Goal: Task Accomplishment & Management: Manage account settings

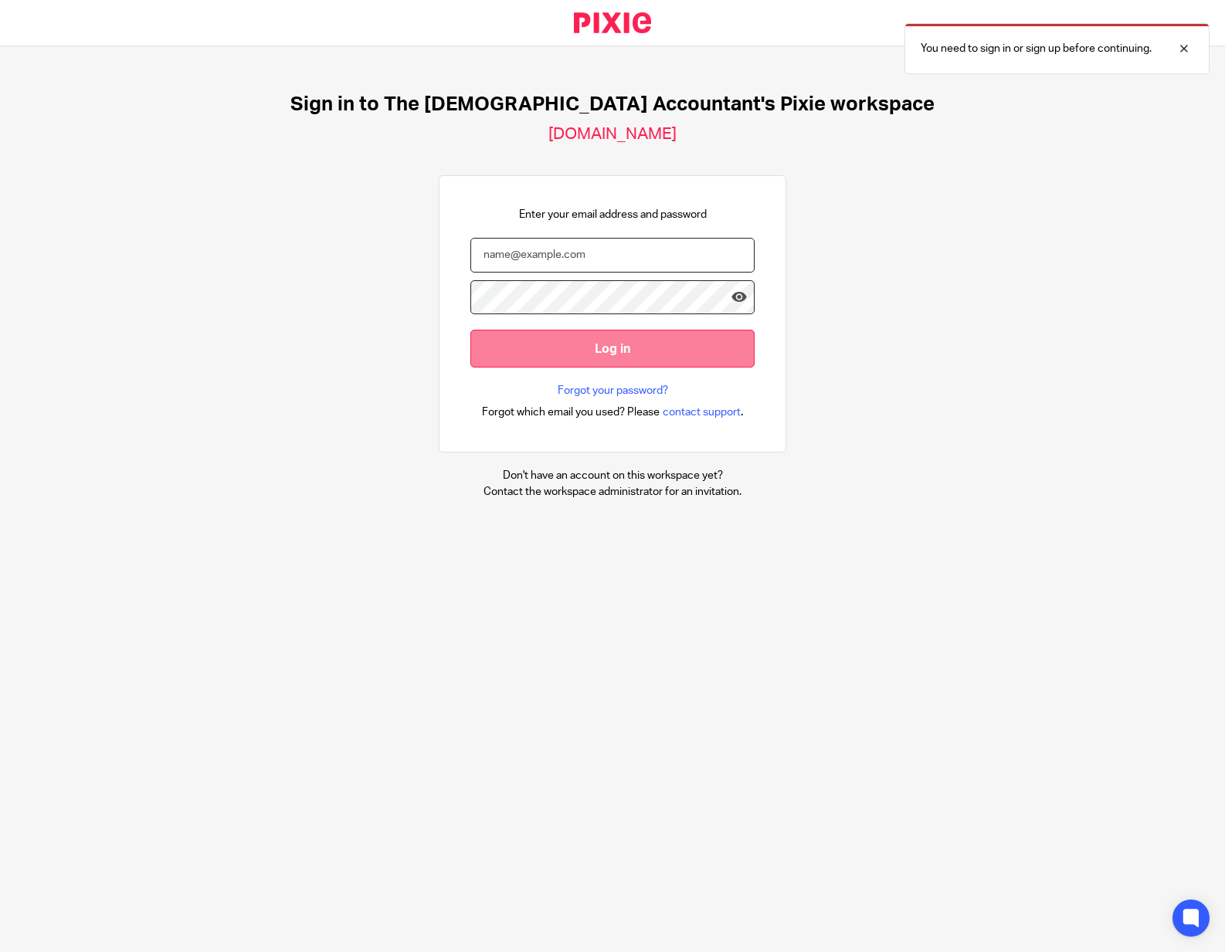
type input "[EMAIL_ADDRESS][DOMAIN_NAME]"
click at [536, 346] on input "Log in" at bounding box center [612, 349] width 284 height 38
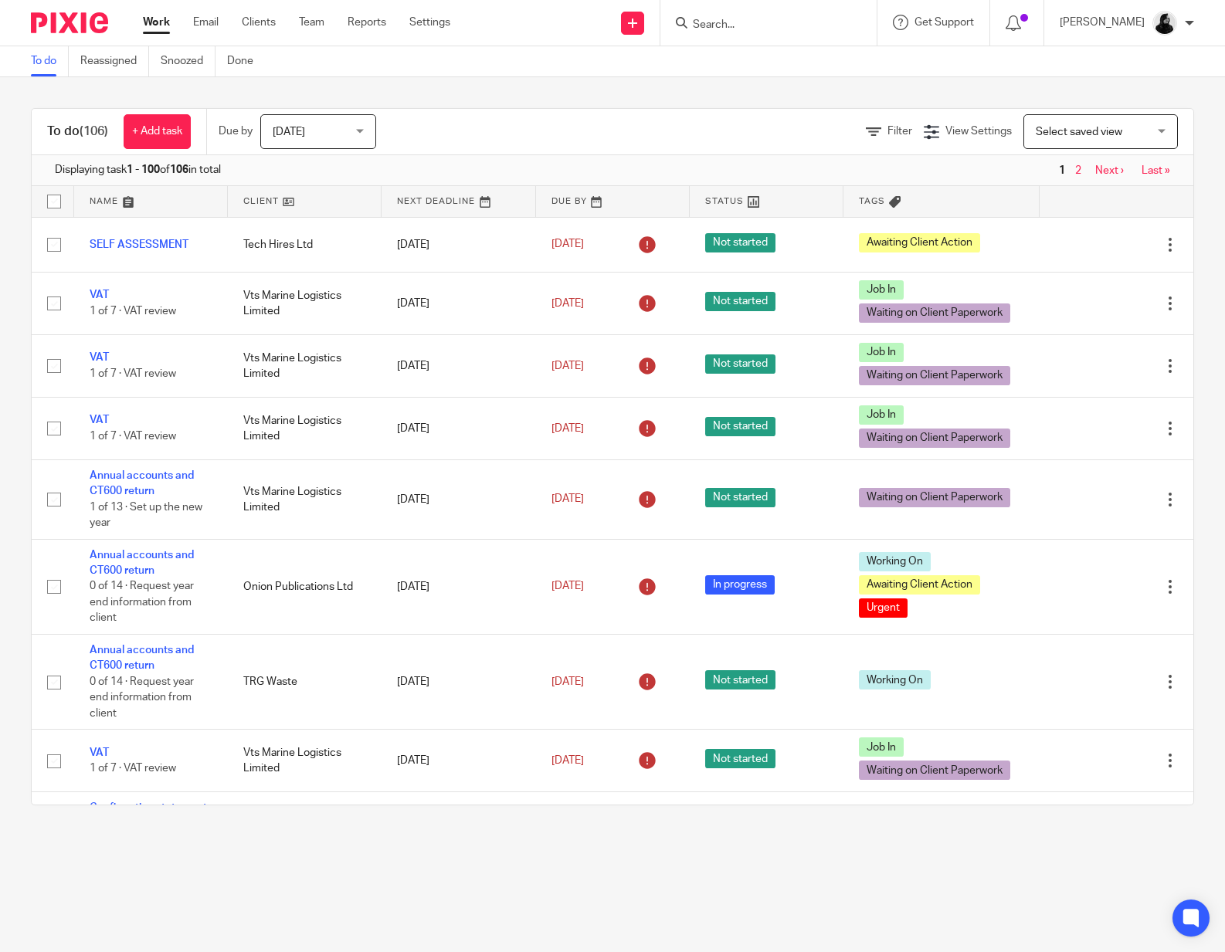
click at [741, 28] on input "Search" at bounding box center [760, 26] width 139 height 14
type input "sunday"
click at [761, 58] on link at bounding box center [818, 67] width 261 height 36
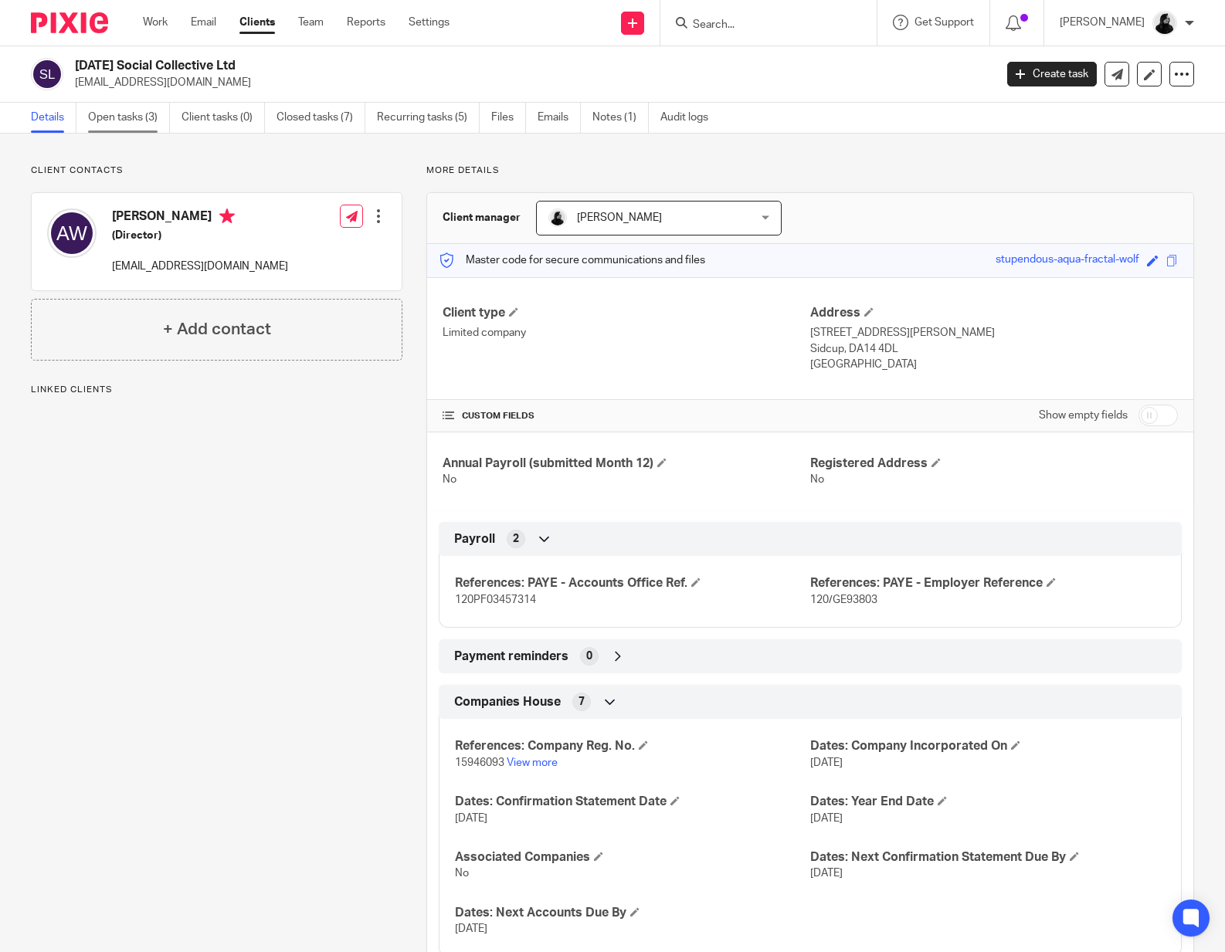
click at [134, 118] on link "Open tasks (3)" at bounding box center [129, 118] width 82 height 30
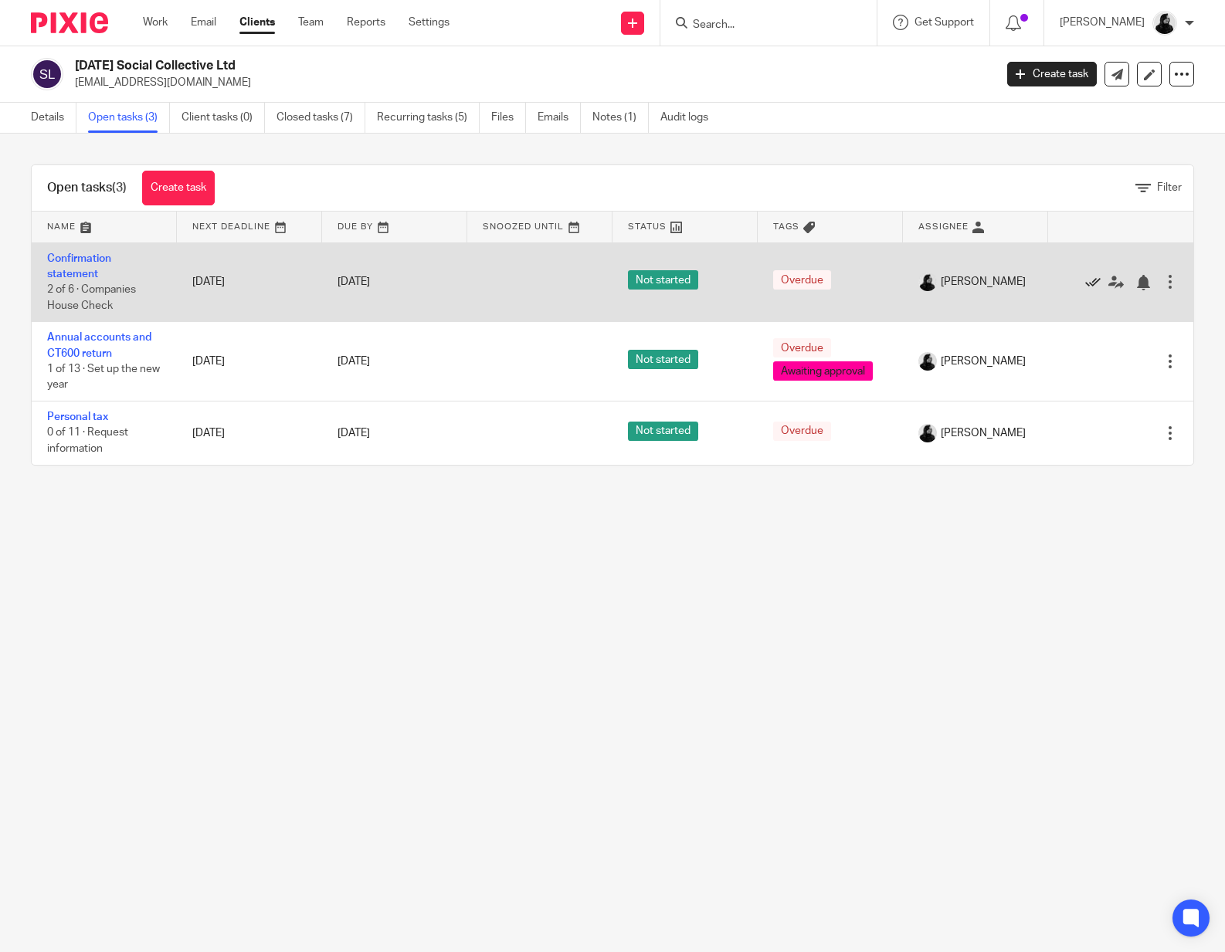
click at [1091, 287] on icon at bounding box center [1092, 282] width 15 height 15
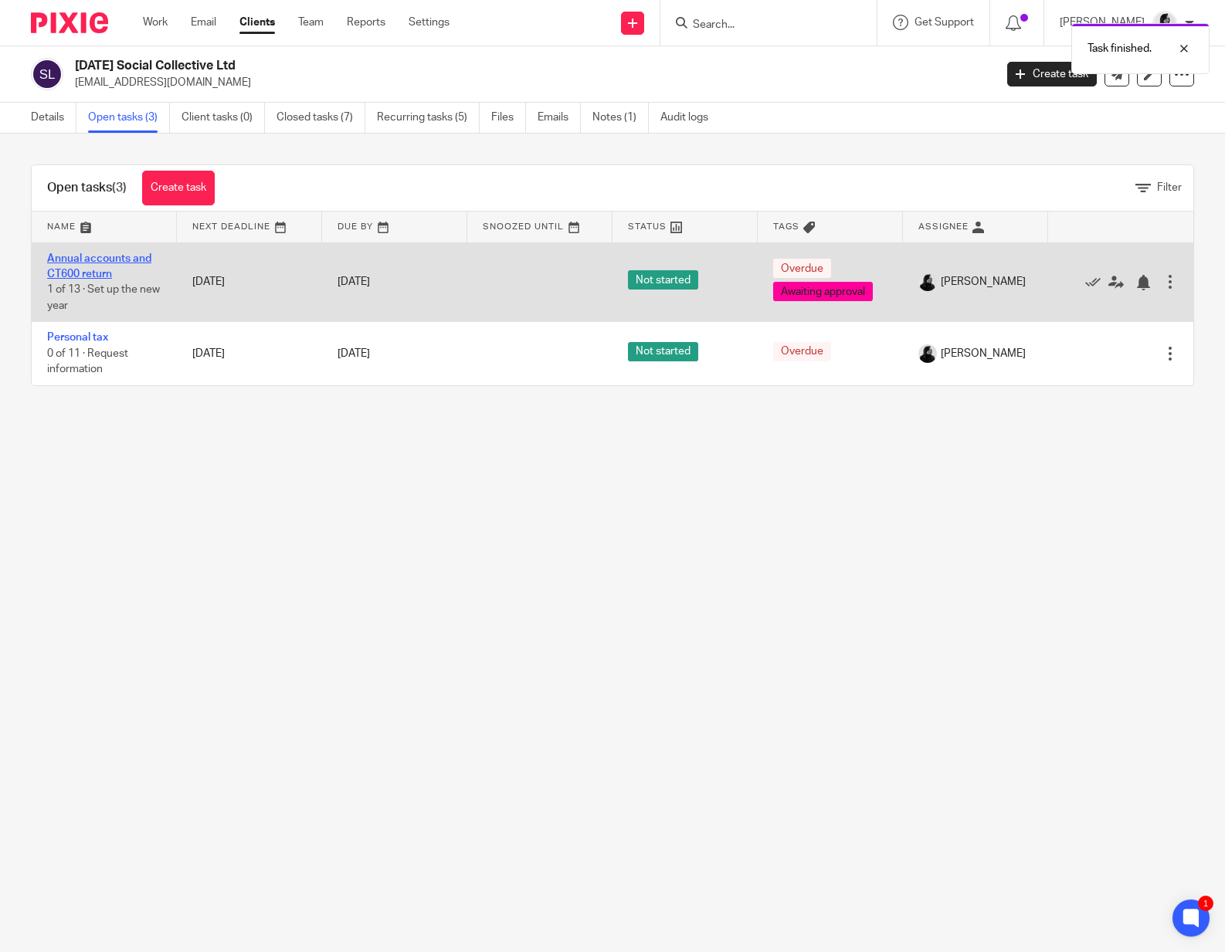
click at [102, 275] on link "Annual accounts and CT600 return" at bounding box center [99, 266] width 104 height 26
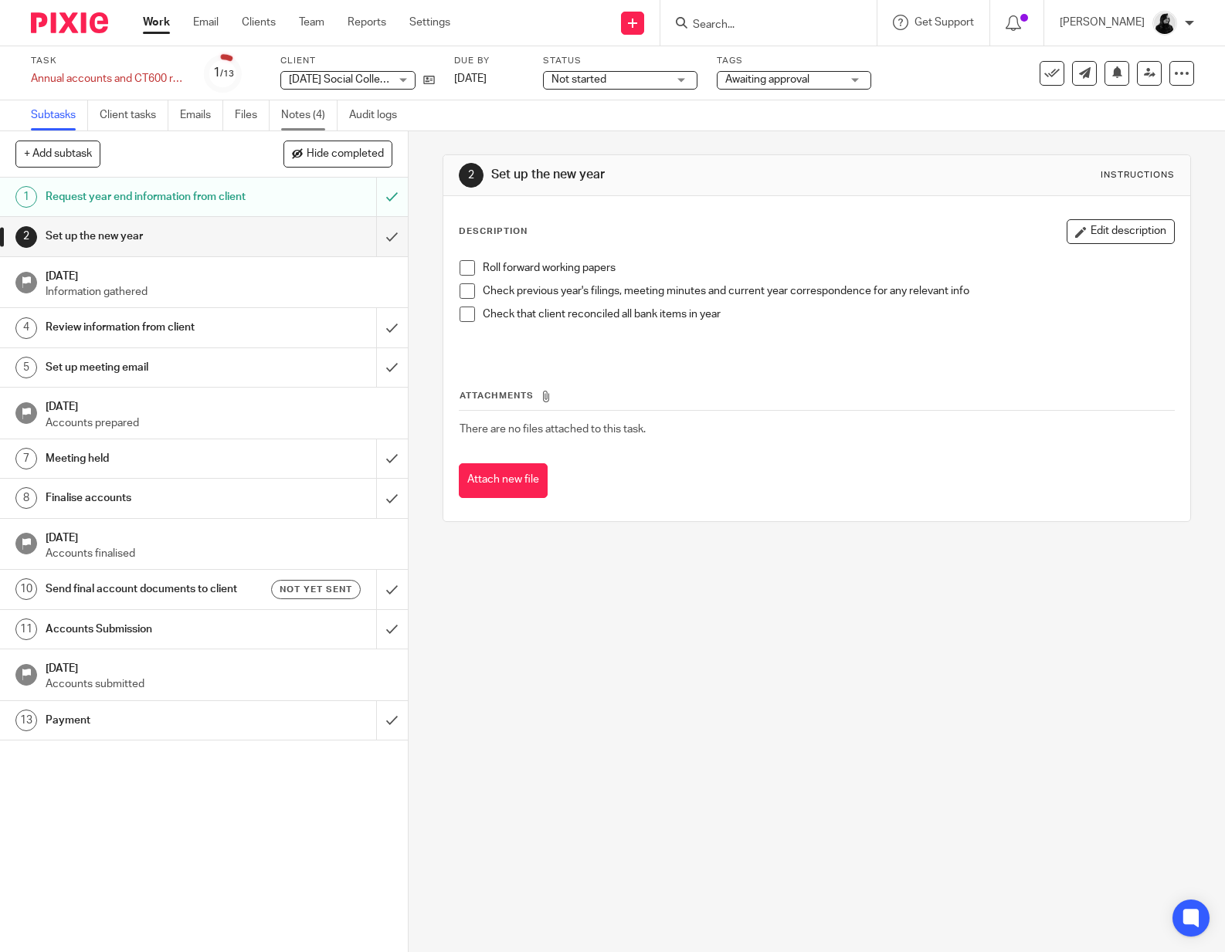
click at [305, 122] on link "Notes (4)" at bounding box center [309, 115] width 56 height 30
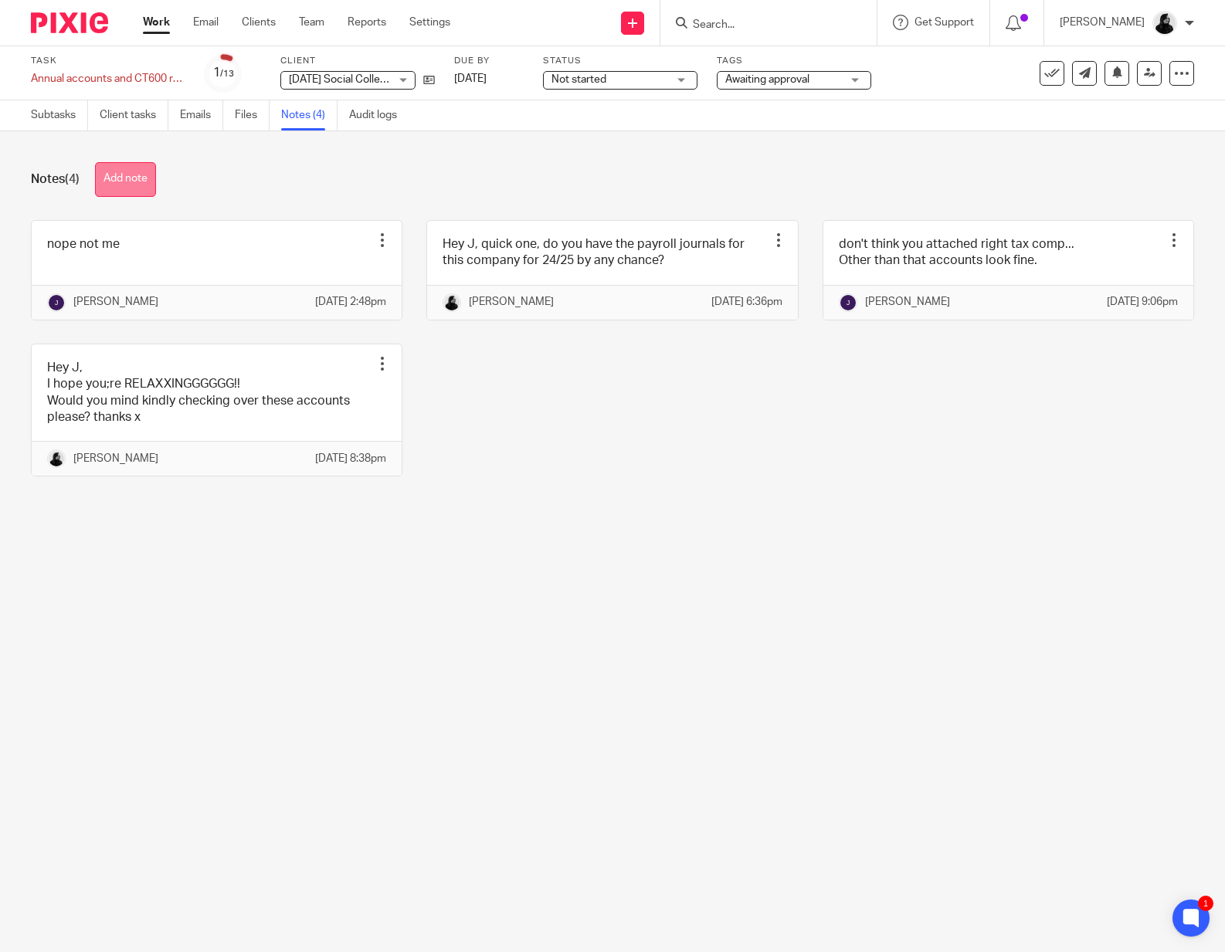
click at [120, 184] on button "Add note" at bounding box center [125, 179] width 61 height 35
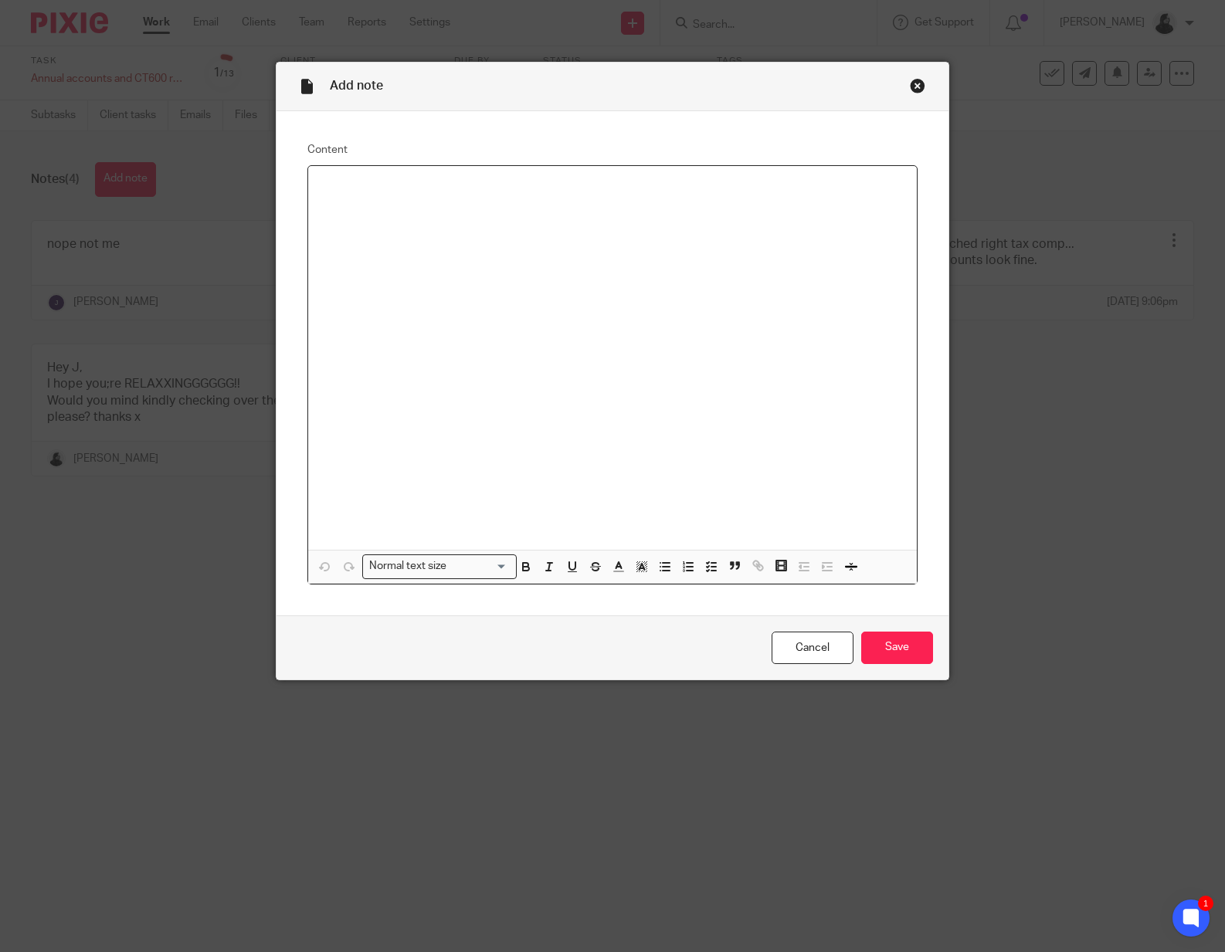
click at [921, 87] on div "Close this dialog window" at bounding box center [917, 85] width 15 height 15
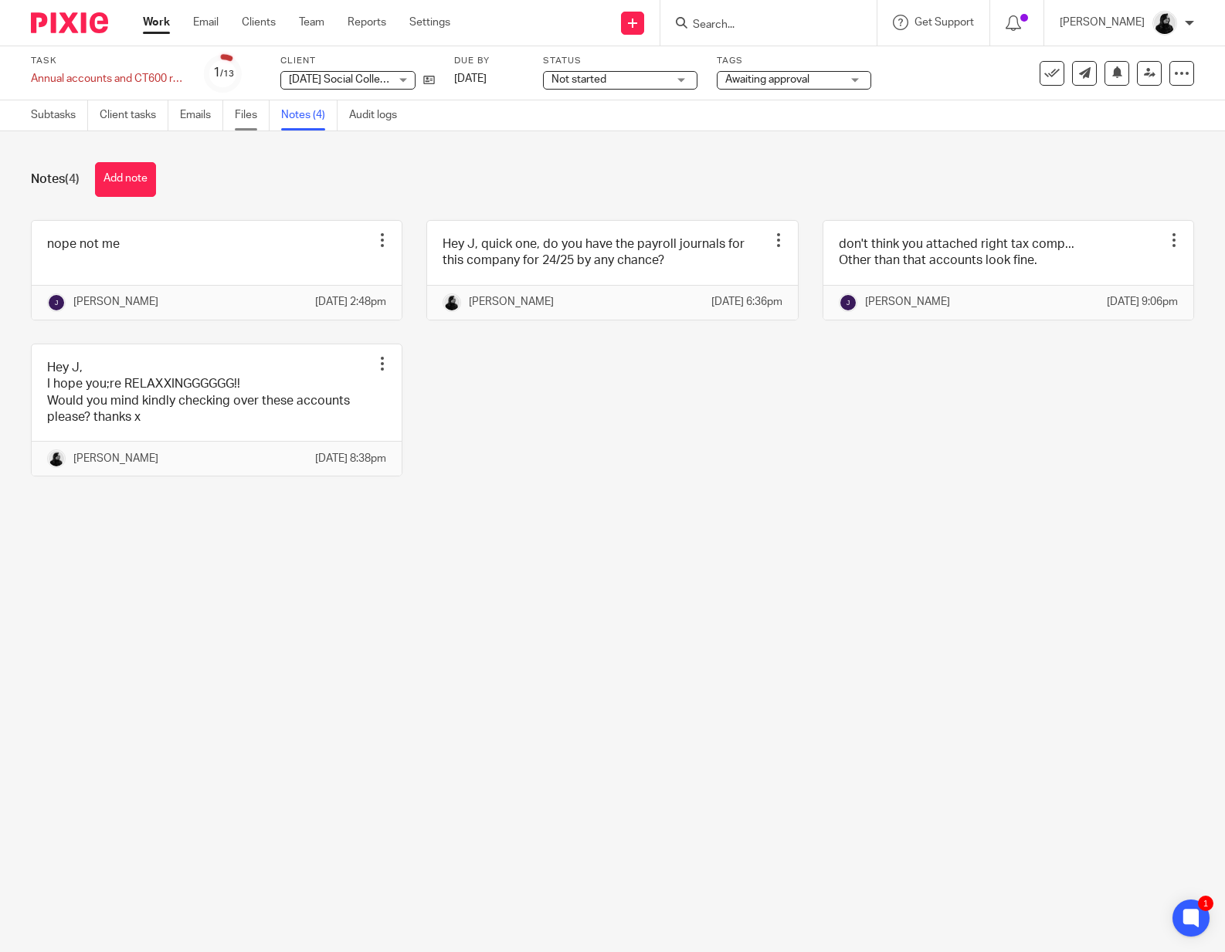
click at [266, 114] on link "Files" at bounding box center [252, 115] width 35 height 30
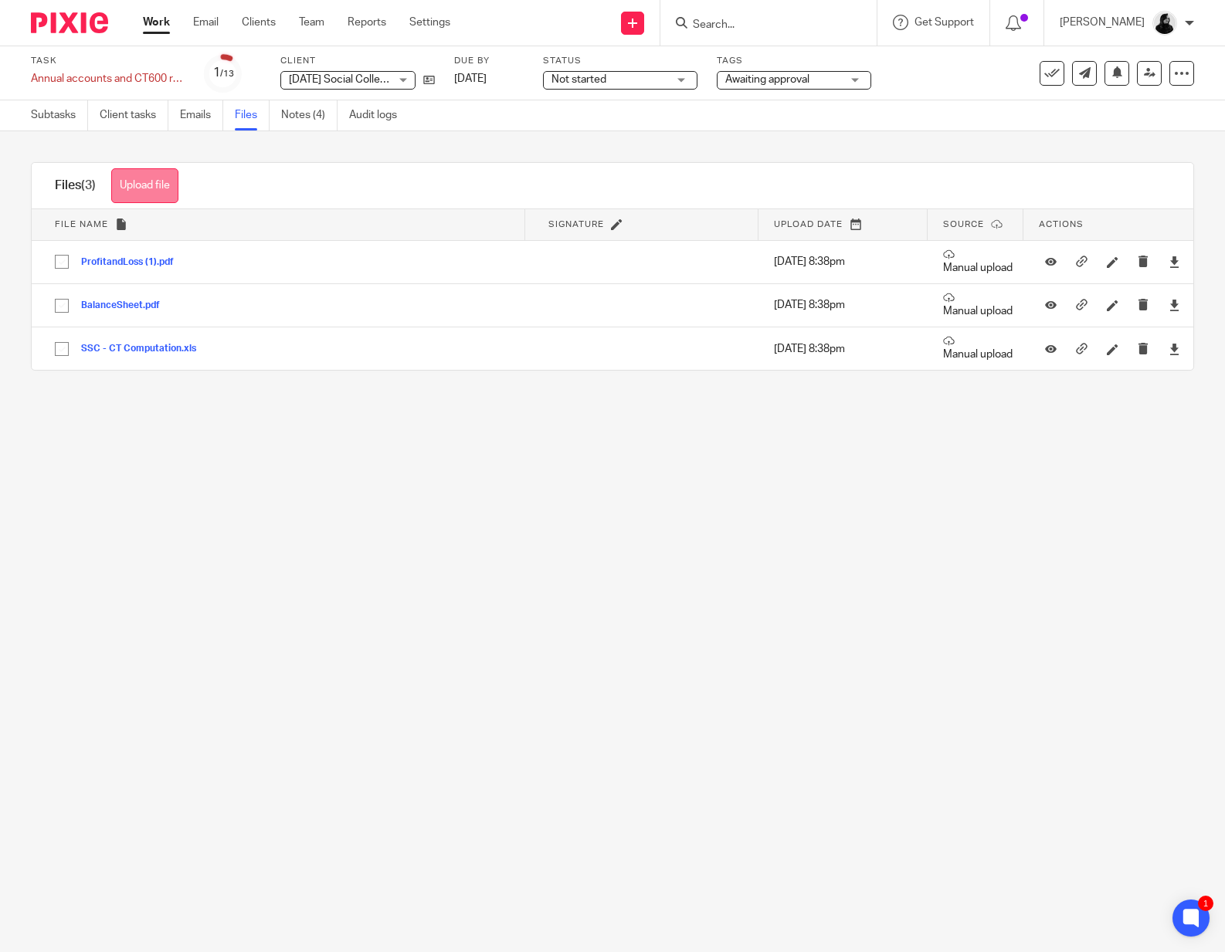
click at [162, 193] on button "Upload file" at bounding box center [144, 185] width 67 height 35
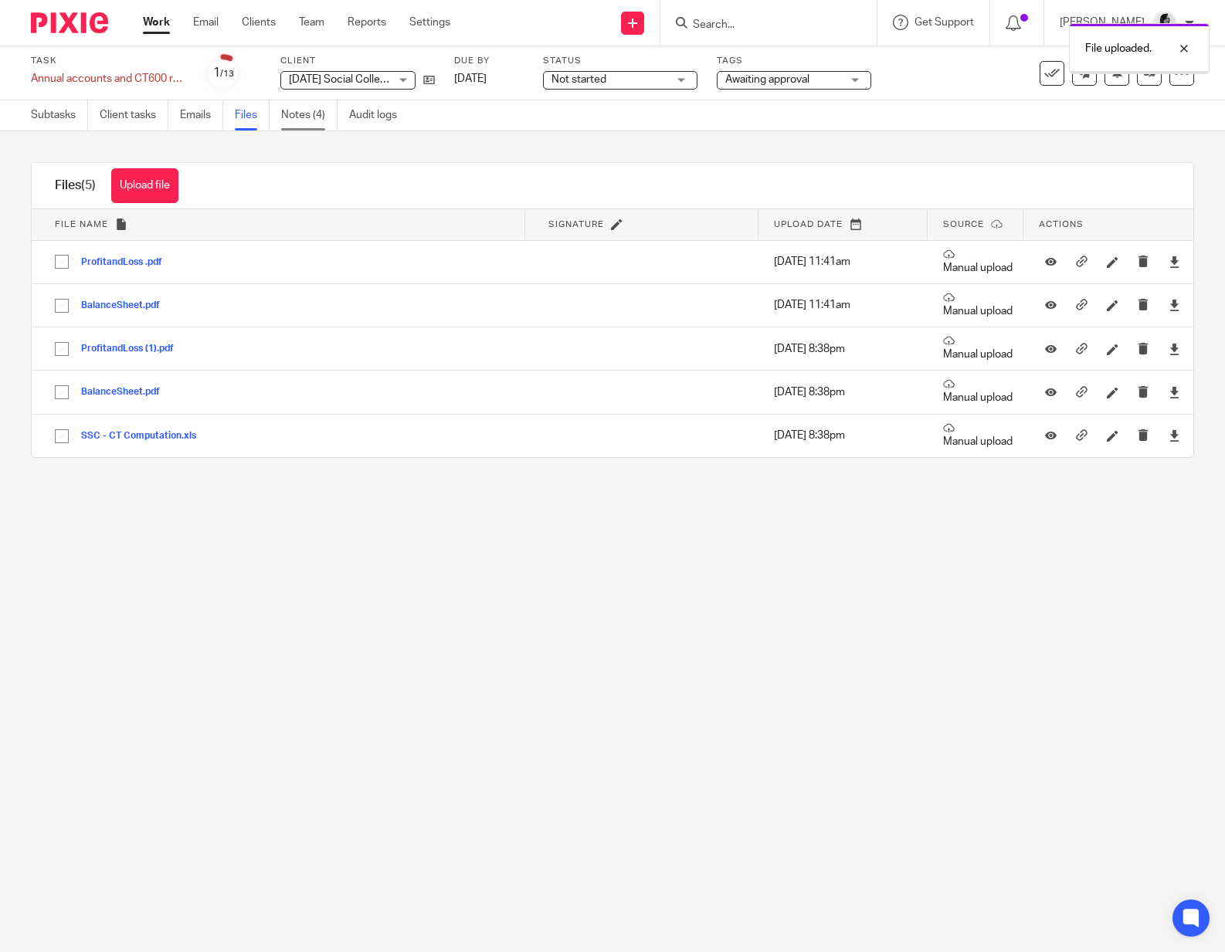
click at [290, 122] on link "Notes (4)" at bounding box center [309, 115] width 56 height 30
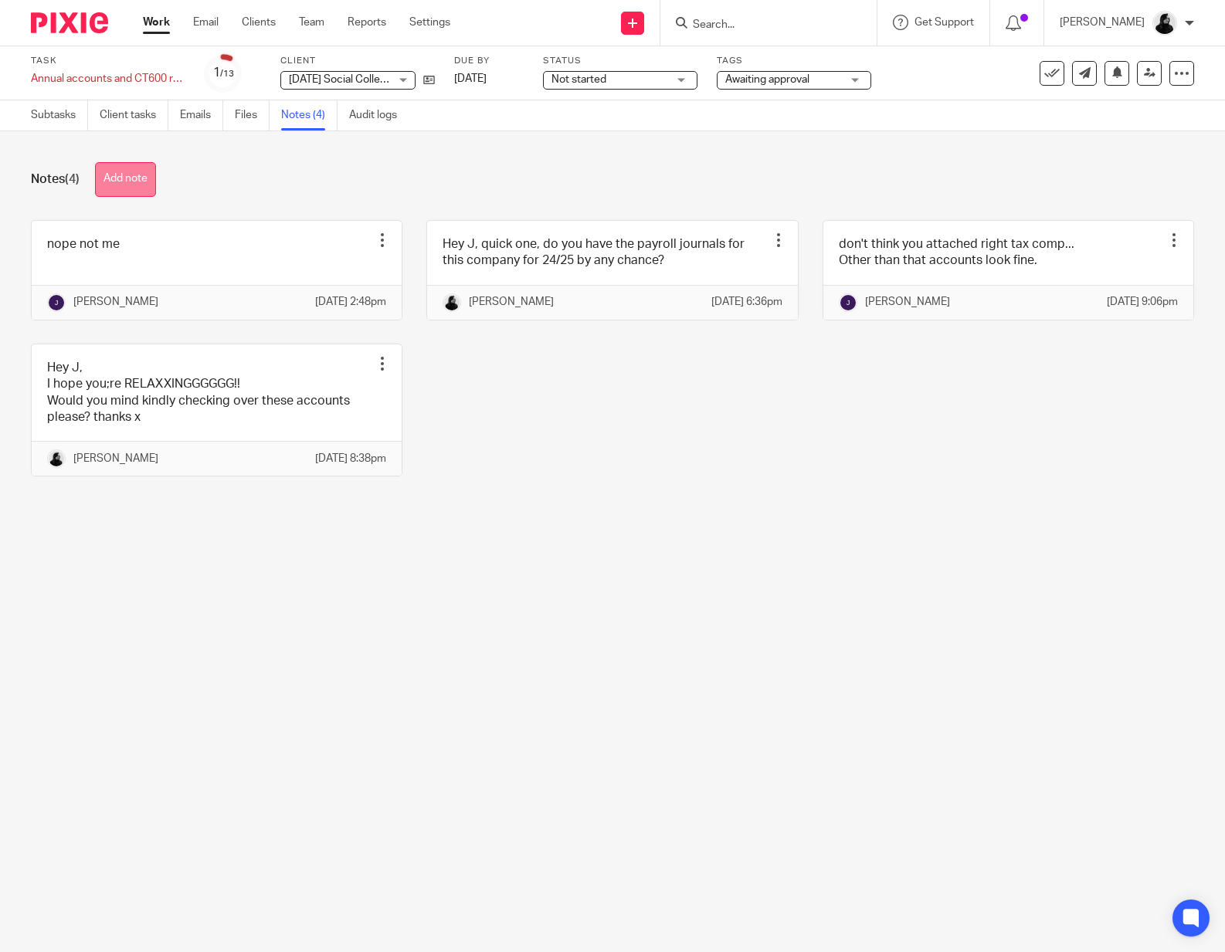
click at [127, 187] on button "Add note" at bounding box center [125, 179] width 61 height 35
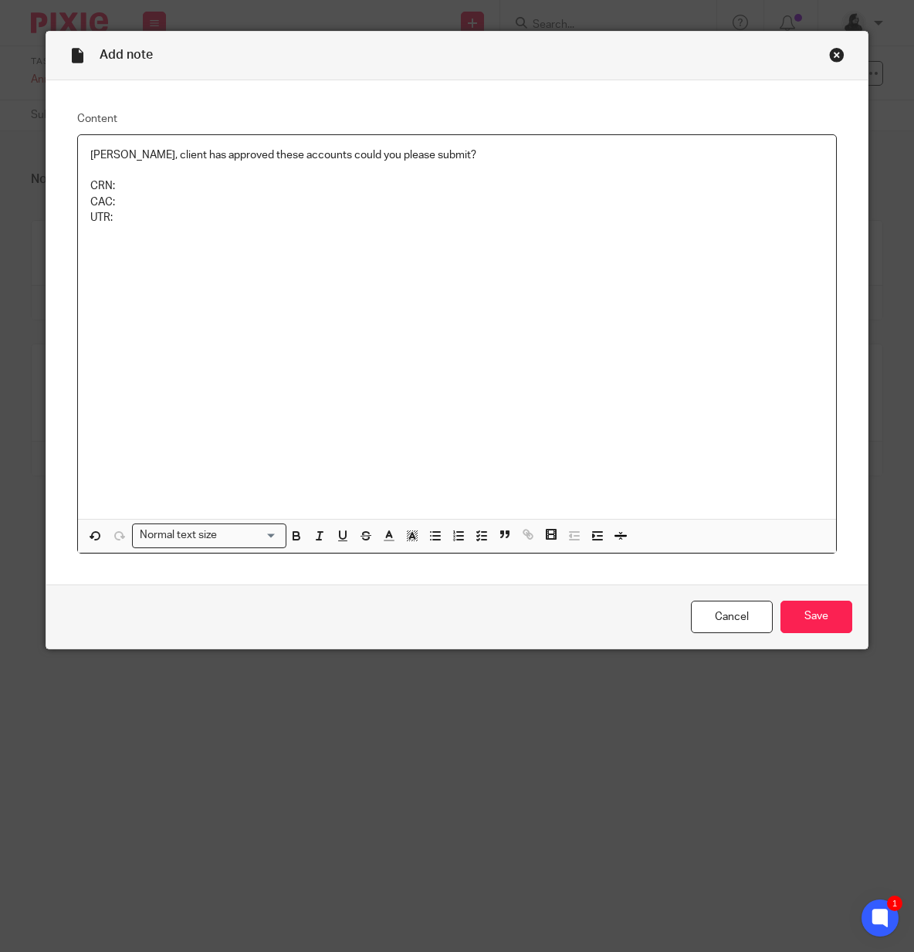
click at [327, 180] on p "CRN:" at bounding box center [457, 185] width 734 height 15
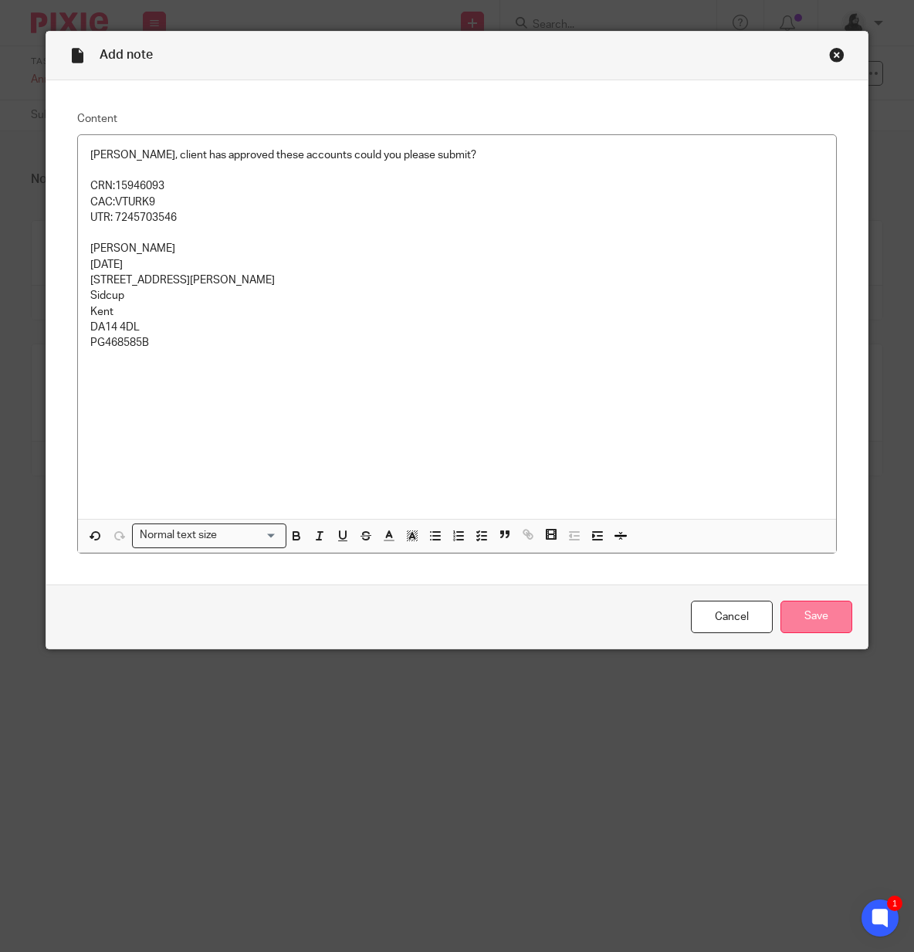
click at [835, 628] on input "Save" at bounding box center [817, 617] width 72 height 33
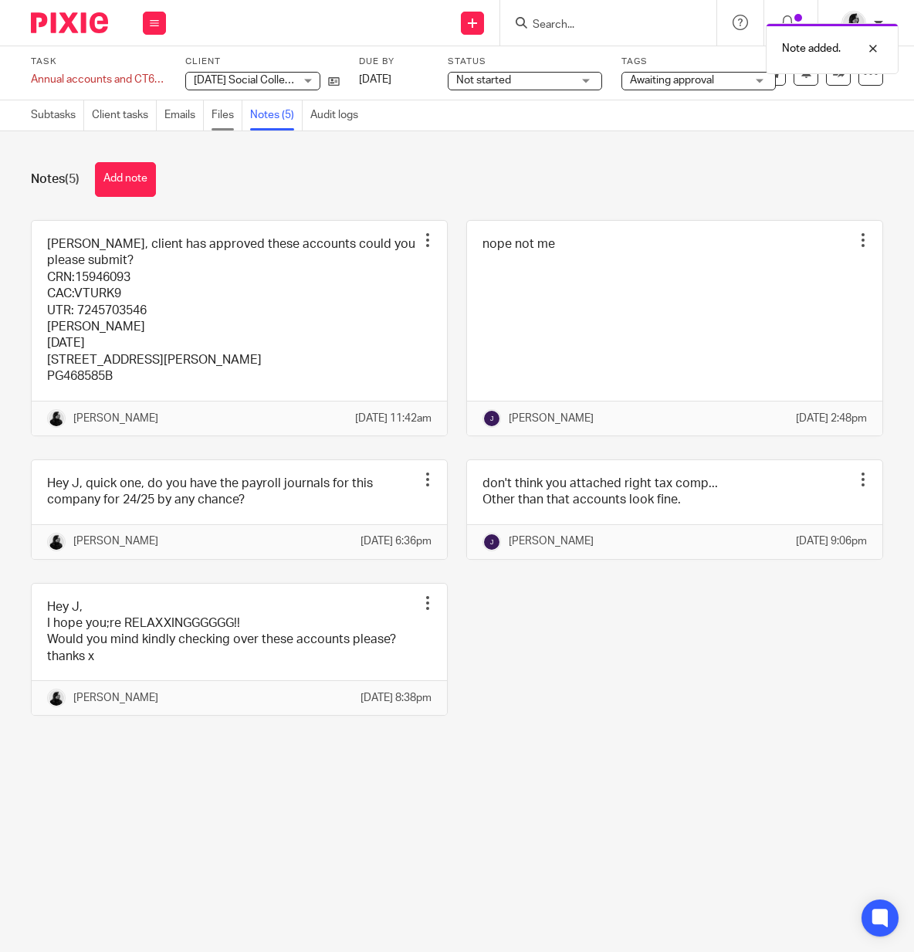
click at [222, 121] on link "Files" at bounding box center [227, 115] width 31 height 30
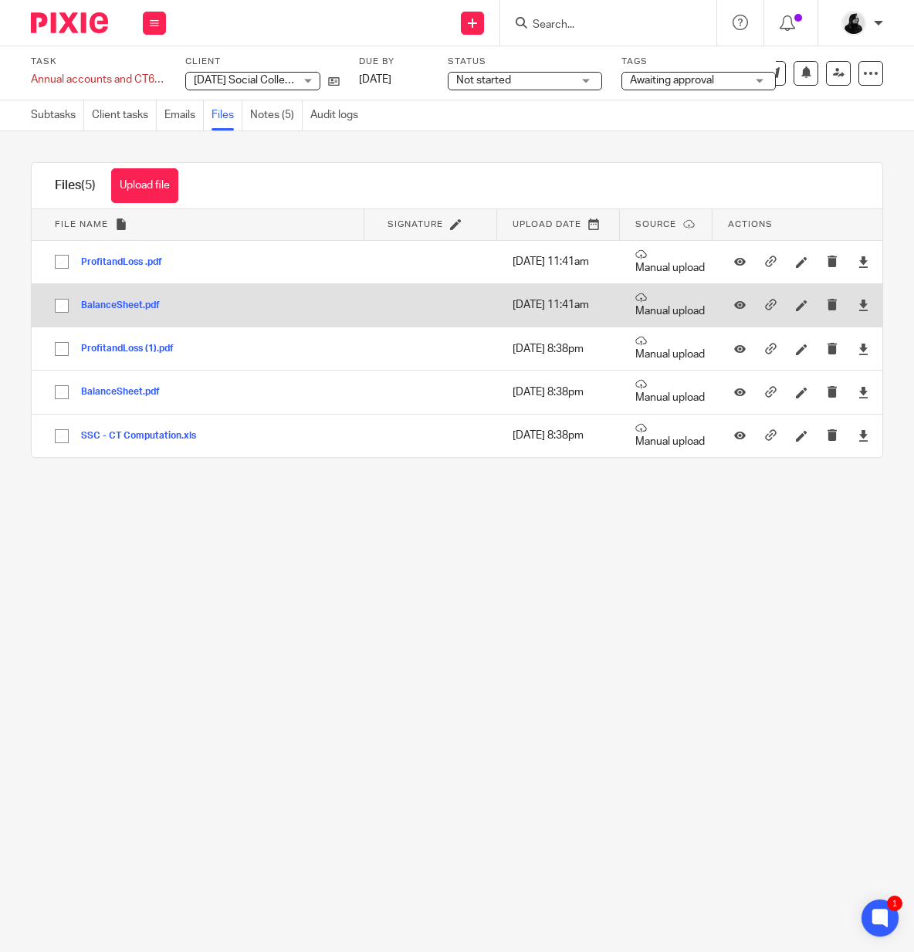
click at [59, 304] on input "checkbox" at bounding box center [61, 305] width 29 height 29
checkbox input "true"
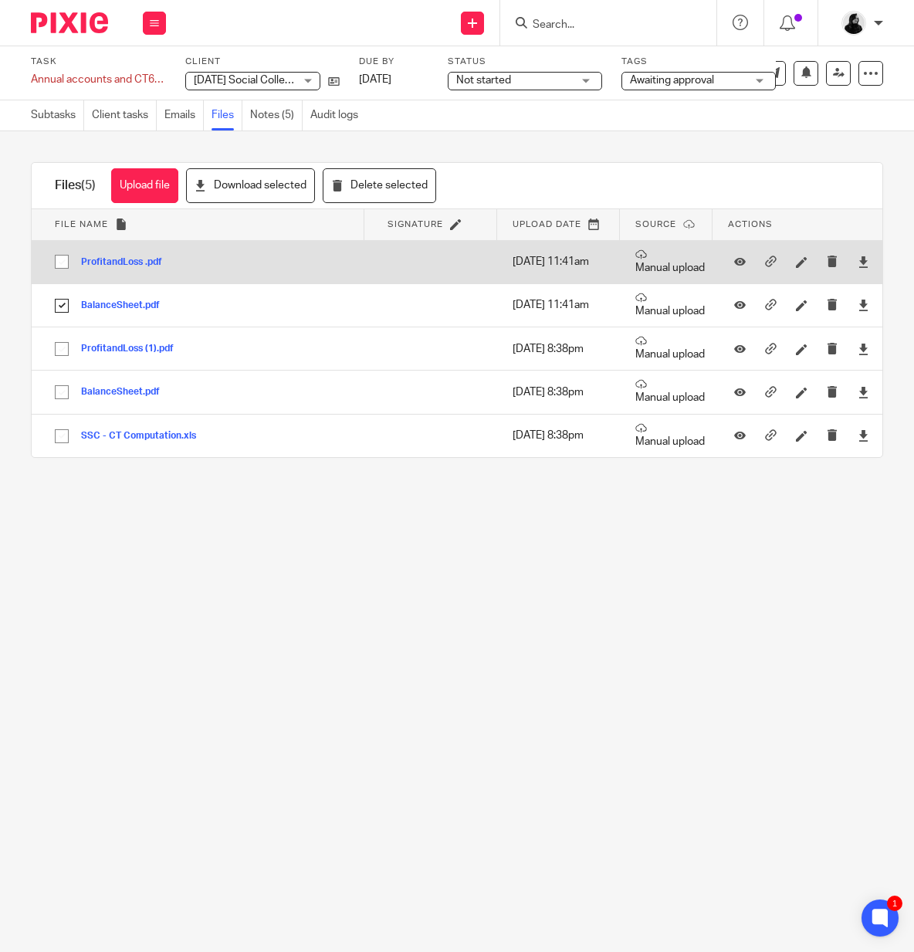
click at [61, 263] on input "checkbox" at bounding box center [61, 261] width 29 height 29
checkbox input "true"
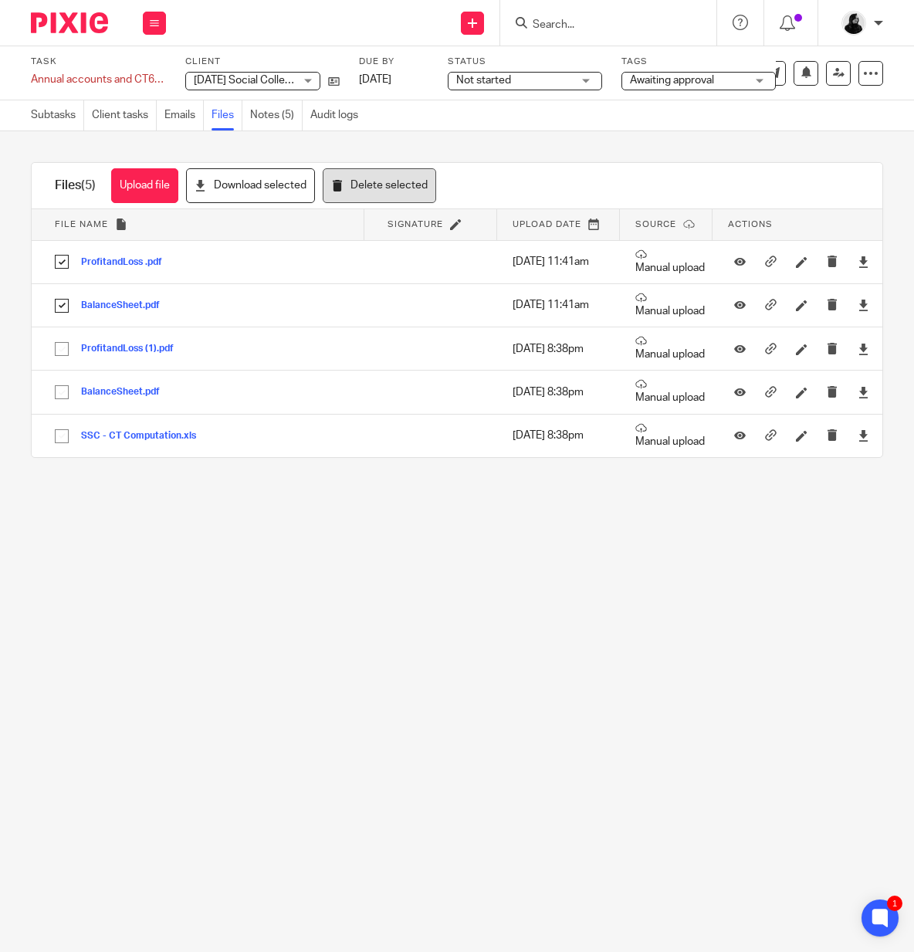
click at [408, 178] on button "Delete selected" at bounding box center [380, 185] width 114 height 35
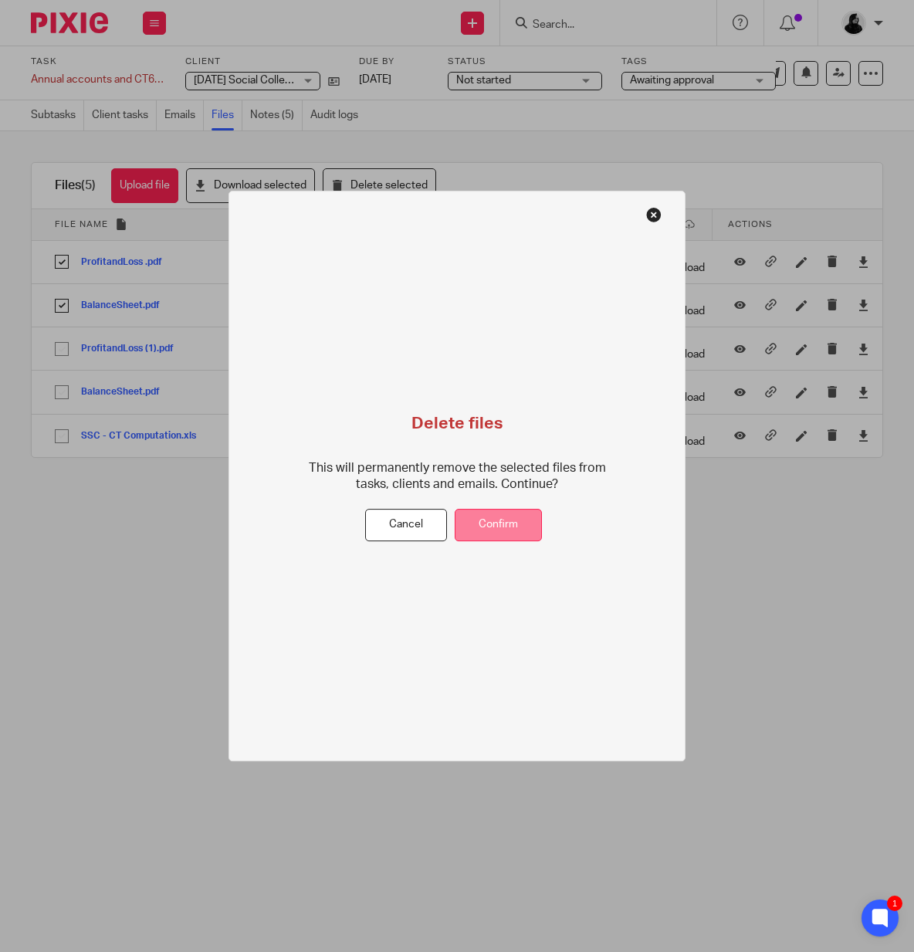
click at [503, 528] on button "Confirm" at bounding box center [498, 525] width 87 height 33
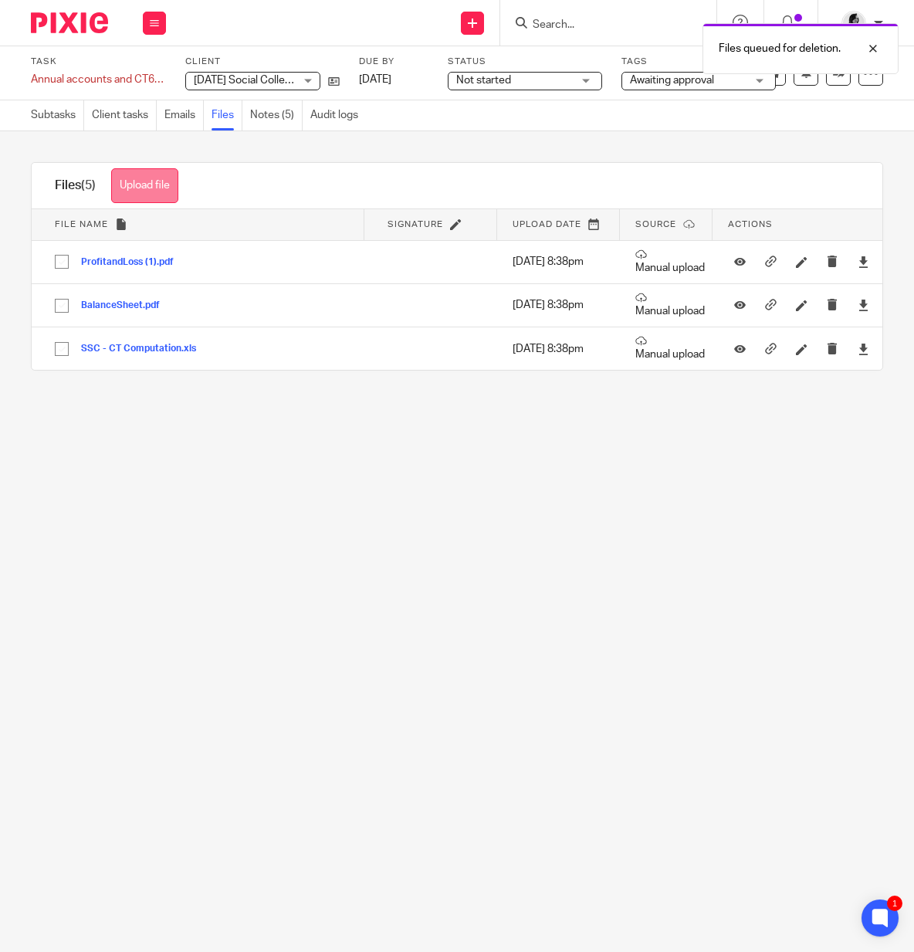
click at [154, 195] on button "Upload file" at bounding box center [144, 185] width 67 height 35
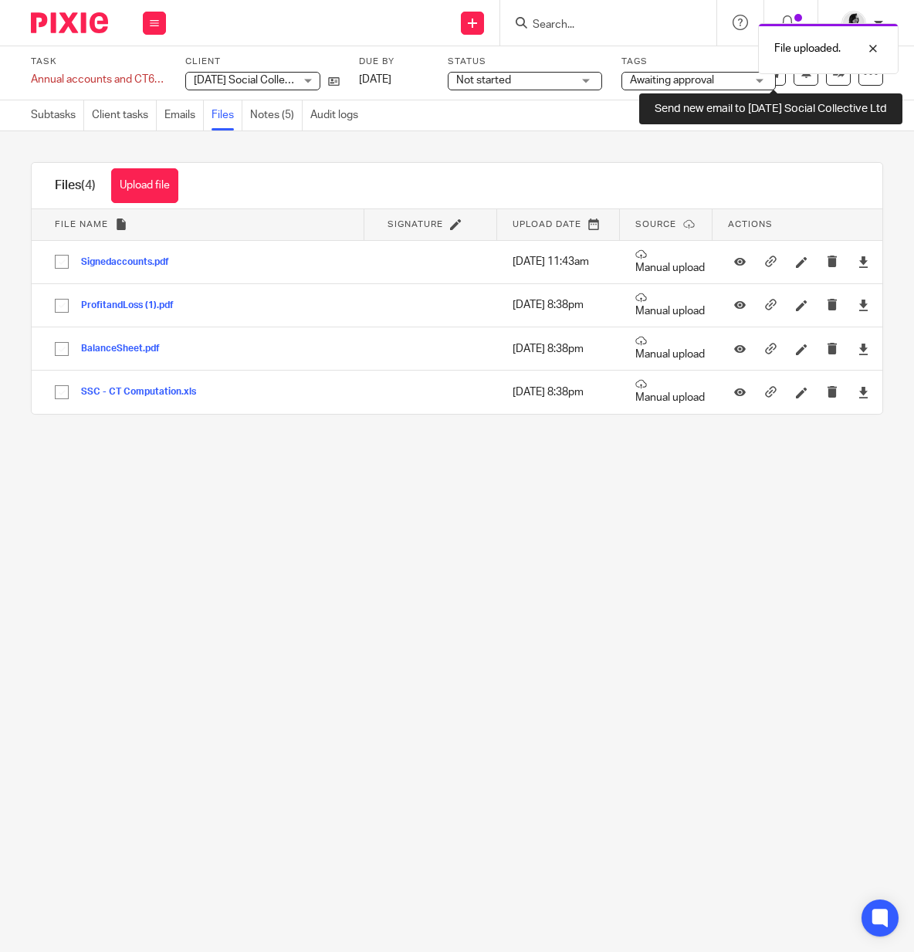
click at [696, 85] on span "Awaiting approval" at bounding box center [672, 80] width 84 height 11
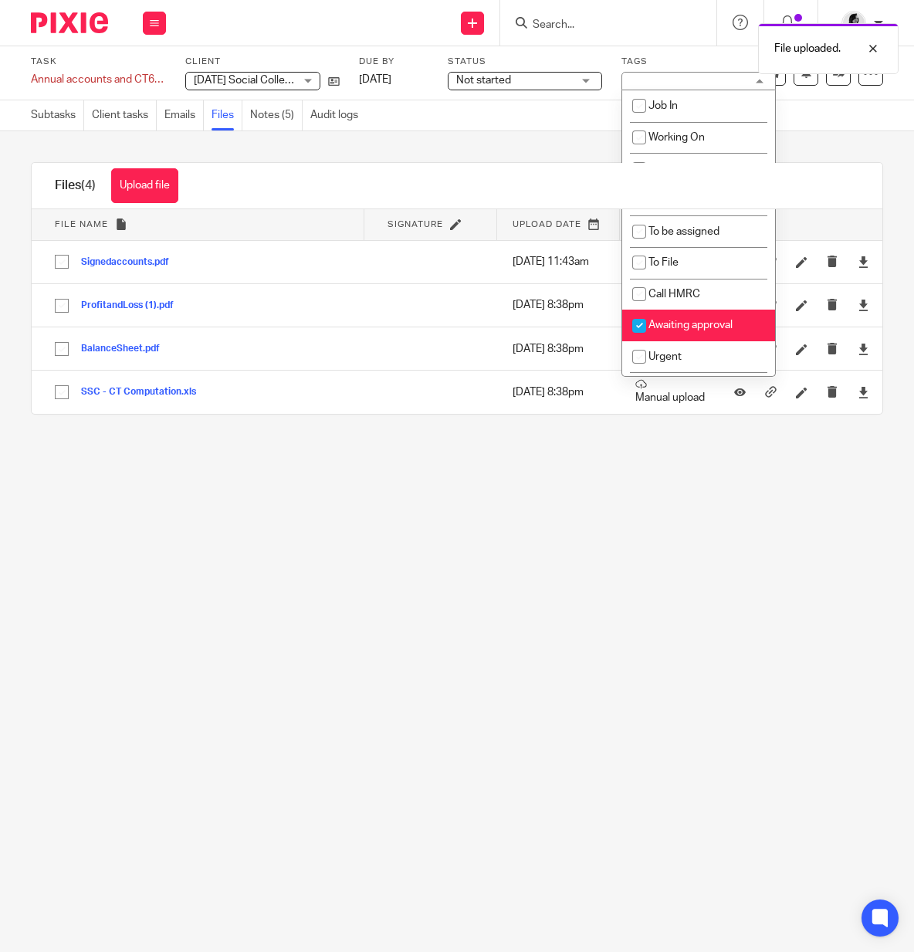
click at [679, 330] on span "Awaiting approval" at bounding box center [691, 325] width 84 height 11
checkbox input "false"
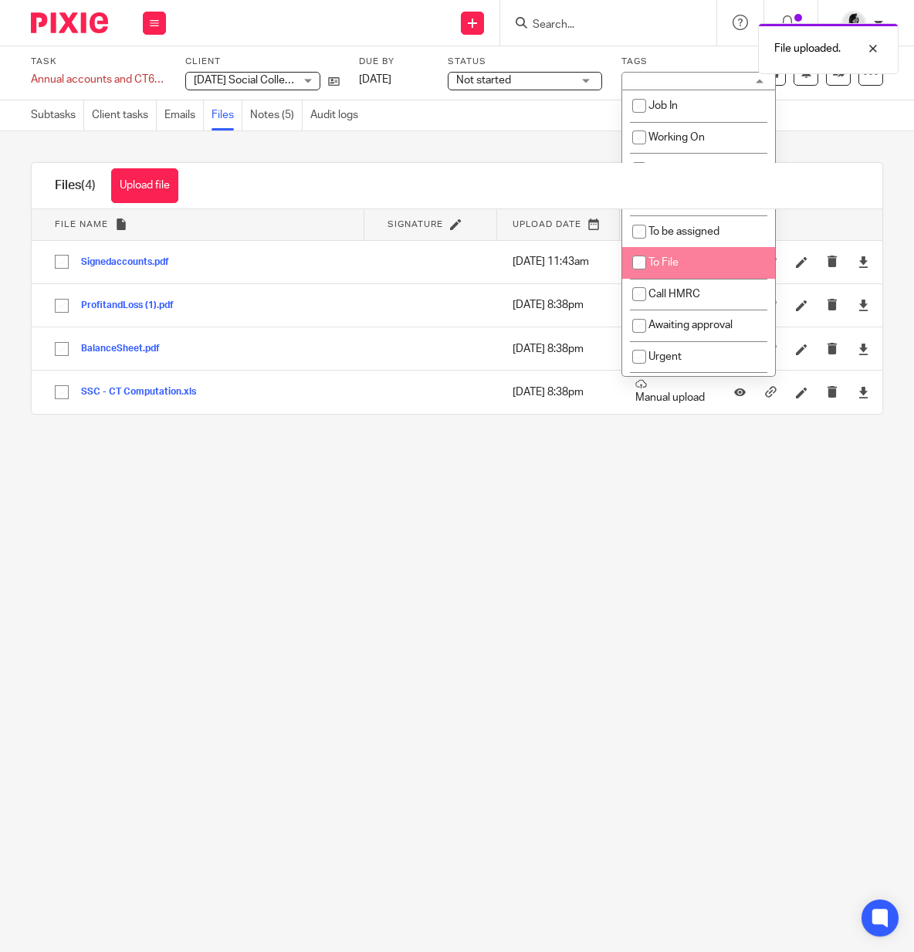
click at [679, 275] on li "To File" at bounding box center [698, 263] width 153 height 32
checkbox input "true"
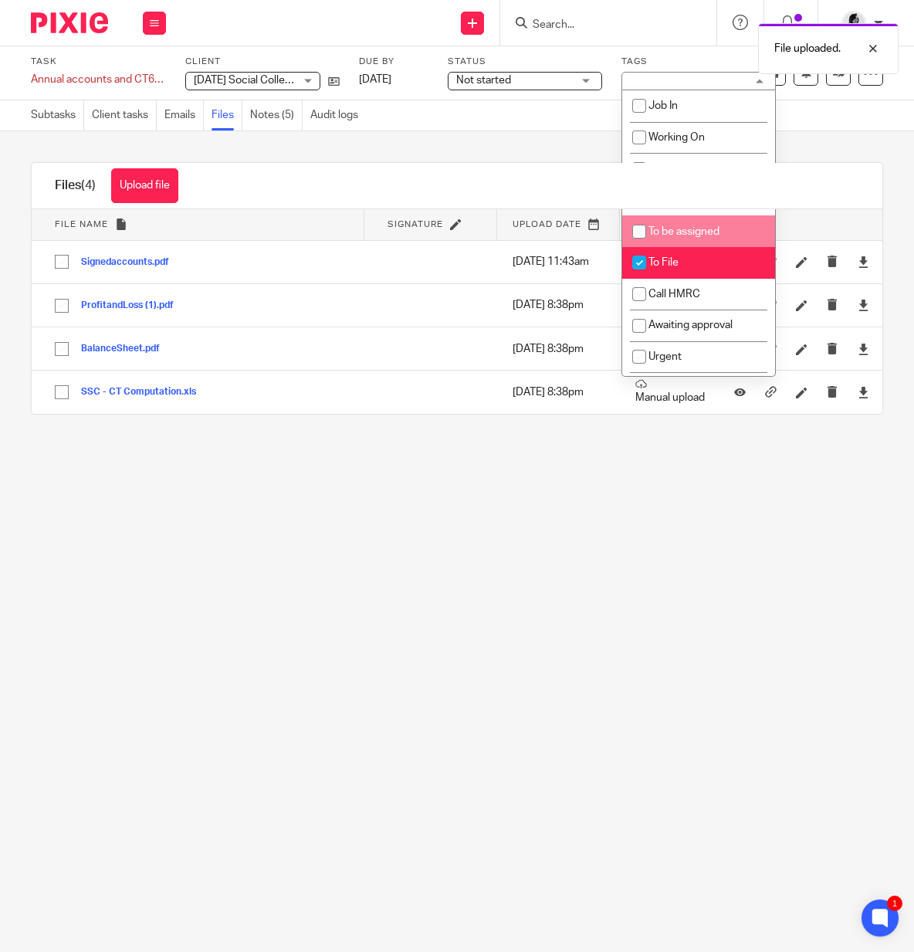
click at [871, 142] on div "Upload file Drag & Drop your files, or click here Files uploading... Files (4) …" at bounding box center [457, 288] width 914 height 314
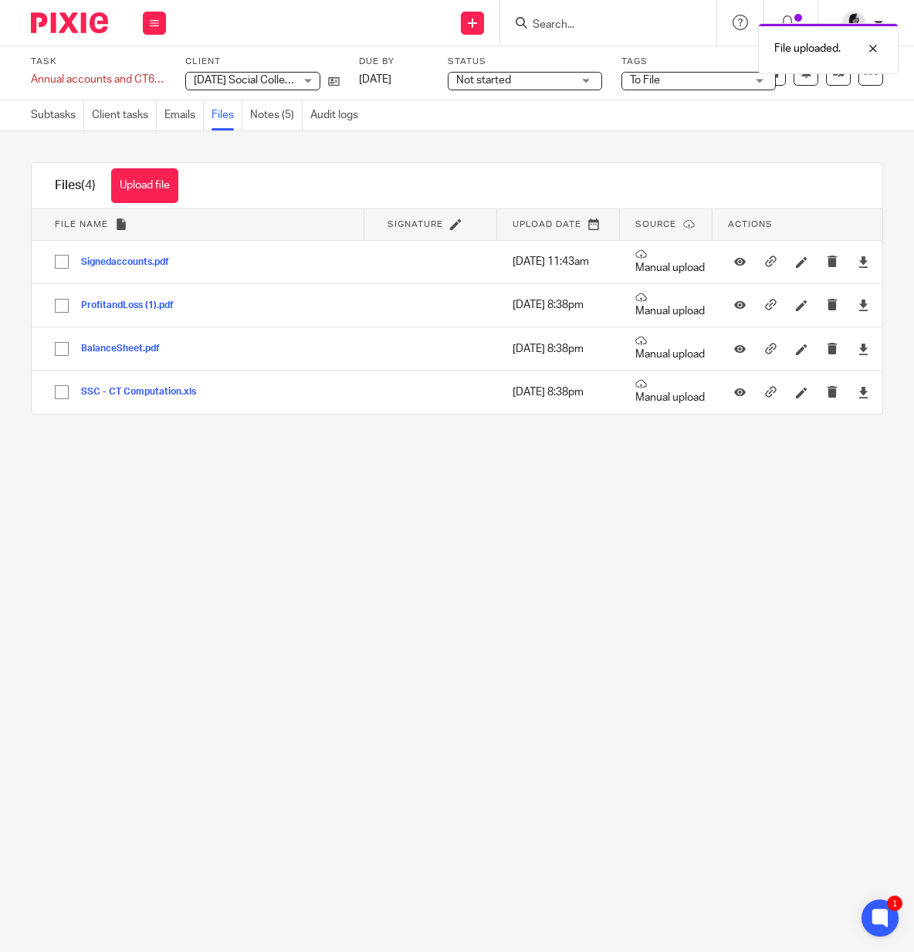
click at [849, 90] on div "Task Annual accounts and CT600 return Save Annual accounts and CT600 return 1 /…" at bounding box center [457, 73] width 914 height 54
click at [848, 86] on div "Task Annual accounts and CT600 return Save Annual accounts and CT600 return 1 /…" at bounding box center [457, 73] width 852 height 35
click at [839, 86] on div "Task Annual accounts and CT600 return Save Annual accounts and CT600 return 1 /…" at bounding box center [457, 73] width 852 height 35
click at [839, 83] on link at bounding box center [838, 73] width 25 height 25
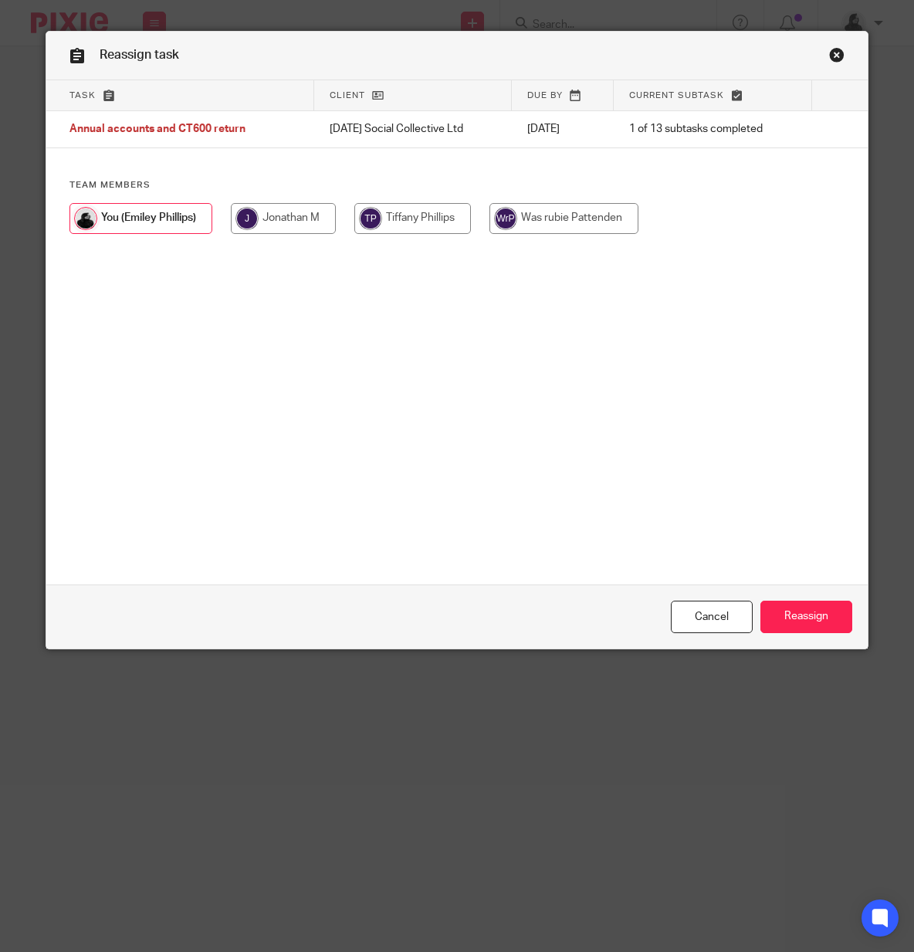
click at [291, 227] on input "radio" at bounding box center [283, 218] width 105 height 31
radio input "true"
click at [824, 617] on input "Reassign" at bounding box center [807, 617] width 92 height 33
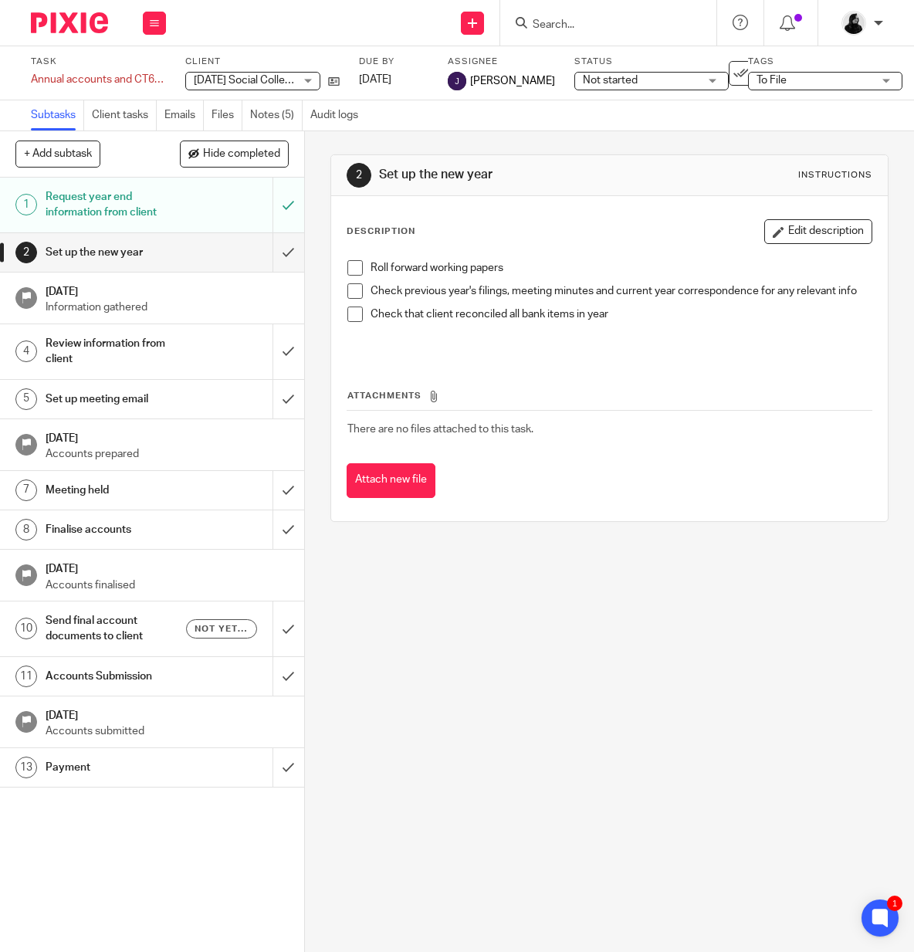
click at [580, 25] on input "Search" at bounding box center [600, 26] width 139 height 14
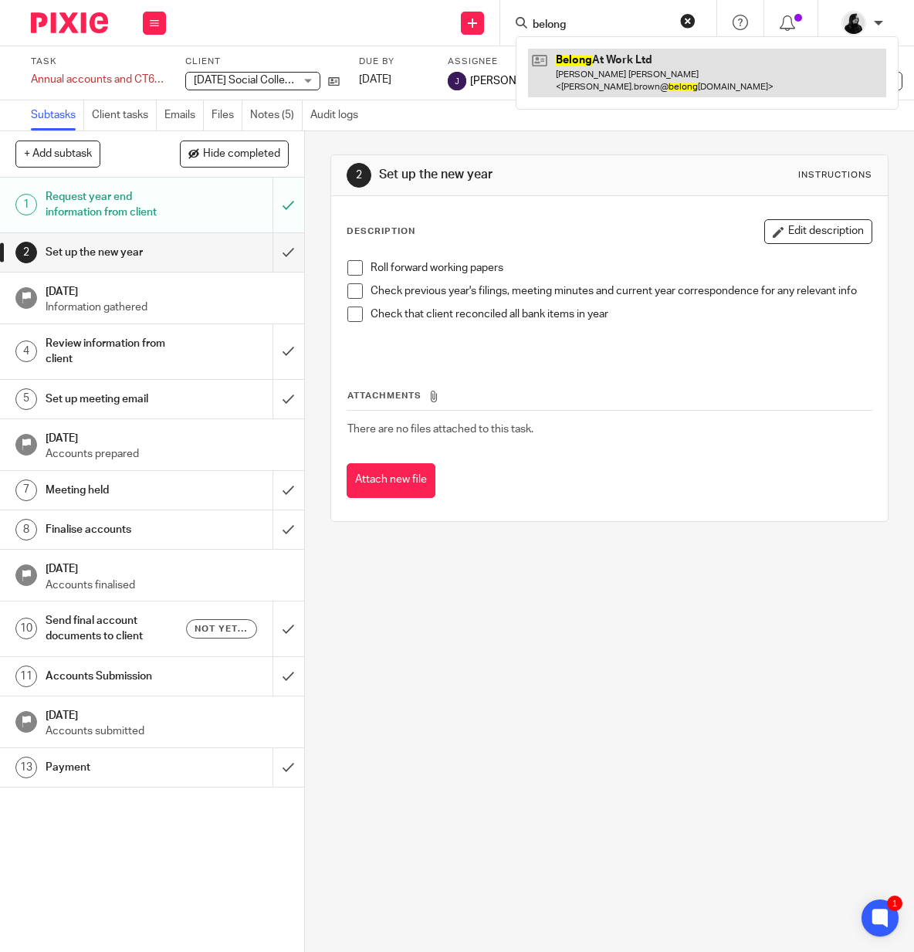
type input "belong"
click at [578, 55] on link at bounding box center [707, 73] width 358 height 48
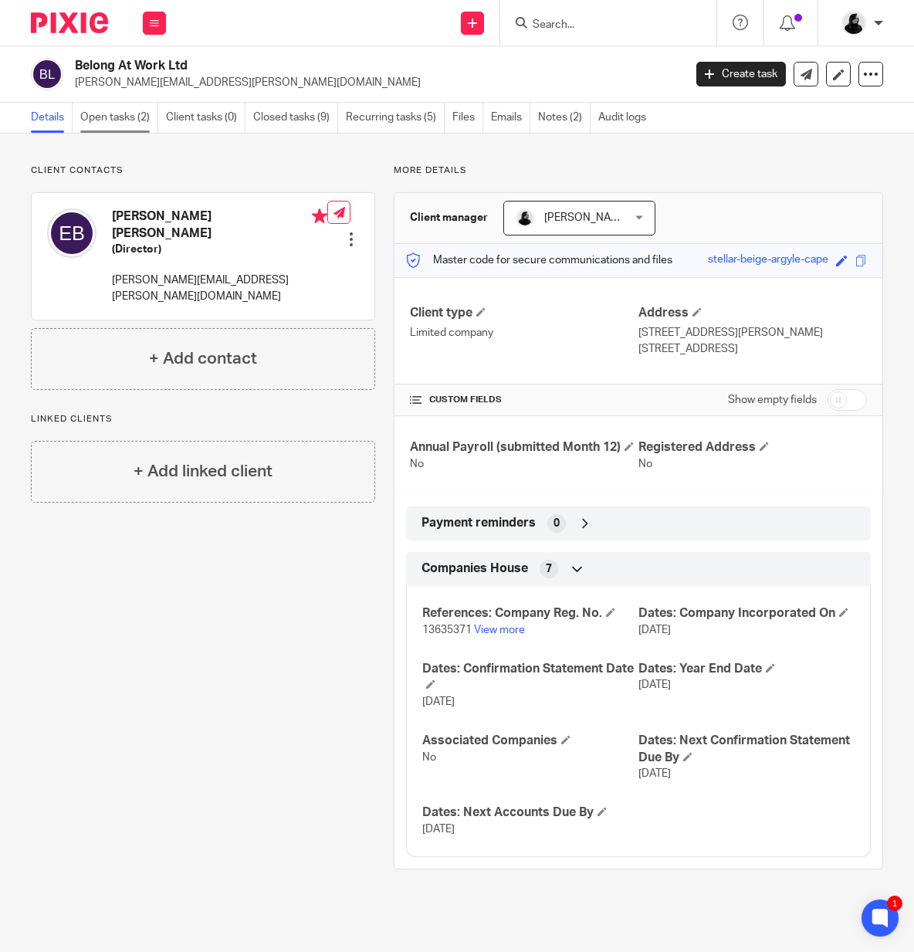
click at [131, 113] on link "Open tasks (2)" at bounding box center [119, 118] width 78 height 30
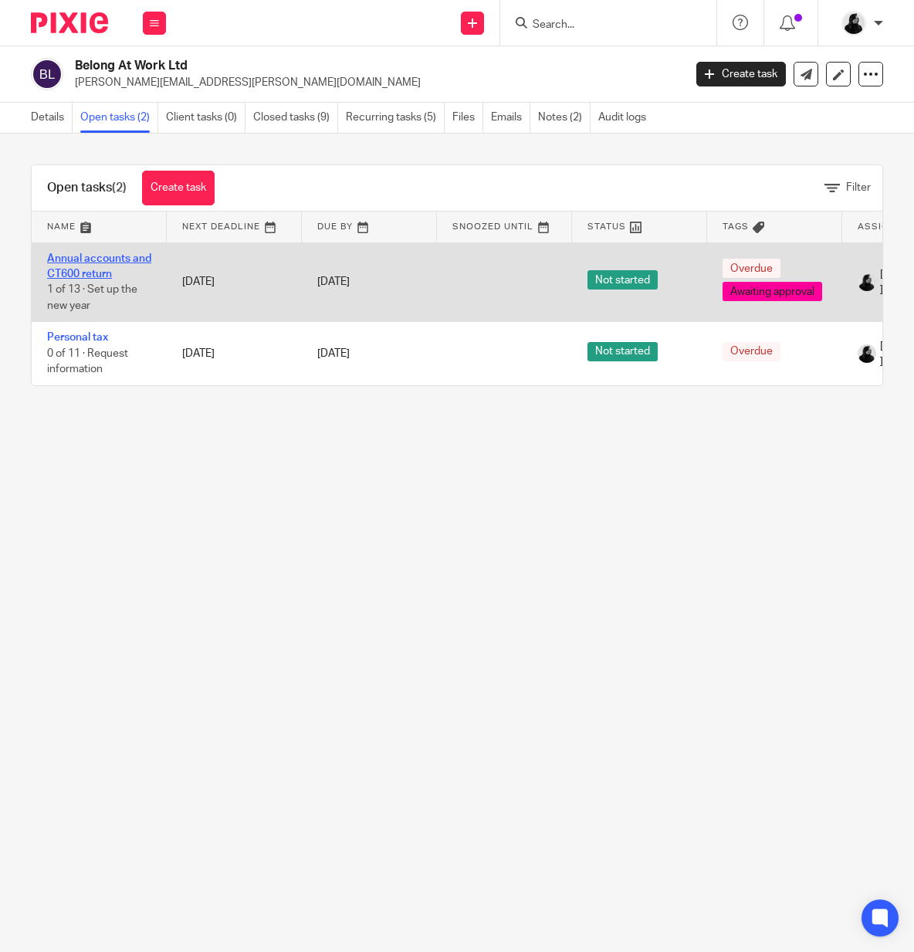
click at [112, 279] on link "Annual accounts and CT600 return" at bounding box center [99, 266] width 104 height 26
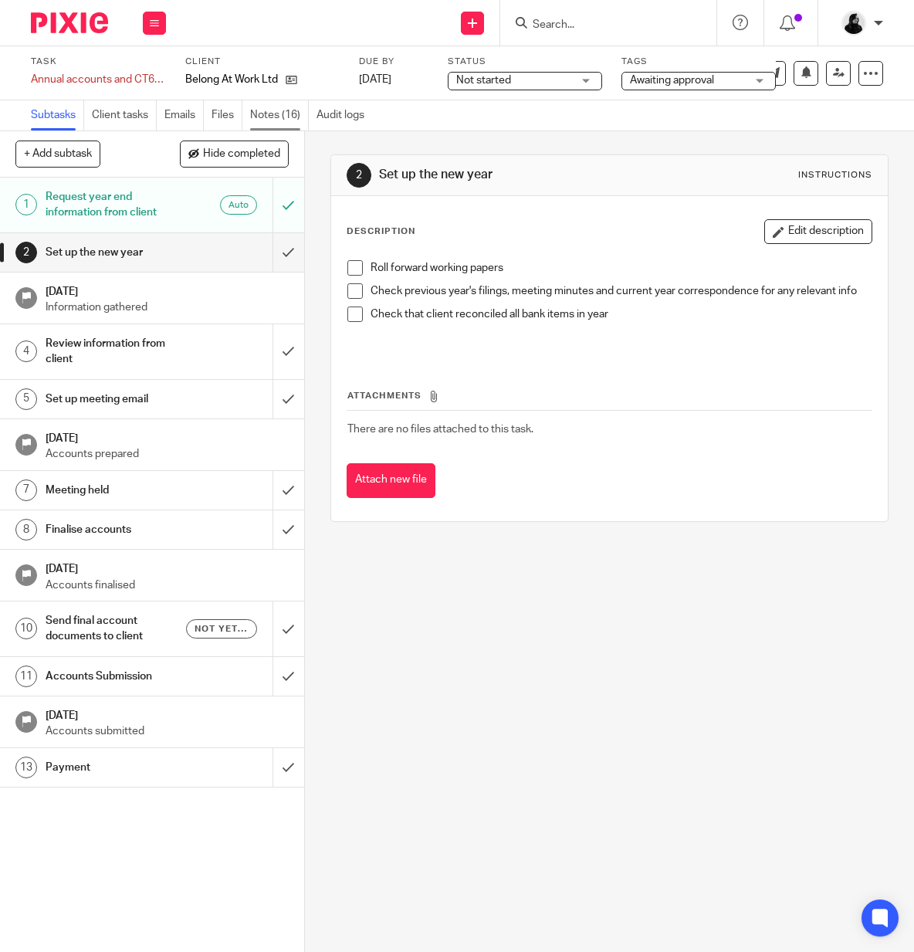
click at [284, 106] on link "Notes (16)" at bounding box center [279, 115] width 59 height 30
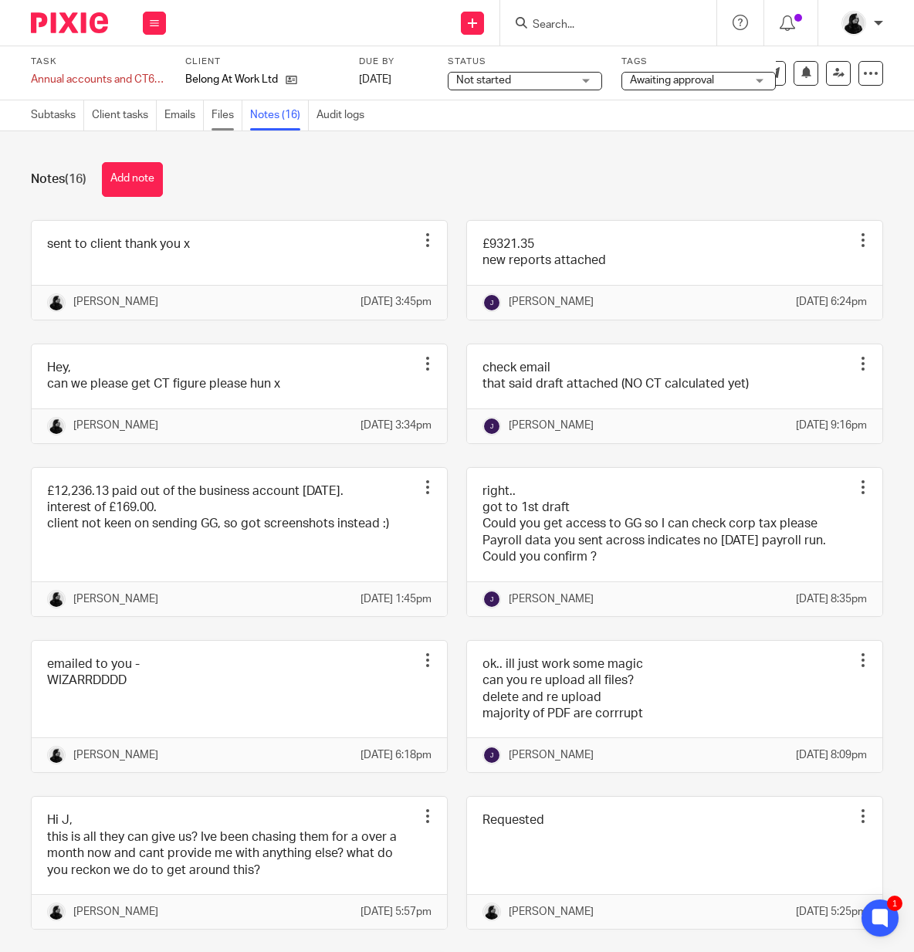
click at [231, 117] on link "Files" at bounding box center [227, 115] width 31 height 30
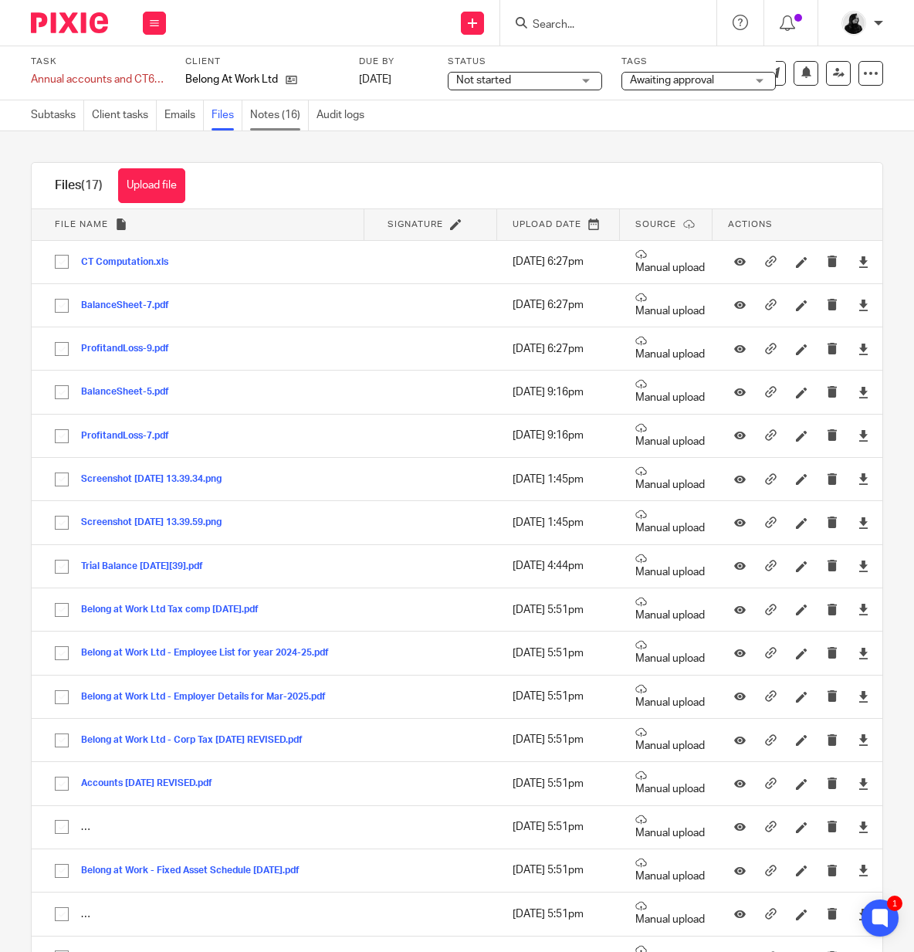
click at [286, 120] on link "Notes (16)" at bounding box center [279, 115] width 59 height 30
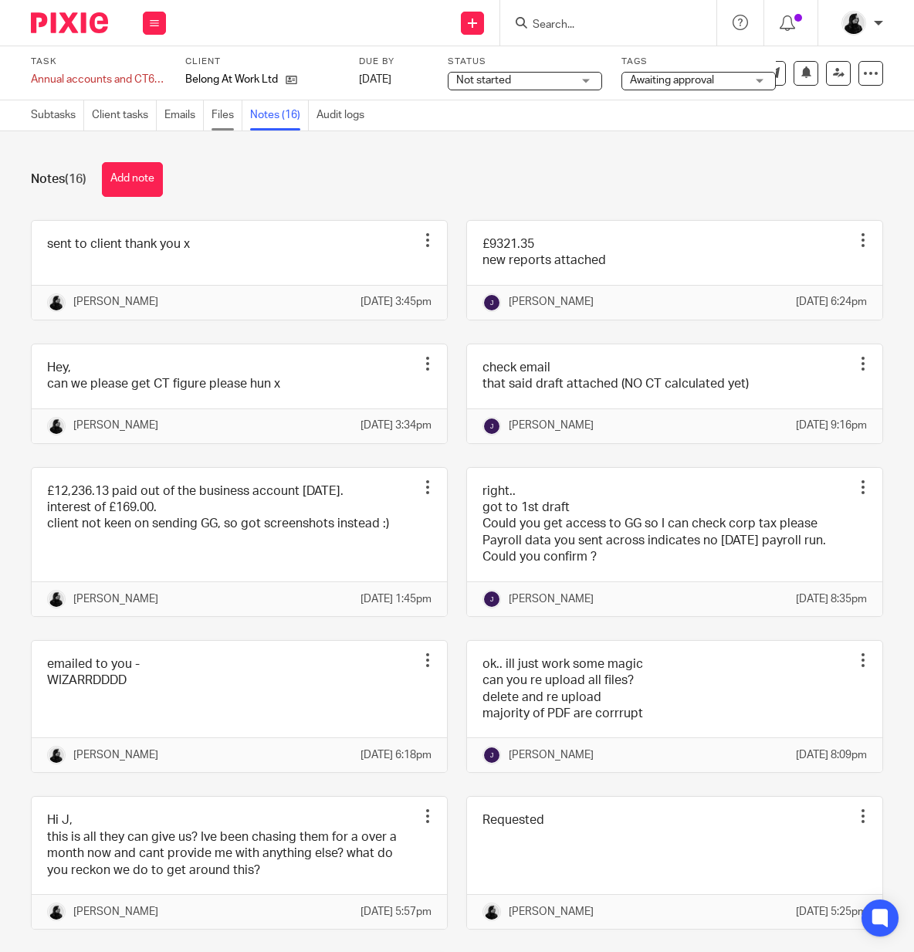
click at [220, 120] on link "Files" at bounding box center [227, 115] width 31 height 30
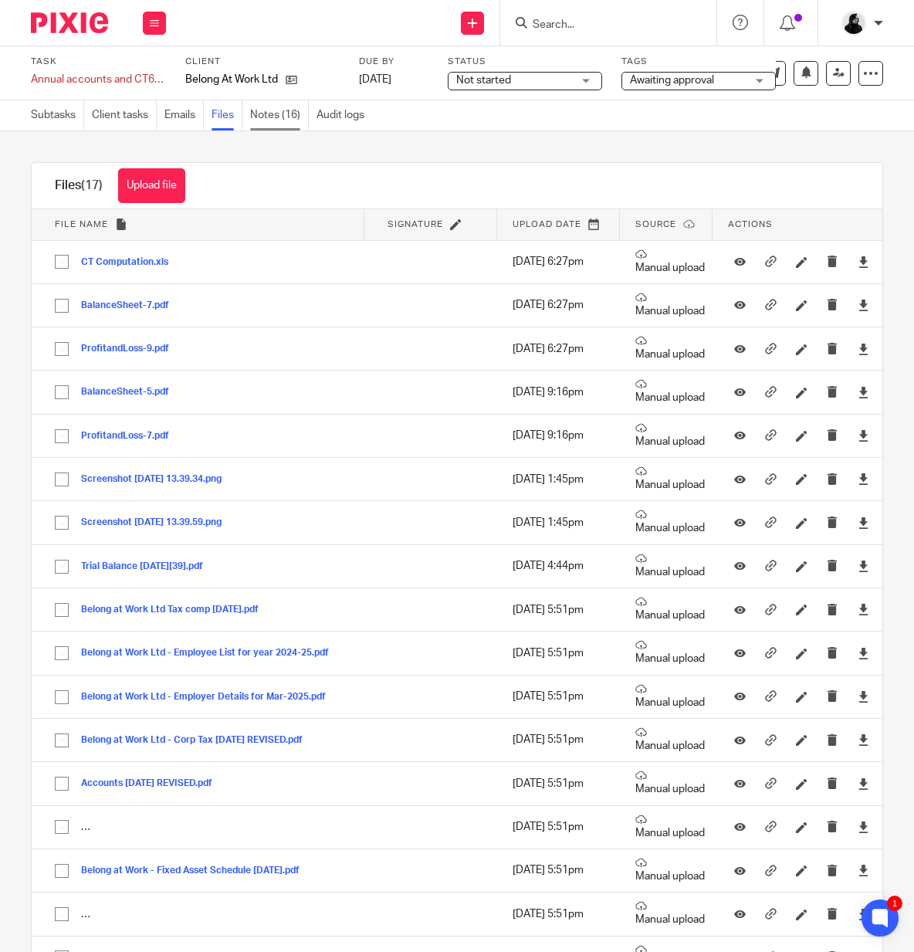
click at [280, 116] on link "Notes (16)" at bounding box center [279, 115] width 59 height 30
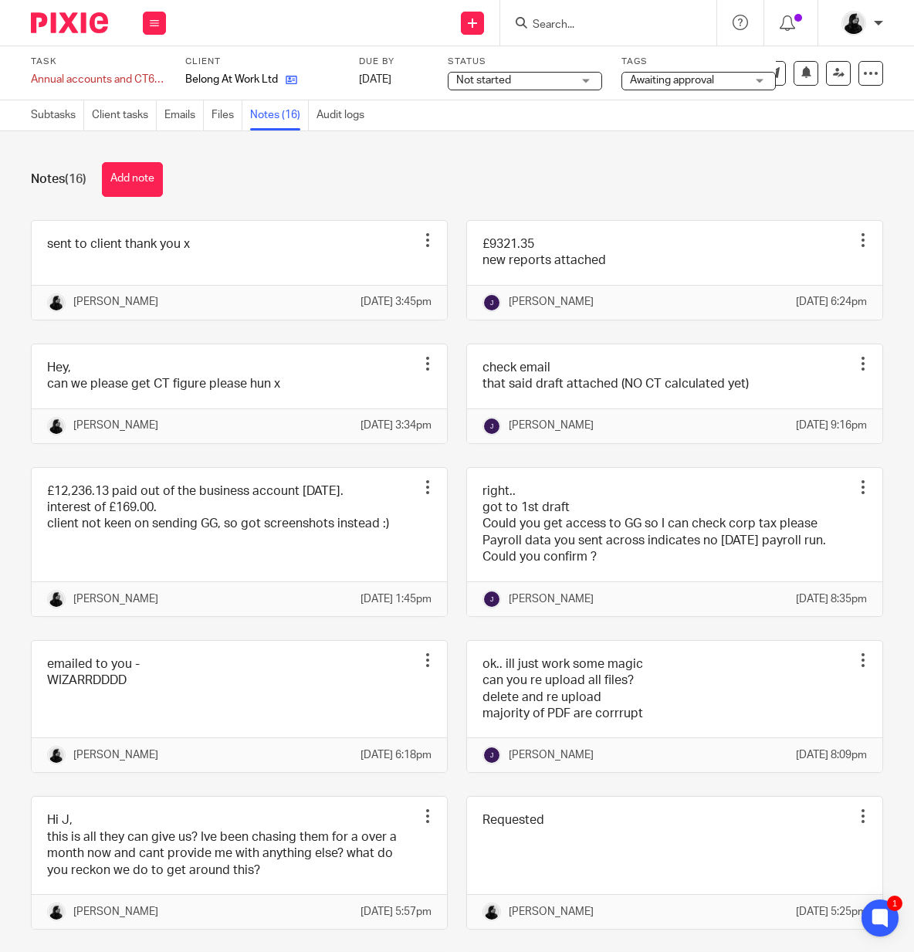
click at [293, 74] on link at bounding box center [287, 79] width 19 height 15
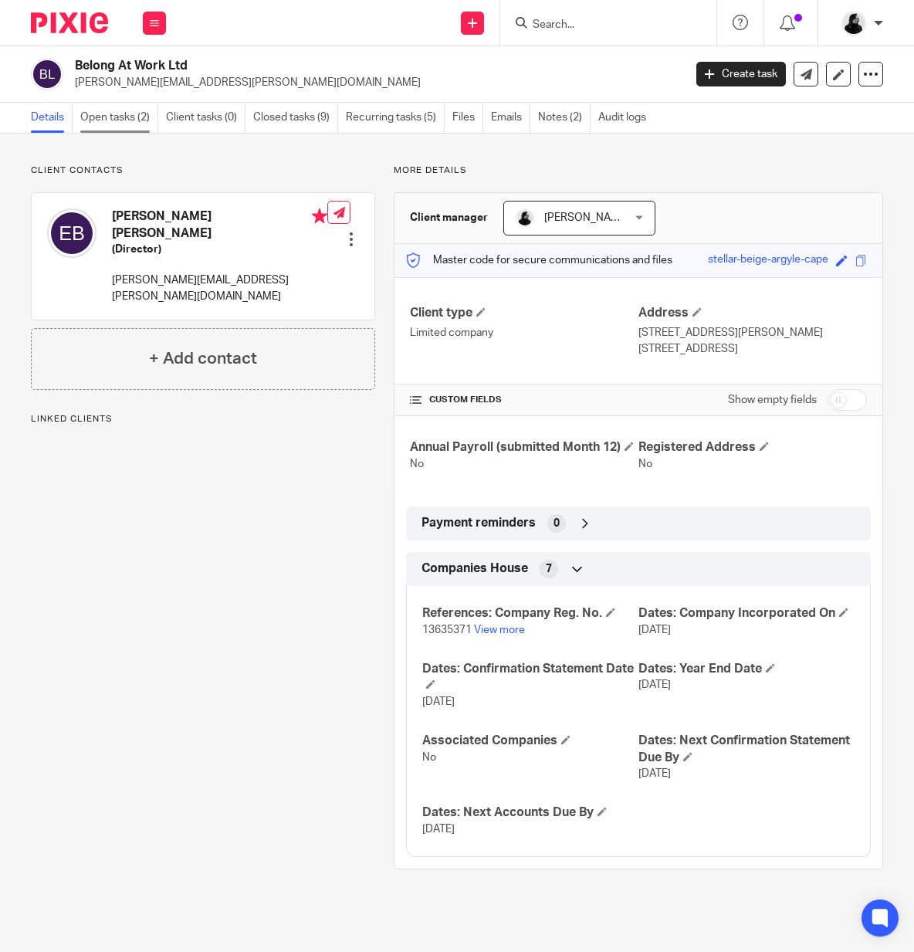
click at [118, 113] on link "Open tasks (2)" at bounding box center [119, 118] width 78 height 30
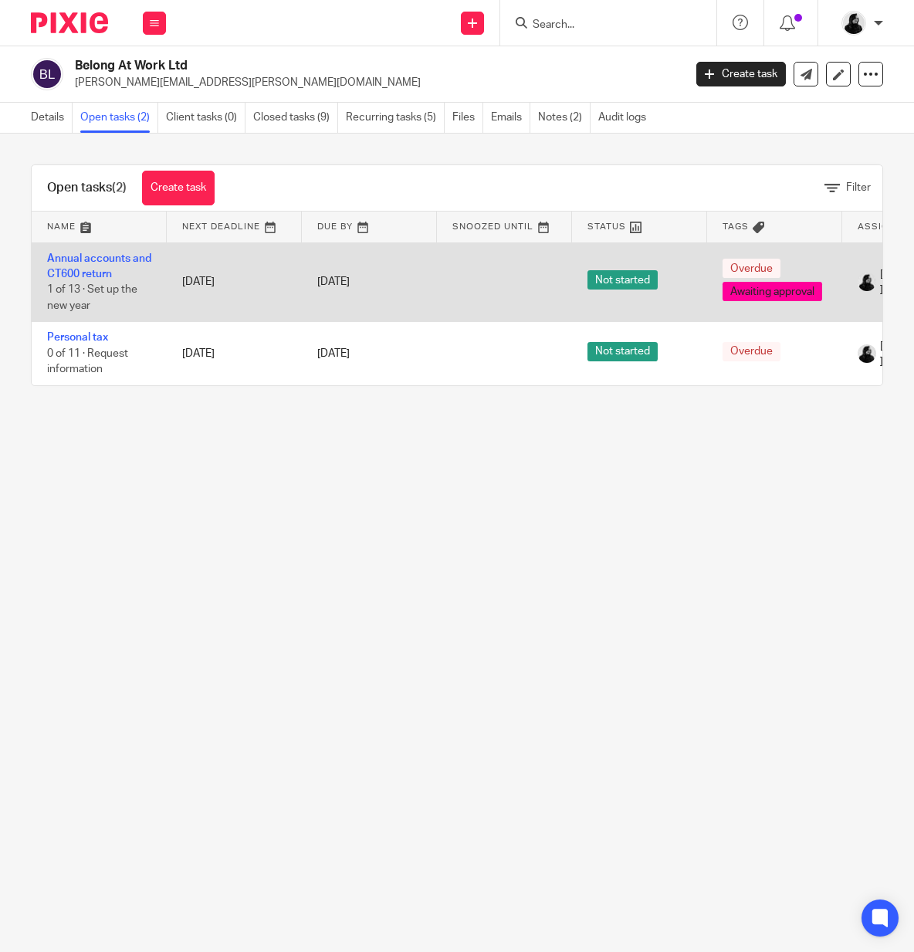
click at [118, 276] on td "Annual accounts and CT600 return 1 of 13 · Set up the new year" at bounding box center [99, 282] width 135 height 80
click at [88, 269] on link "Annual accounts and CT600 return" at bounding box center [99, 266] width 104 height 26
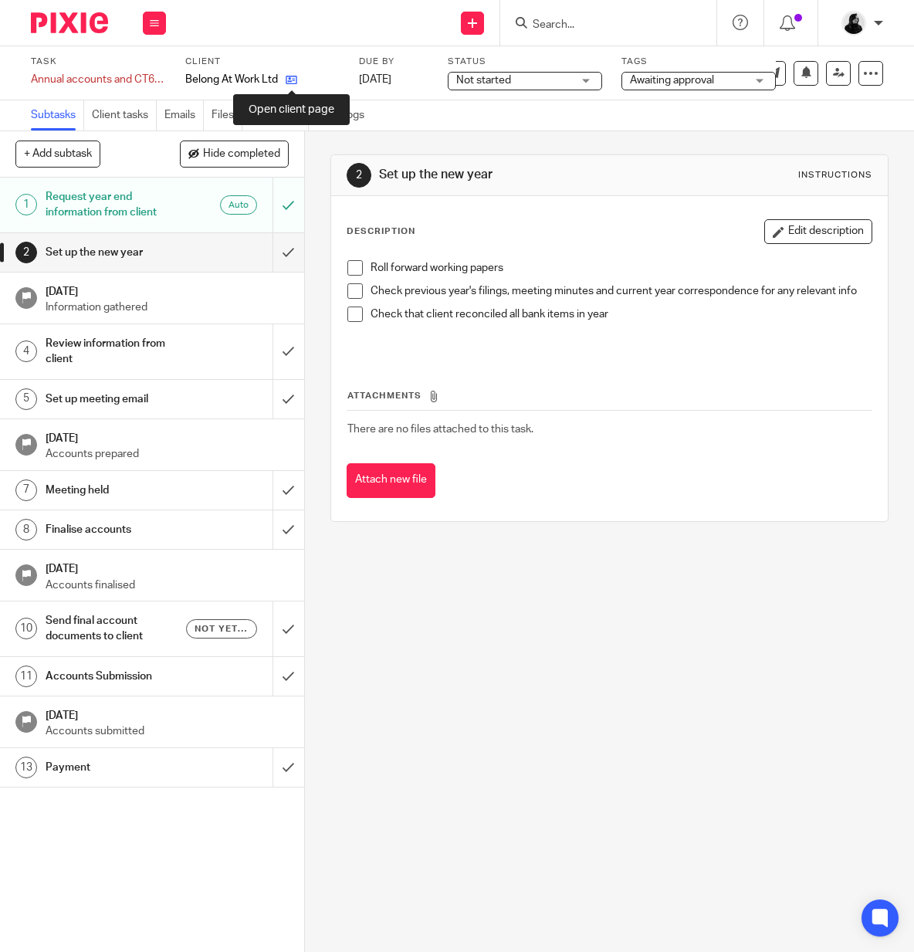
click at [295, 83] on icon at bounding box center [292, 80] width 12 height 12
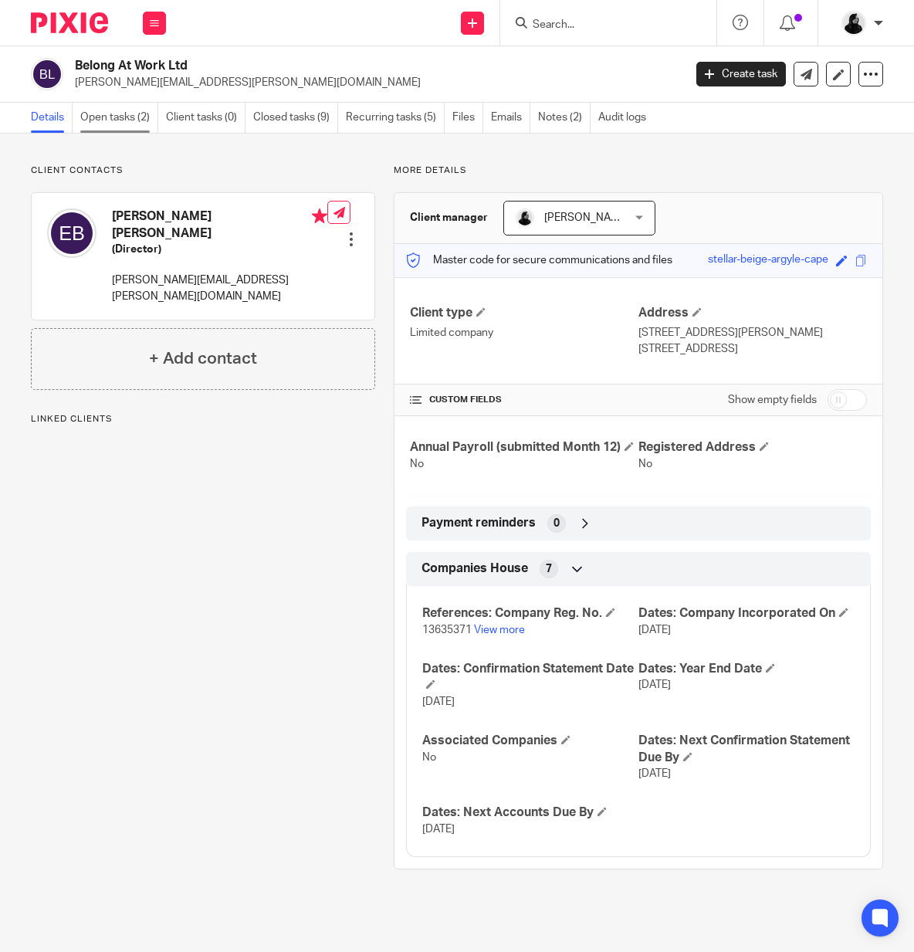
click at [119, 125] on link "Open tasks (2)" at bounding box center [119, 118] width 78 height 30
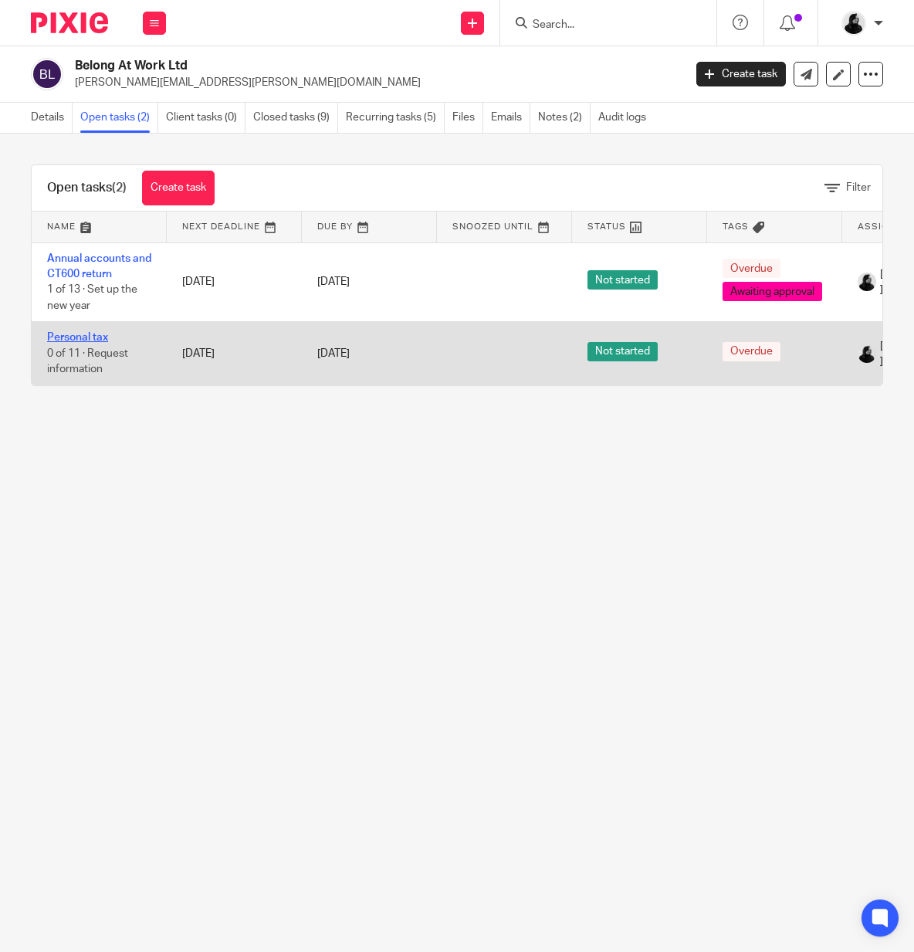
click at [98, 332] on link "Personal tax" at bounding box center [77, 337] width 61 height 11
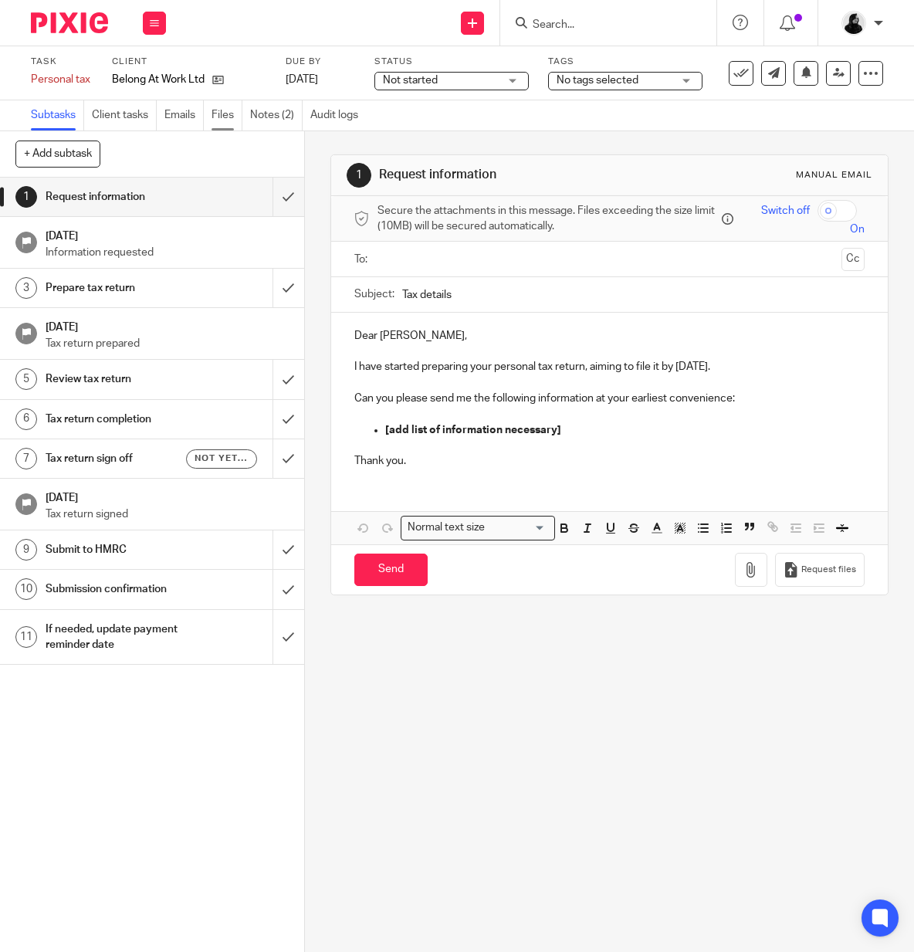
click at [233, 115] on link "Files" at bounding box center [227, 115] width 31 height 30
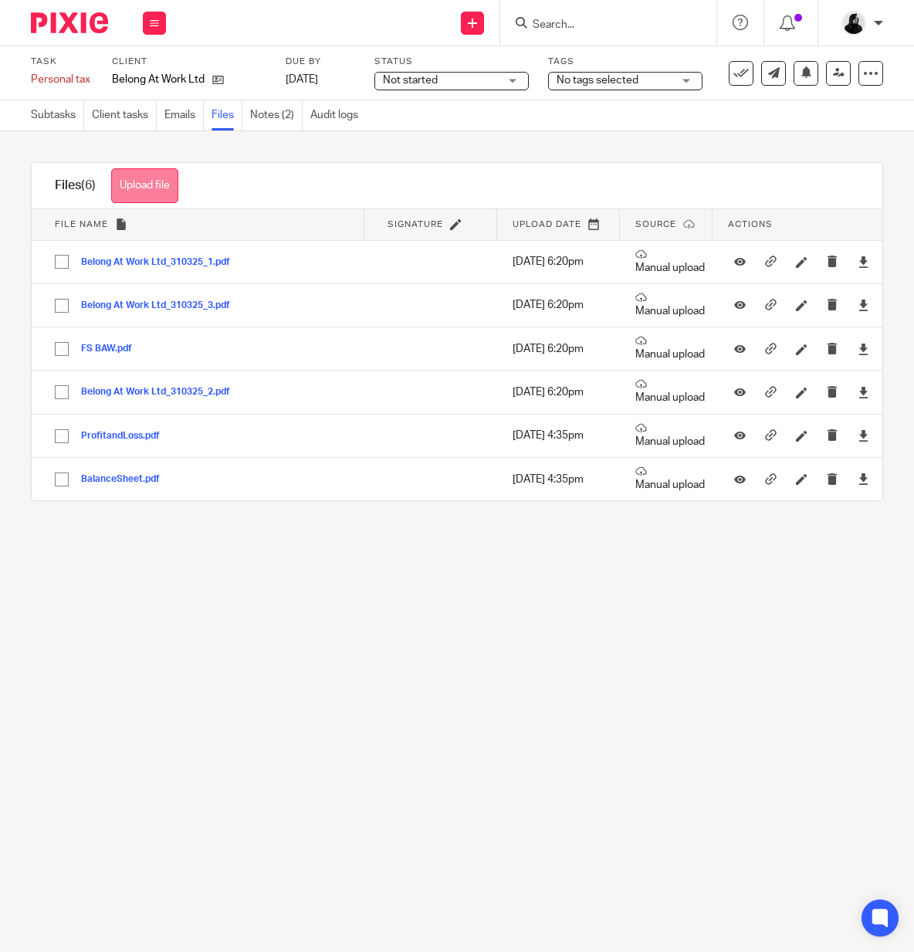
click at [170, 189] on button "Upload file" at bounding box center [144, 185] width 67 height 35
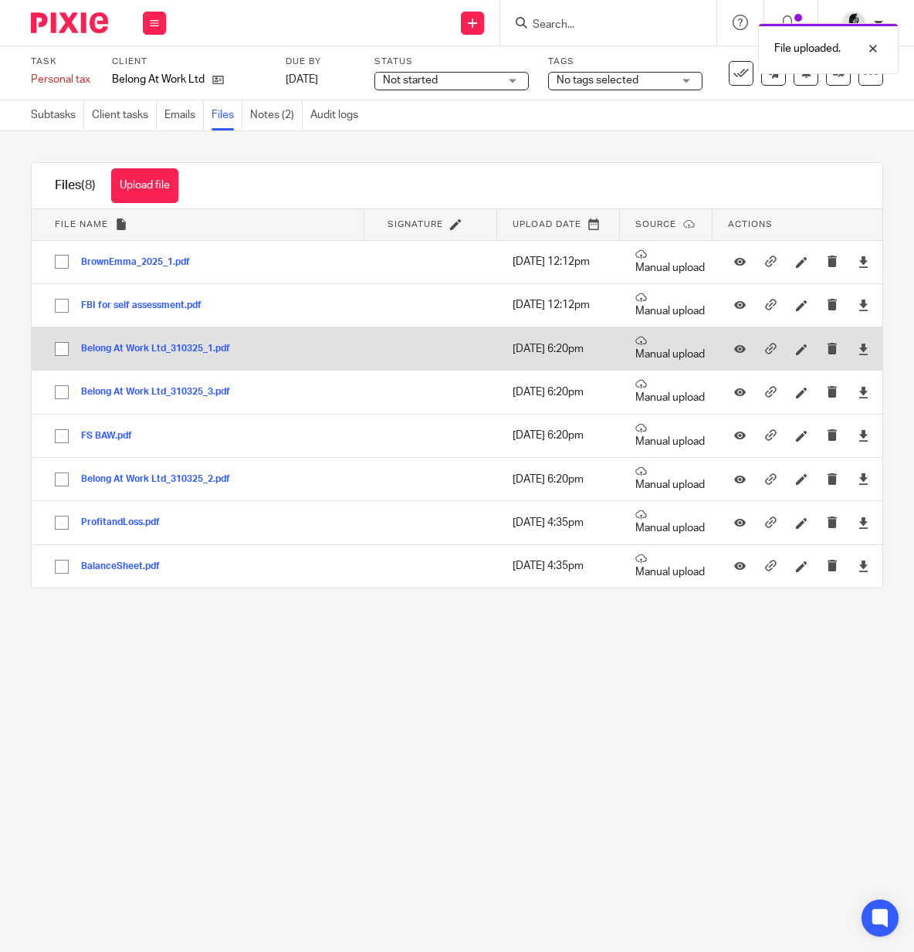
click at [198, 345] on button "Belong At Work Ltd_310325_1.pdf" at bounding box center [161, 349] width 161 height 11
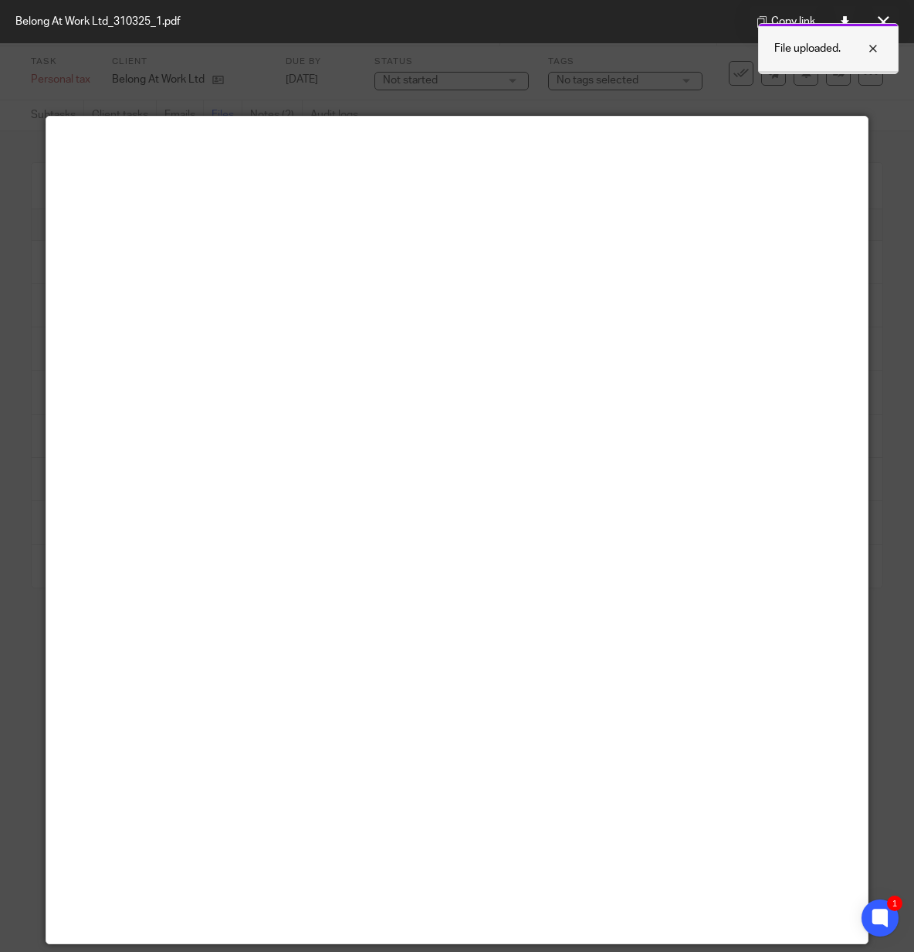
click at [874, 46] on div at bounding box center [862, 48] width 42 height 19
click at [901, 19] on div "Copy link" at bounding box center [824, 21] width 180 height 43
click at [893, 25] on button at bounding box center [883, 21] width 31 height 31
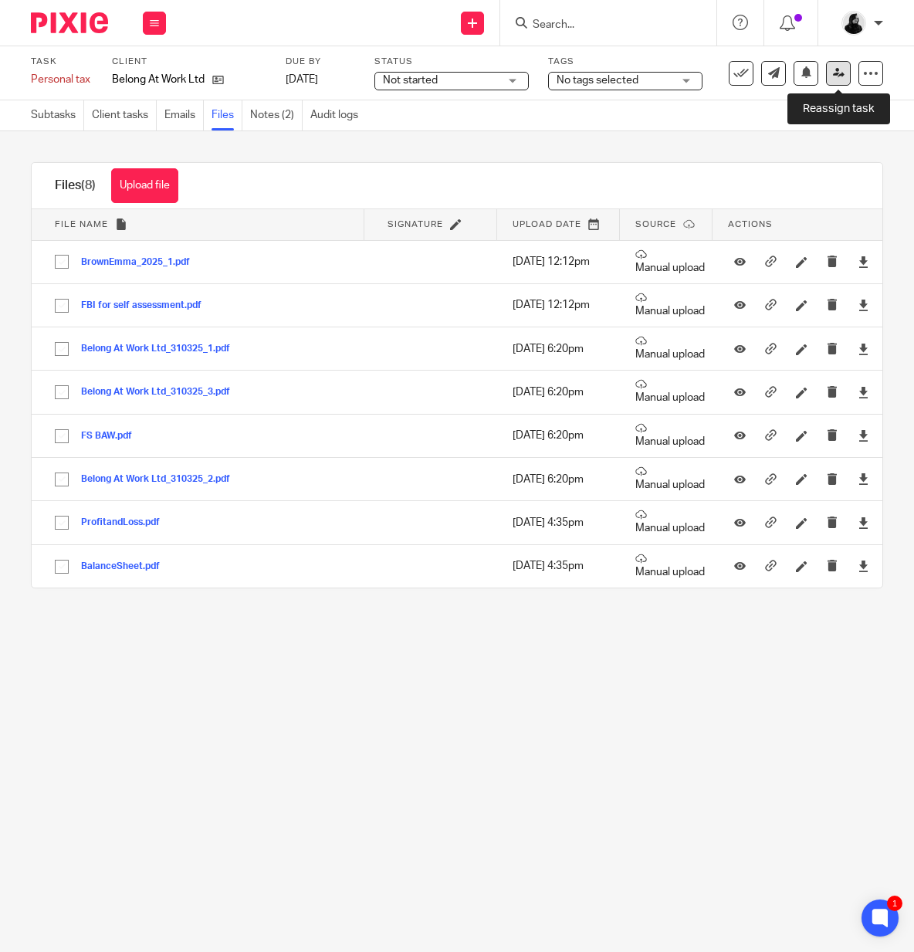
click at [837, 71] on icon at bounding box center [839, 73] width 12 height 12
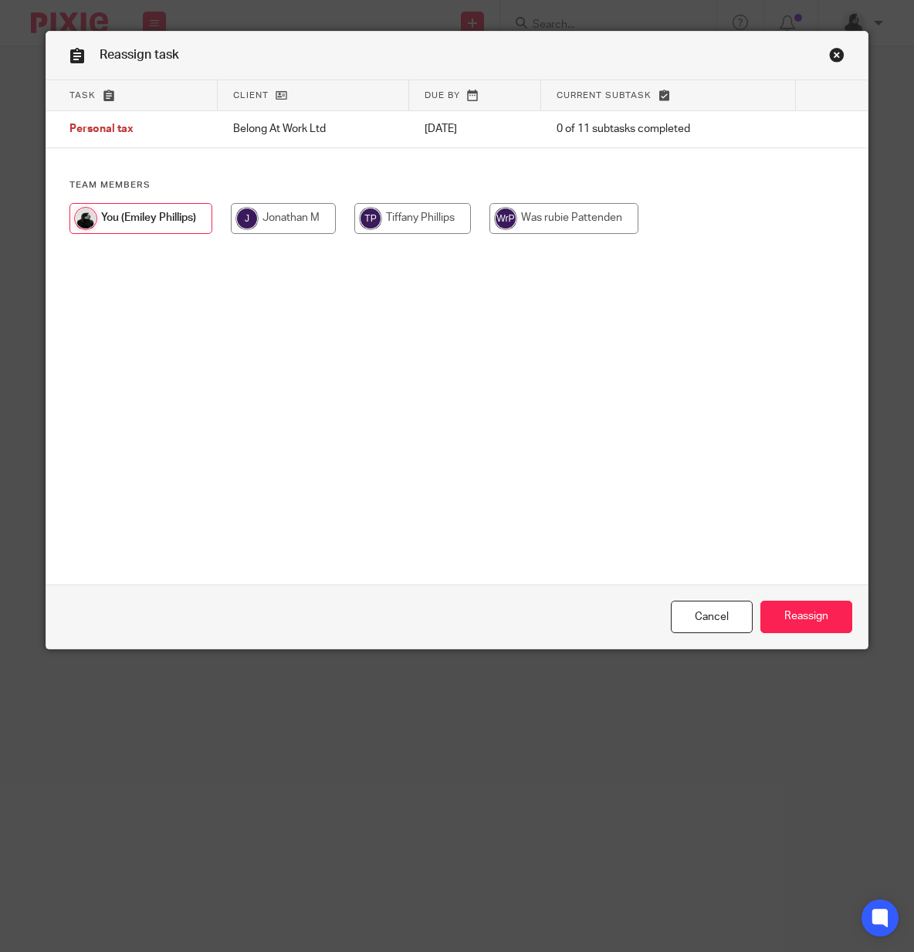
click at [835, 55] on link "Close this dialog window" at bounding box center [836, 57] width 15 height 21
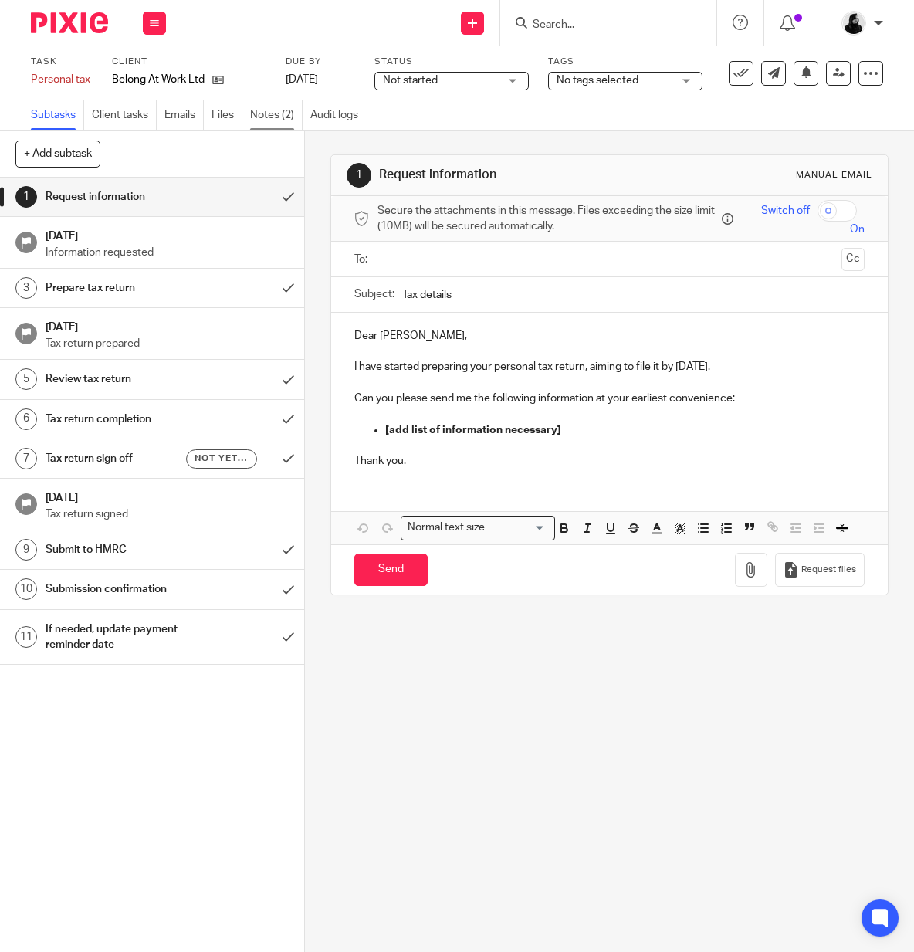
click at [297, 125] on link "Notes (2)" at bounding box center [276, 115] width 53 height 30
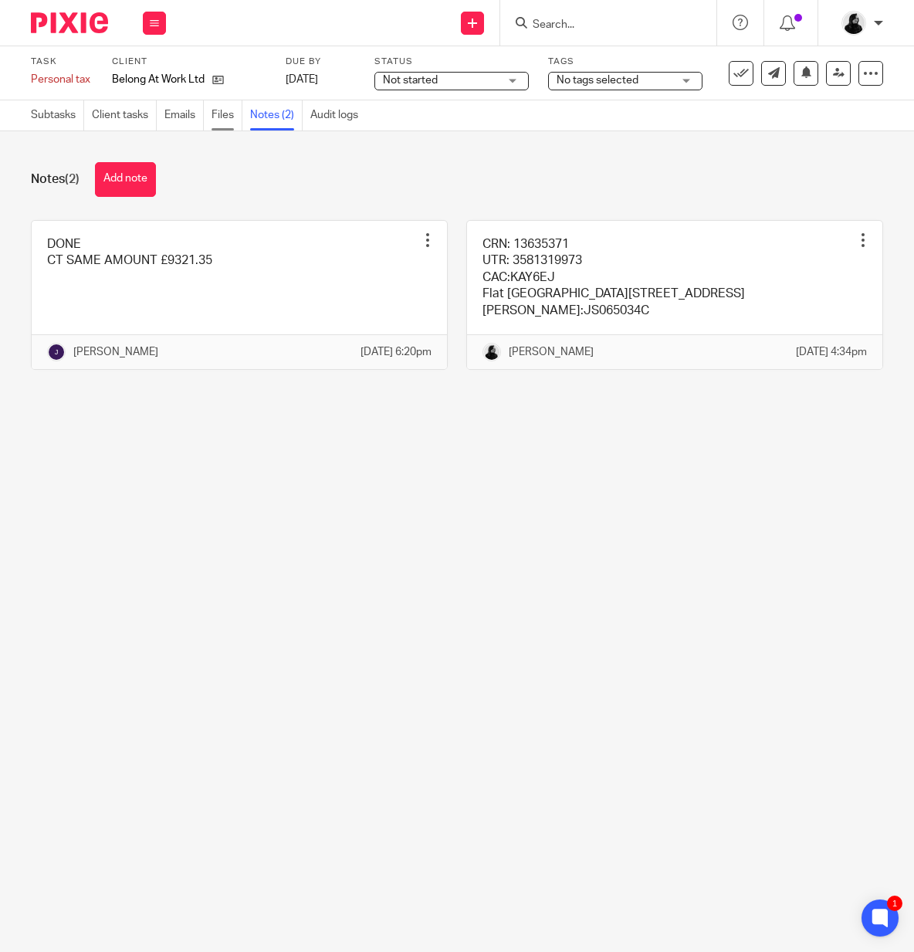
click at [223, 119] on link "Files" at bounding box center [227, 115] width 31 height 30
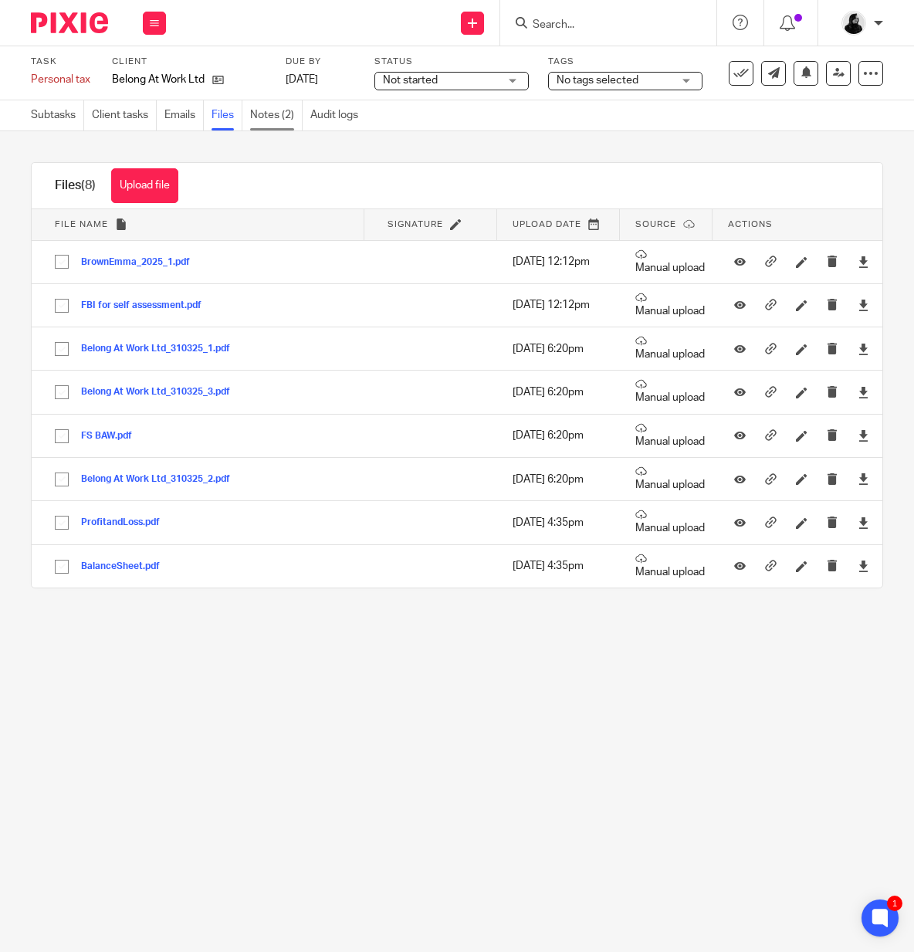
click at [278, 119] on link "Notes (2)" at bounding box center [276, 115] width 53 height 30
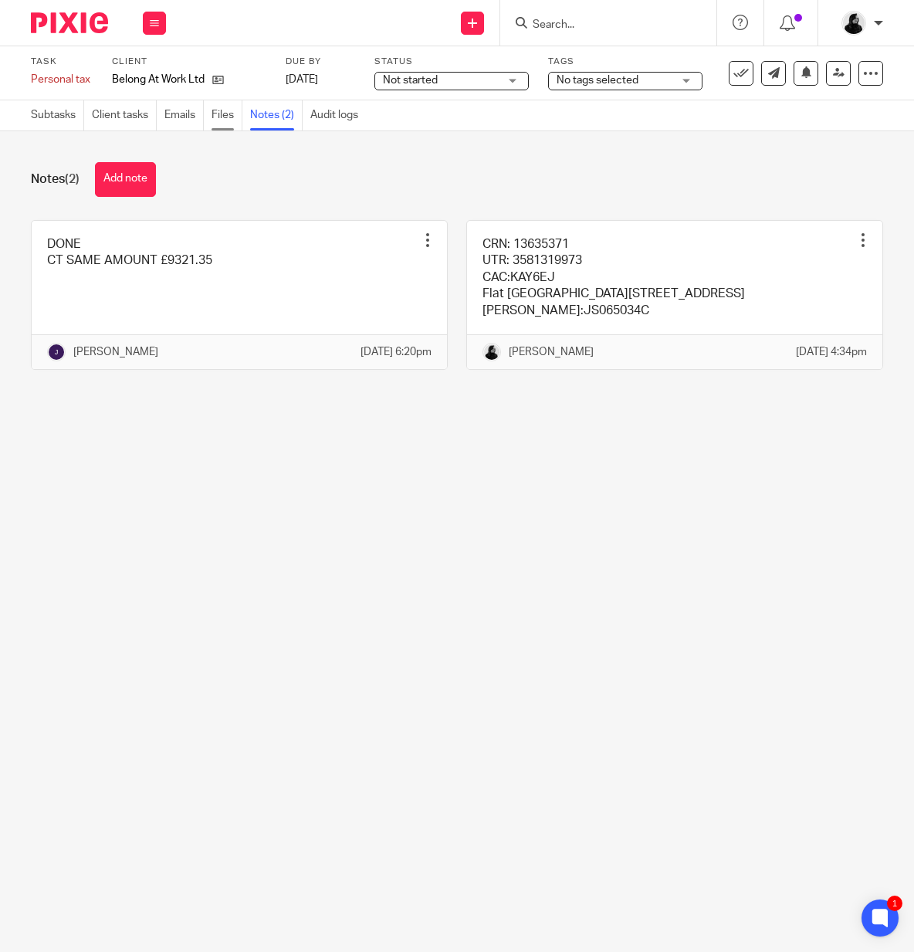
click at [222, 125] on link "Files" at bounding box center [227, 115] width 31 height 30
click at [231, 115] on link "Files" at bounding box center [227, 115] width 31 height 30
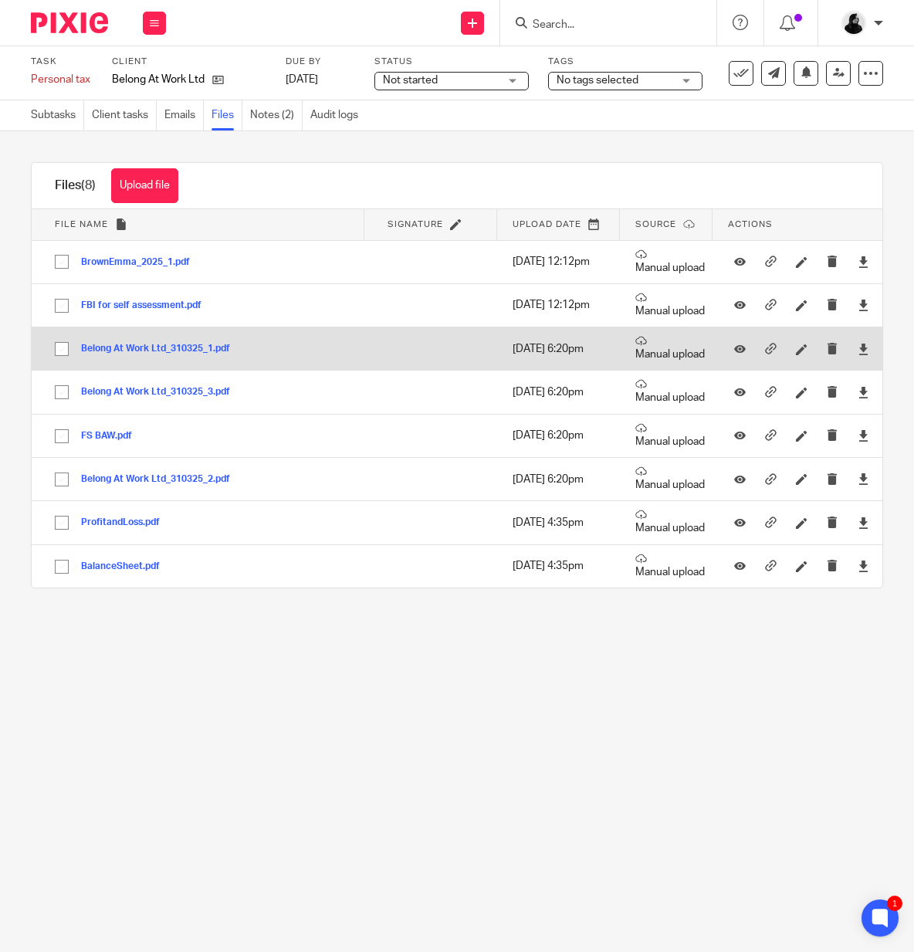
click at [60, 354] on input "checkbox" at bounding box center [61, 348] width 29 height 29
checkbox input "true"
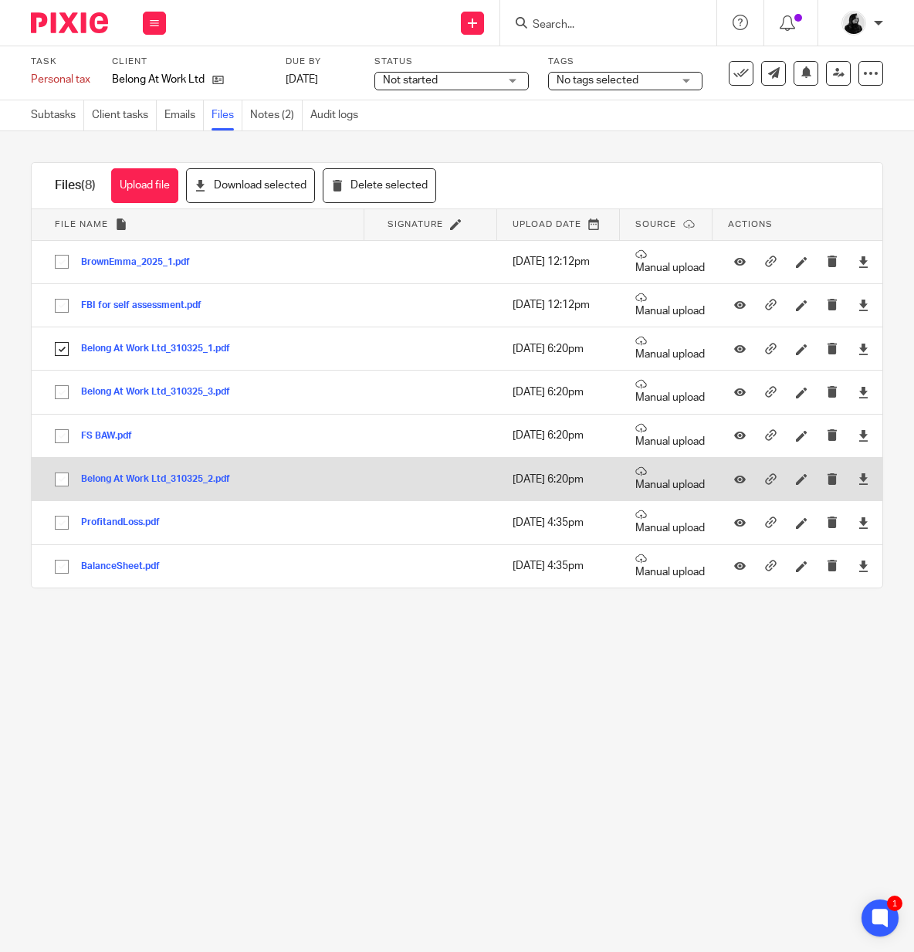
click at [59, 479] on input "checkbox" at bounding box center [61, 479] width 29 height 29
checkbox input "true"
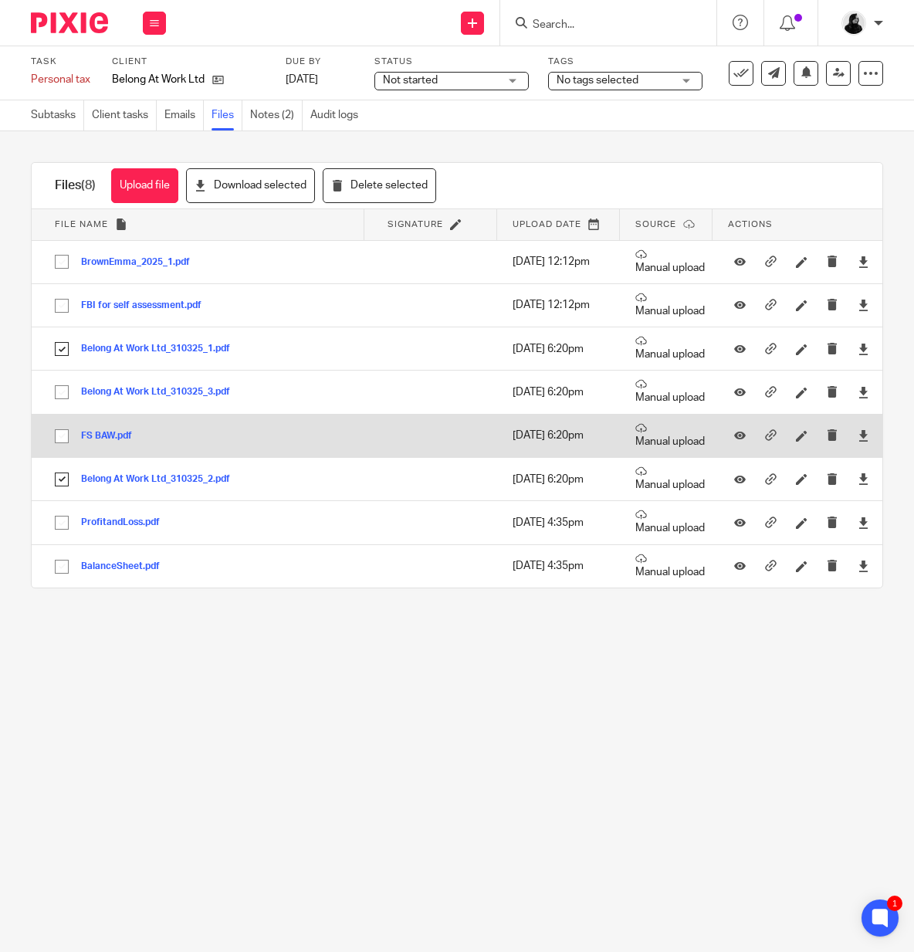
click at [59, 439] on input "checkbox" at bounding box center [61, 436] width 29 height 29
checkbox input "true"
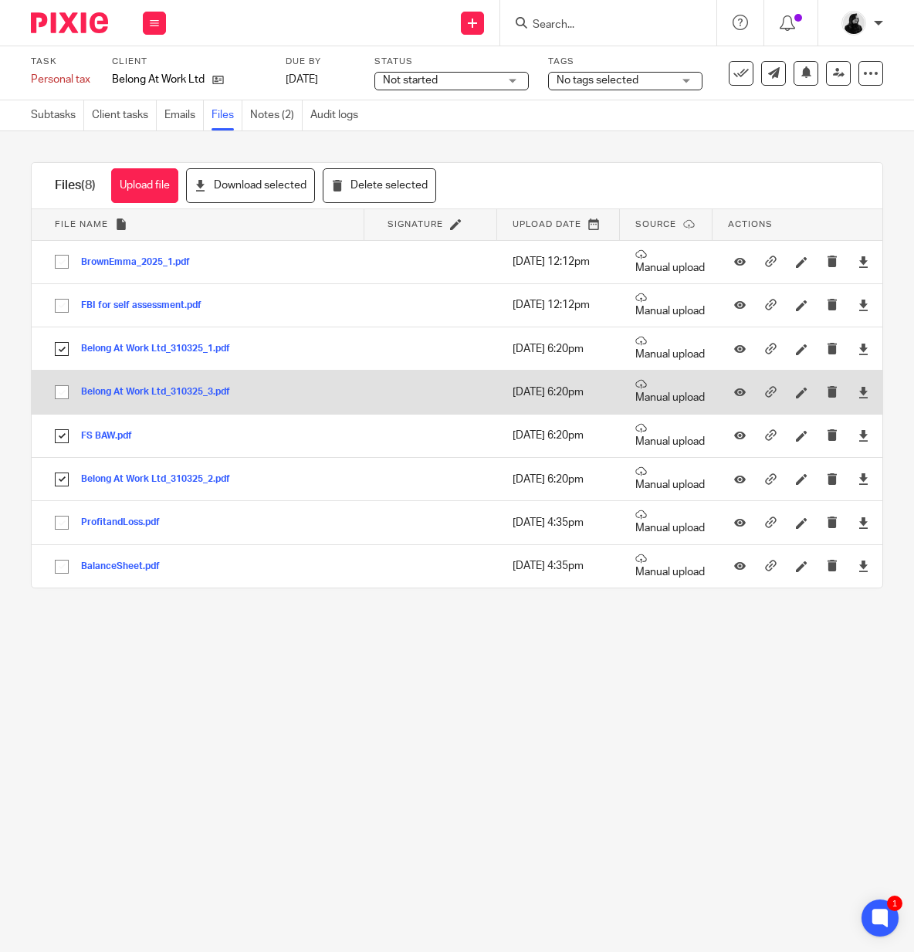
click at [66, 396] on input "checkbox" at bounding box center [61, 392] width 29 height 29
checkbox input "true"
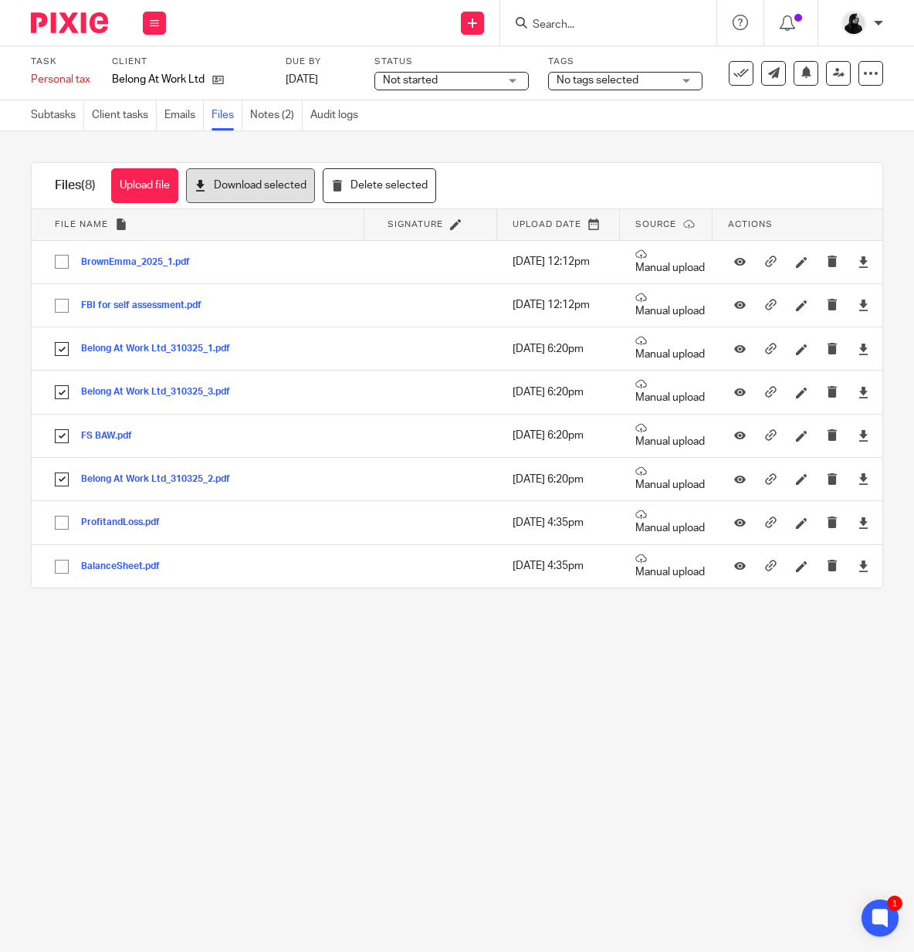
click at [239, 190] on button "Download selected" at bounding box center [250, 185] width 129 height 35
click at [215, 79] on icon at bounding box center [218, 80] width 12 height 12
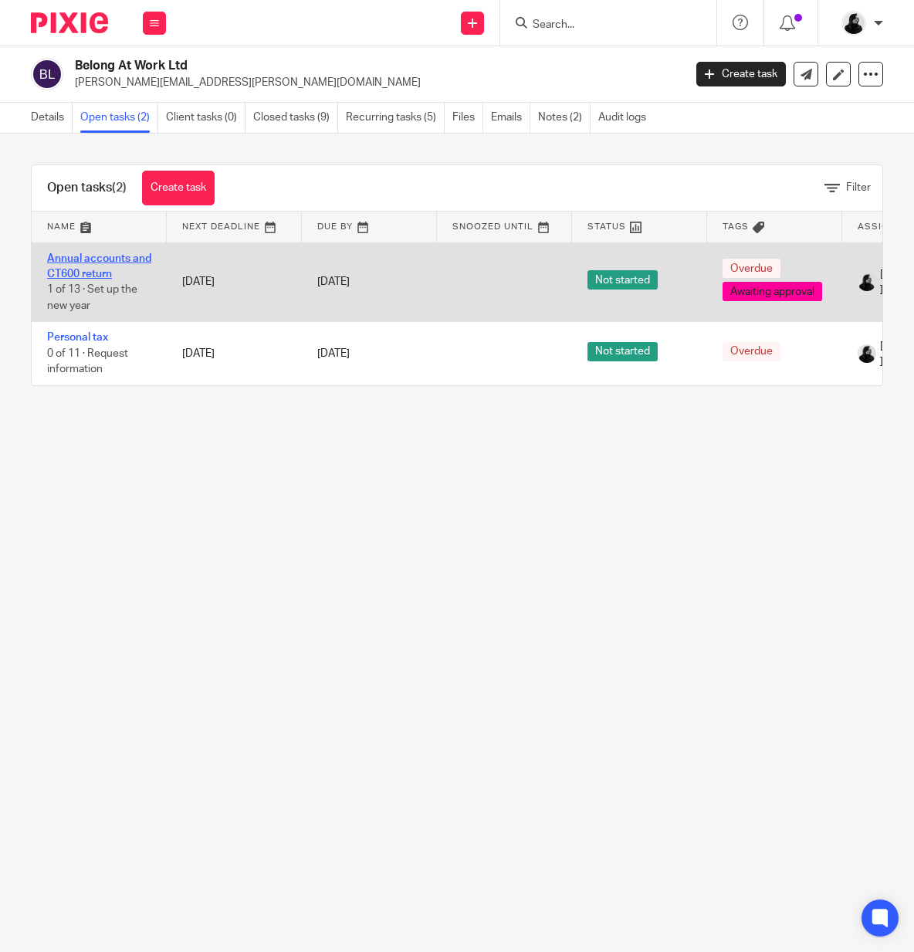
click at [95, 264] on link "Annual accounts and CT600 return" at bounding box center [99, 266] width 104 height 26
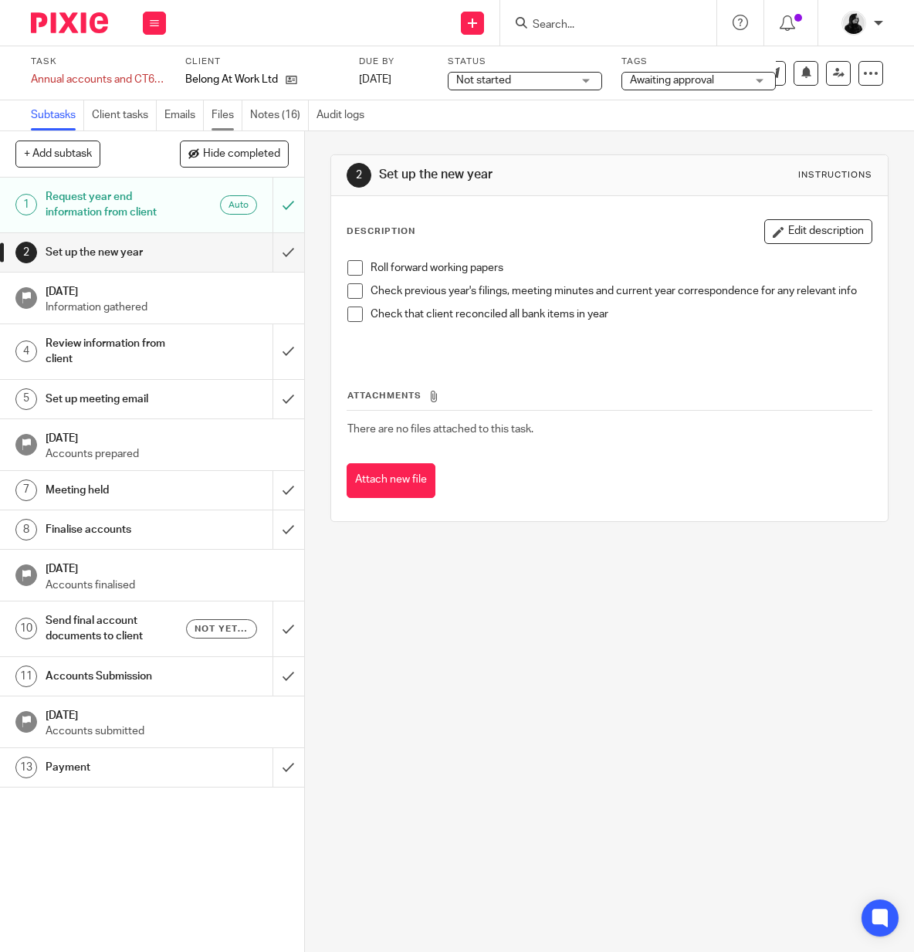
click at [220, 114] on link "Files" at bounding box center [227, 115] width 31 height 30
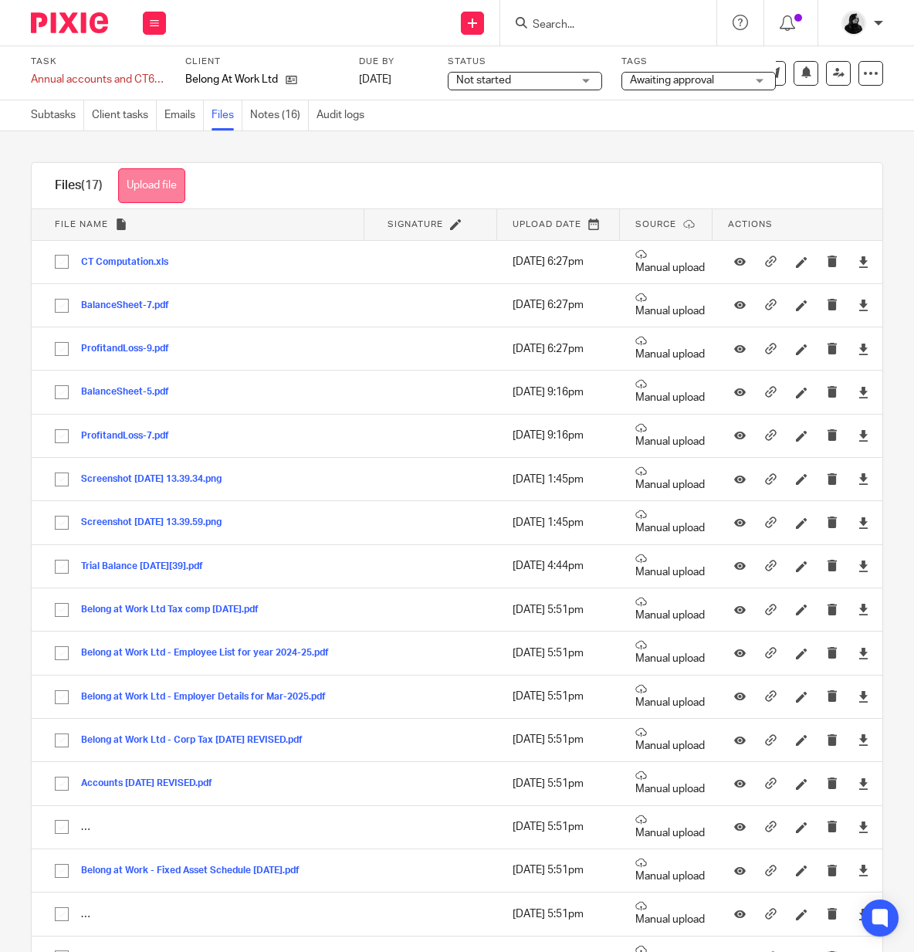
click at [144, 178] on button "Upload file" at bounding box center [151, 185] width 67 height 35
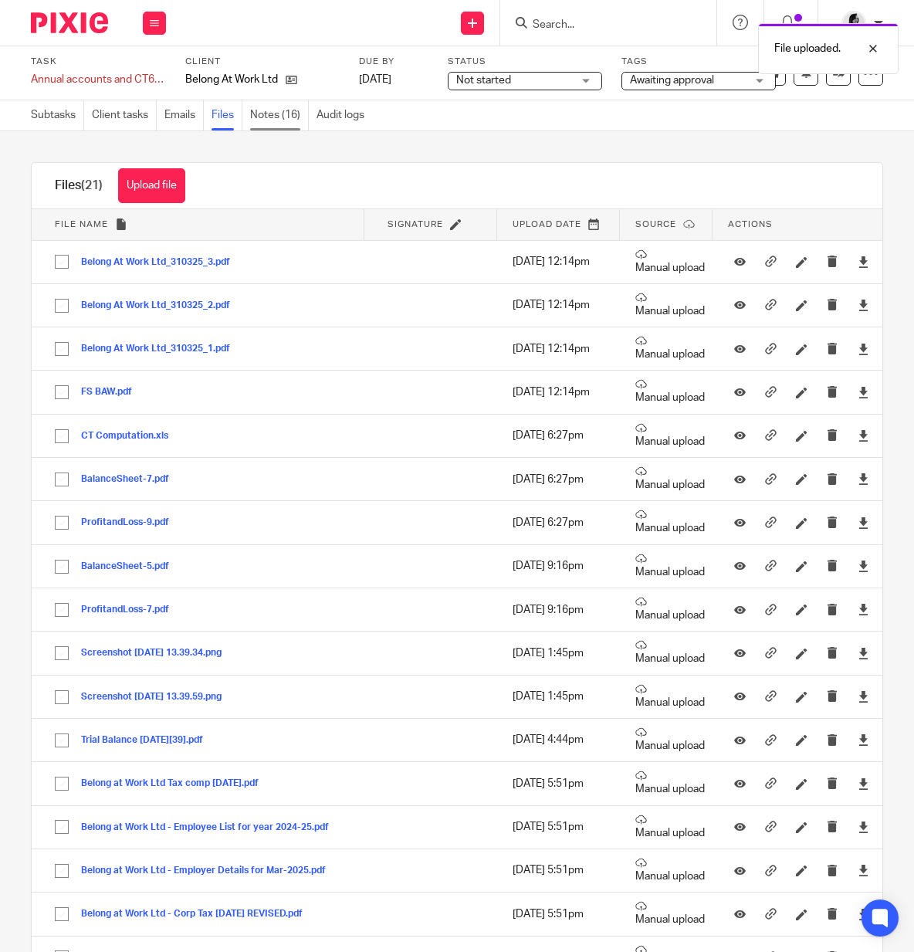
click at [281, 117] on link "Notes (16)" at bounding box center [279, 115] width 59 height 30
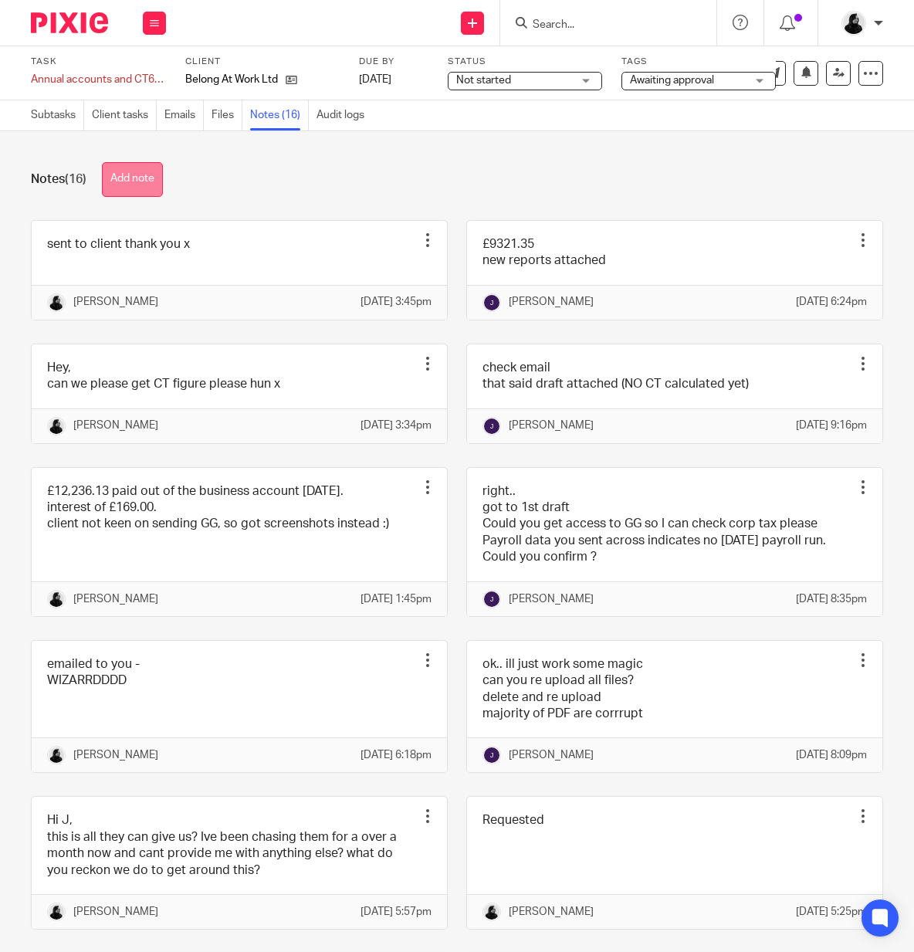
click at [152, 187] on button "Add note" at bounding box center [132, 179] width 61 height 35
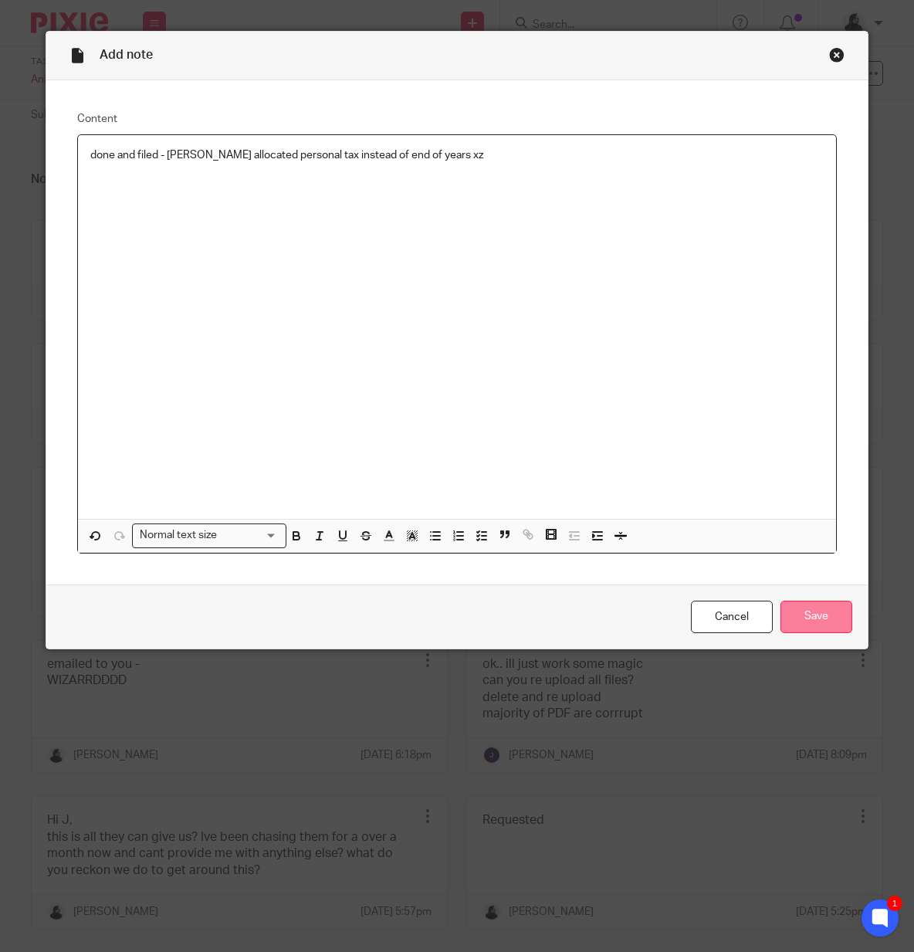
click at [835, 626] on input "Save" at bounding box center [817, 617] width 72 height 33
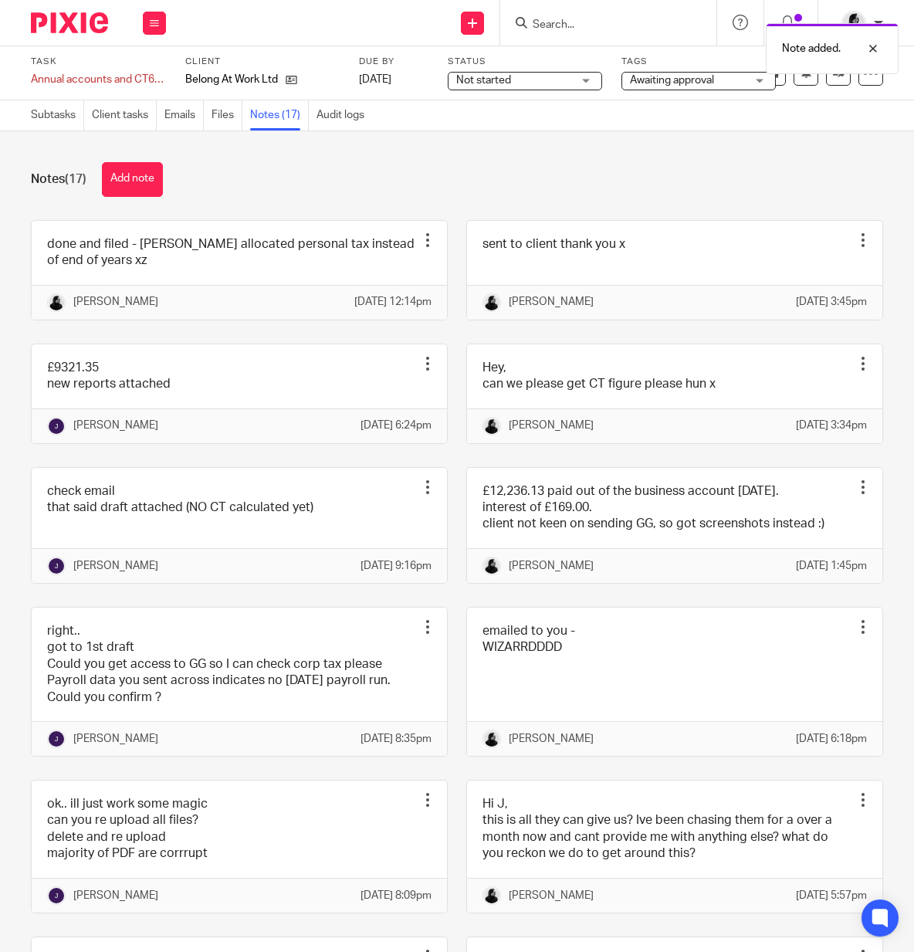
click at [765, 80] on div "Awaiting approval" at bounding box center [699, 81] width 154 height 19
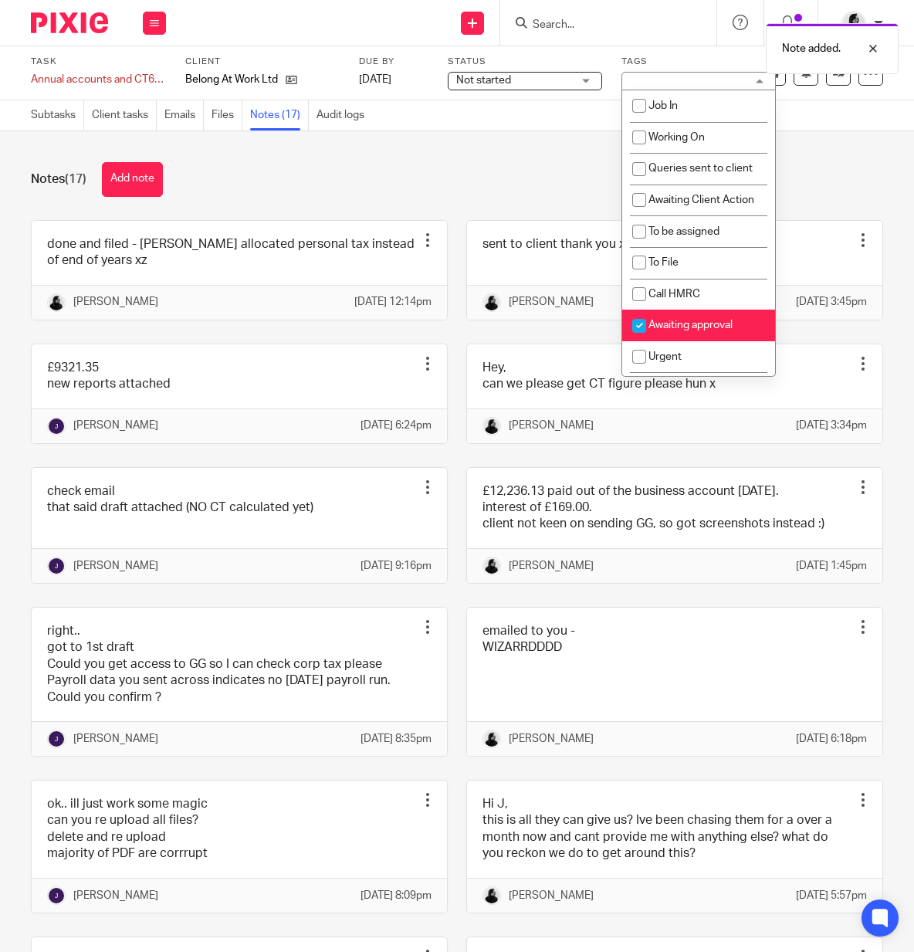
click at [673, 322] on li "Awaiting approval" at bounding box center [698, 326] width 153 height 32
checkbox input "false"
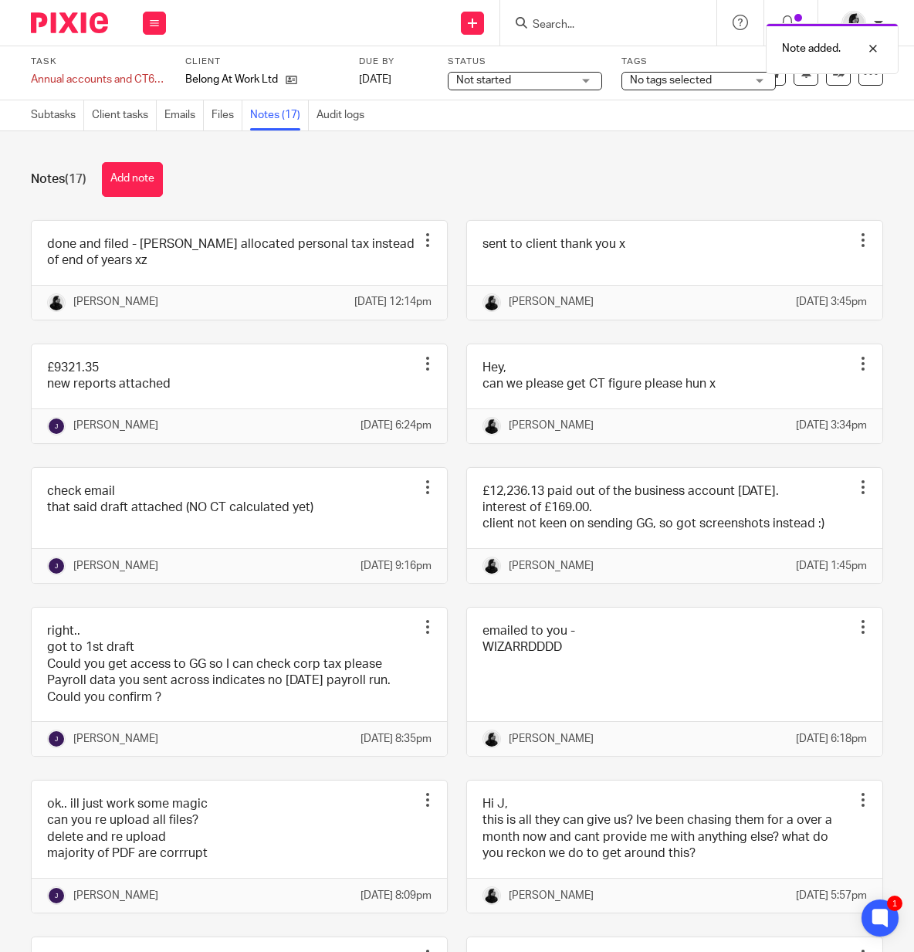
click at [815, 135] on div "Notes (17) Add note done and filed - emiley allocated personal tax instead of e…" at bounding box center [457, 541] width 914 height 821
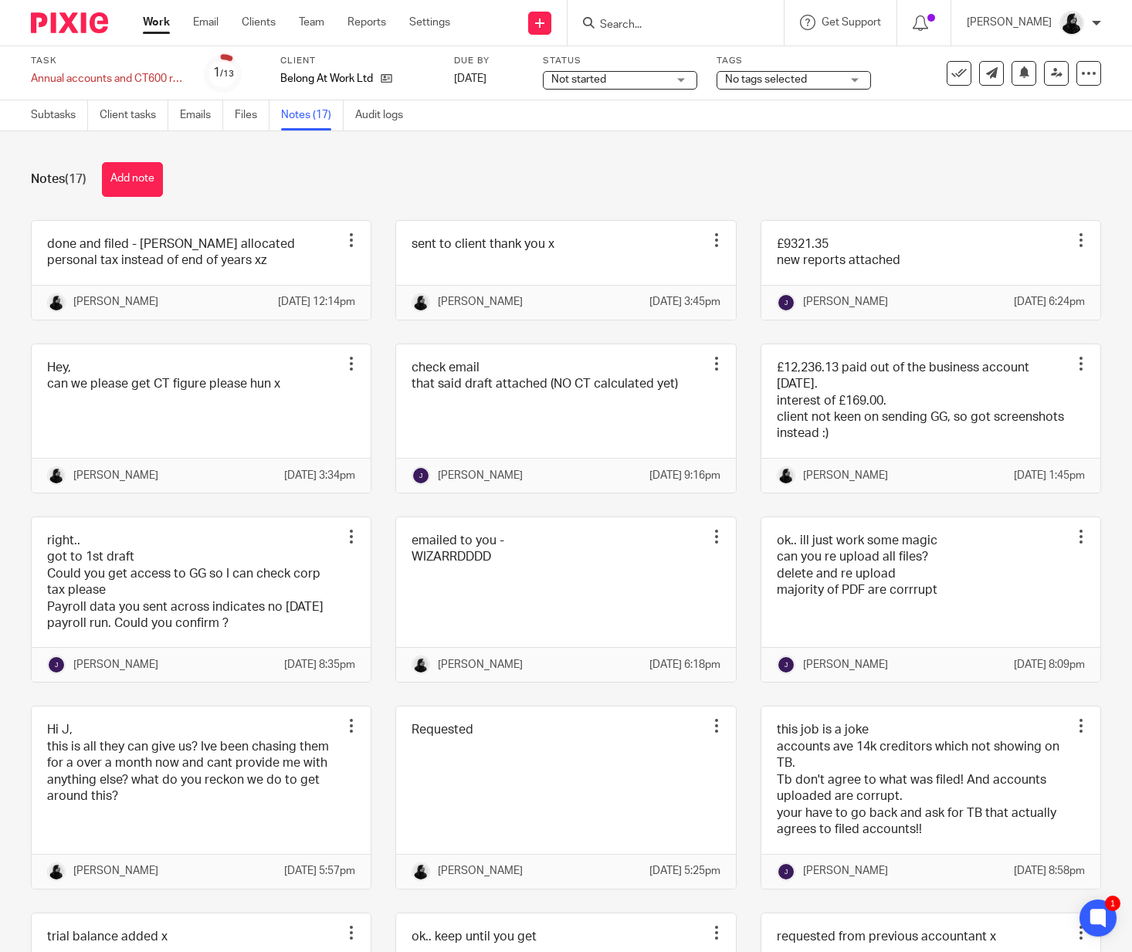
click at [913, 70] on div "Note added." at bounding box center [841, 44] width 551 height 59
click at [913, 70] on icon at bounding box center [958, 73] width 15 height 15
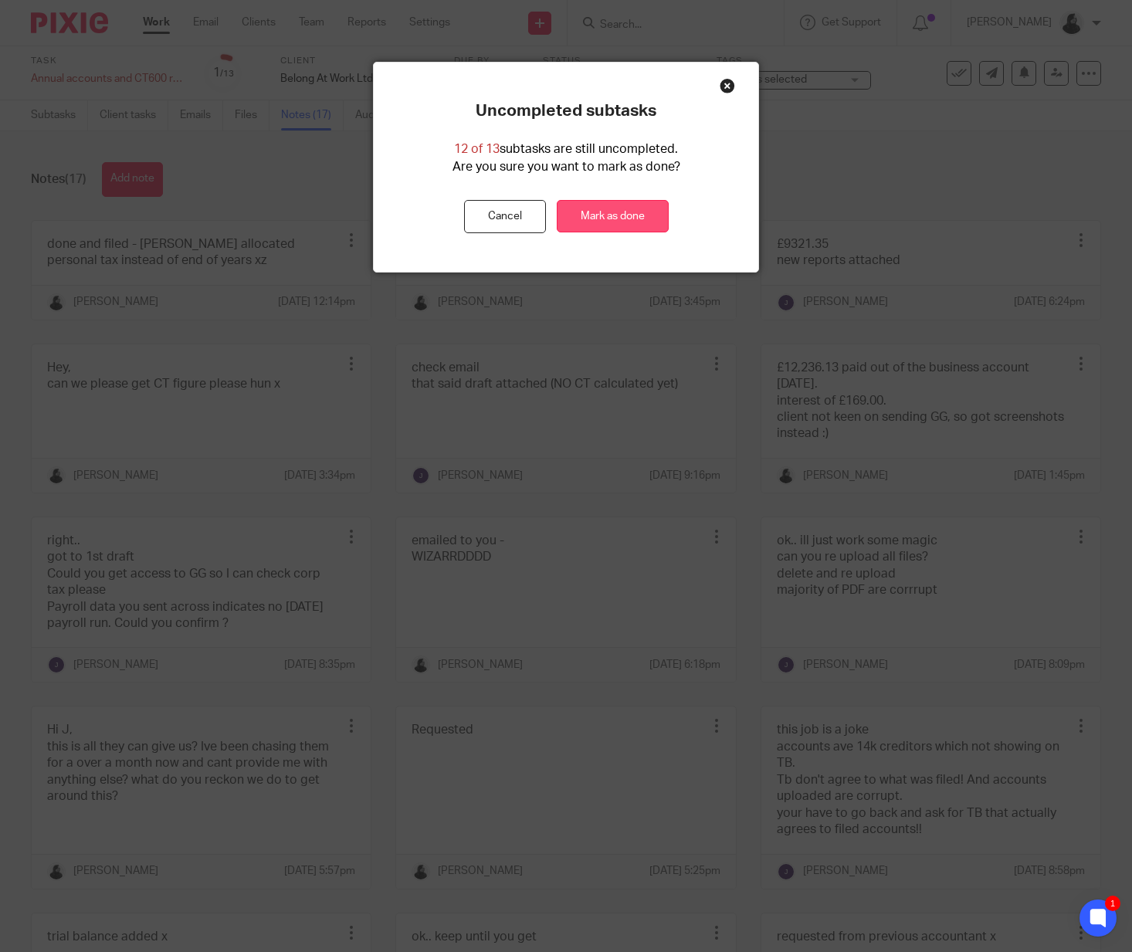
click at [641, 218] on link "Mark as done" at bounding box center [613, 216] width 112 height 33
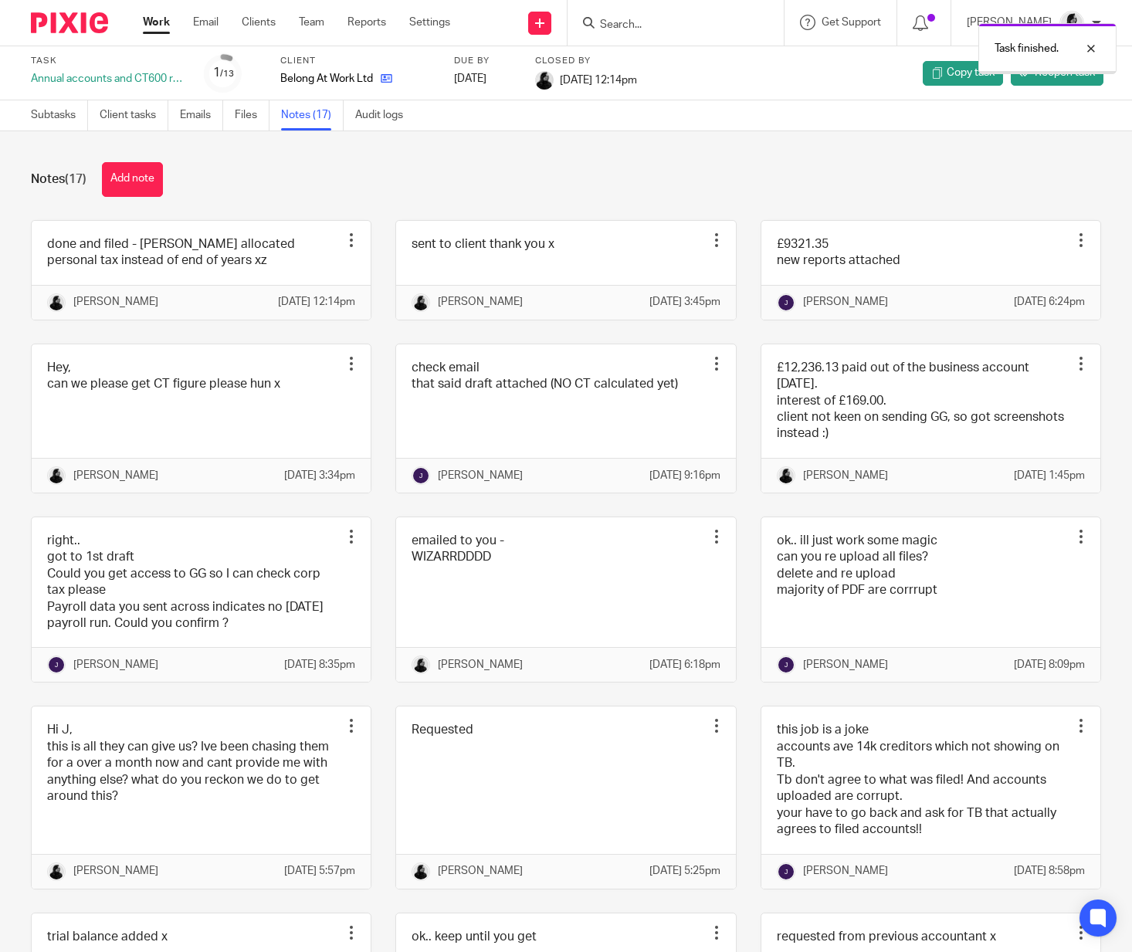
click at [378, 80] on link at bounding box center [382, 78] width 19 height 15
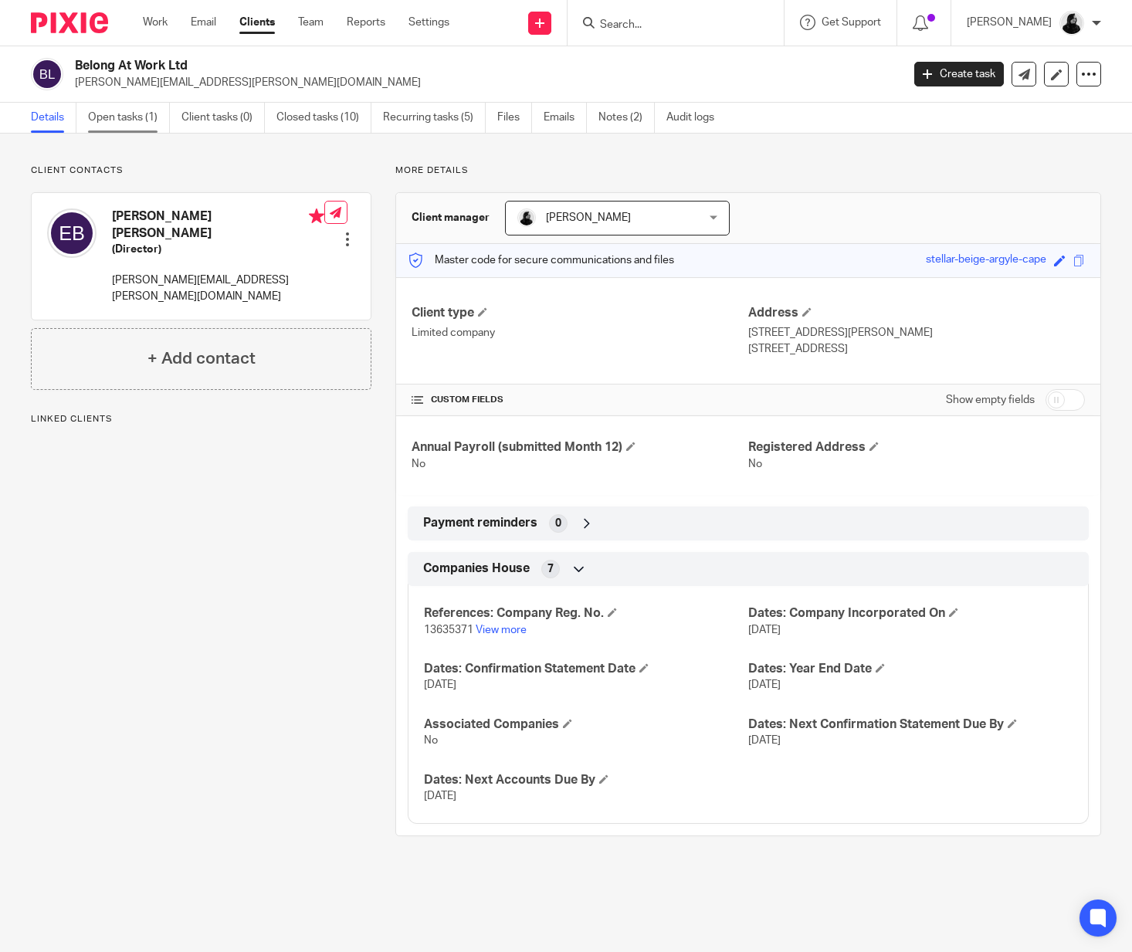
click at [165, 117] on link "Open tasks (1)" at bounding box center [129, 118] width 82 height 30
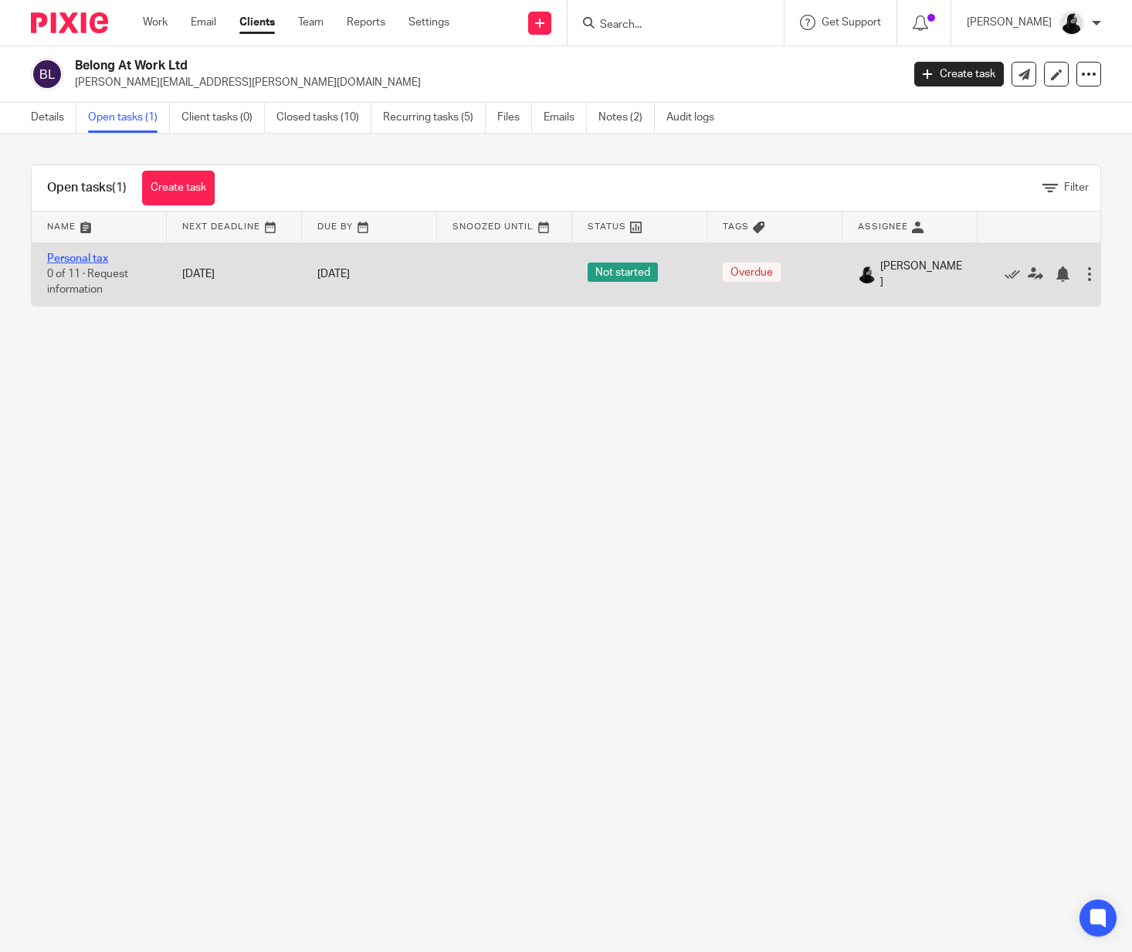
click at [72, 257] on link "Personal tax" at bounding box center [77, 258] width 61 height 11
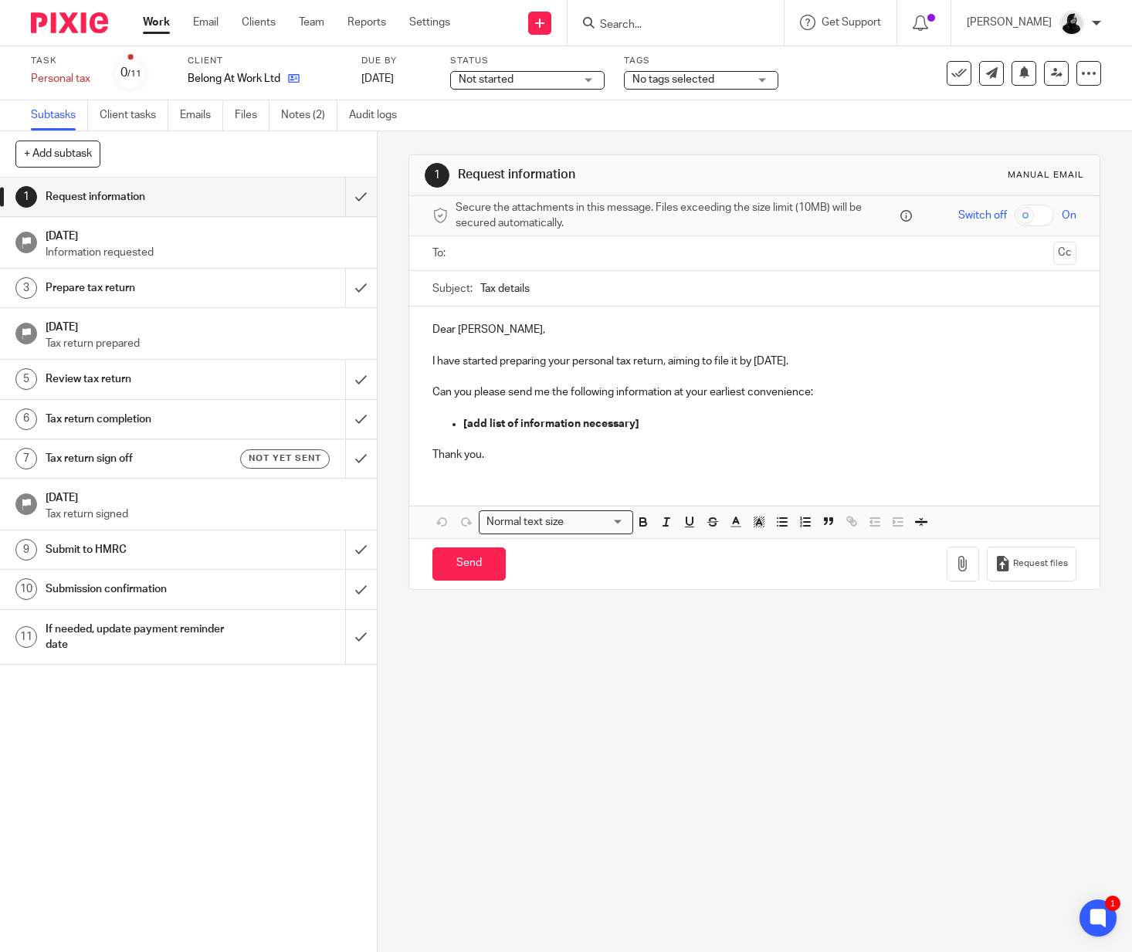
click at [283, 74] on link at bounding box center [289, 78] width 19 height 15
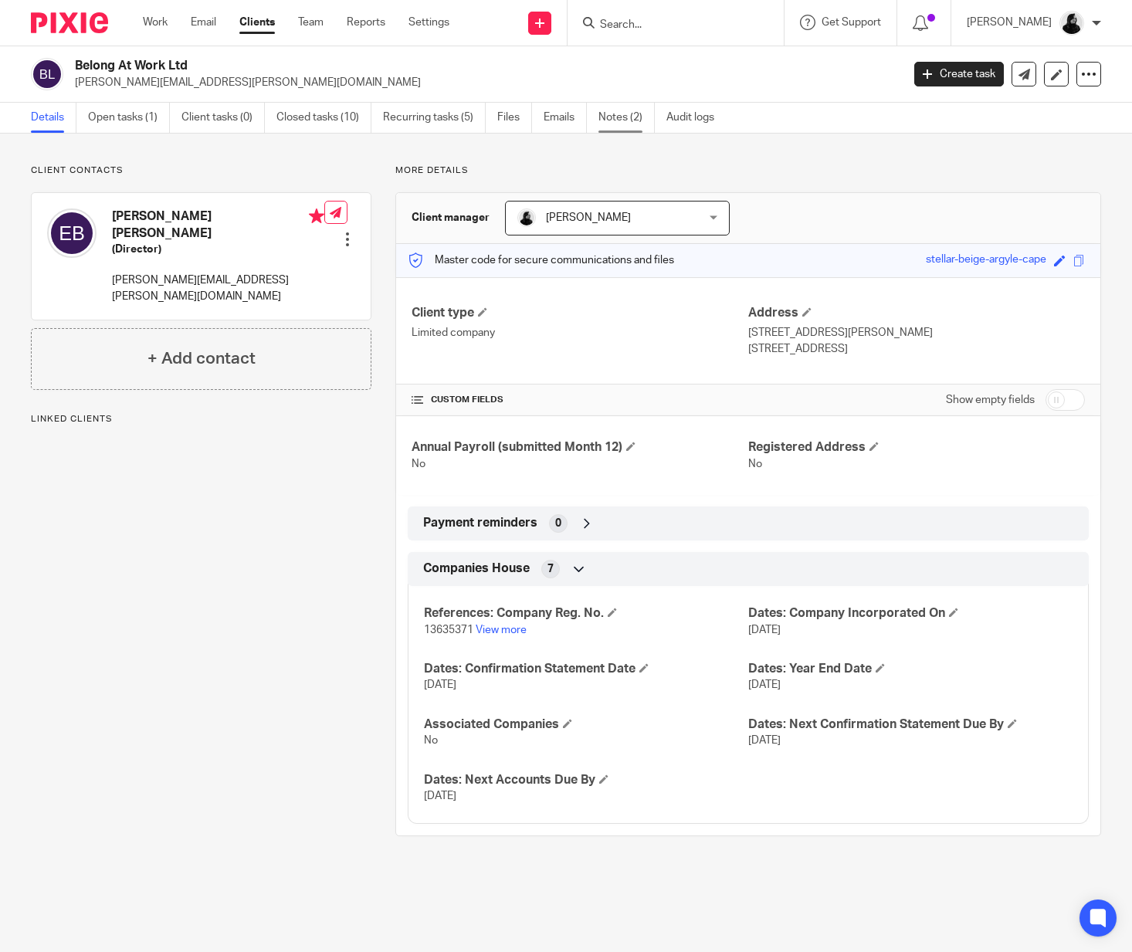
click at [646, 127] on link "Notes (2)" at bounding box center [626, 118] width 56 height 30
click at [622, 114] on link "Notes (2)" at bounding box center [626, 118] width 56 height 30
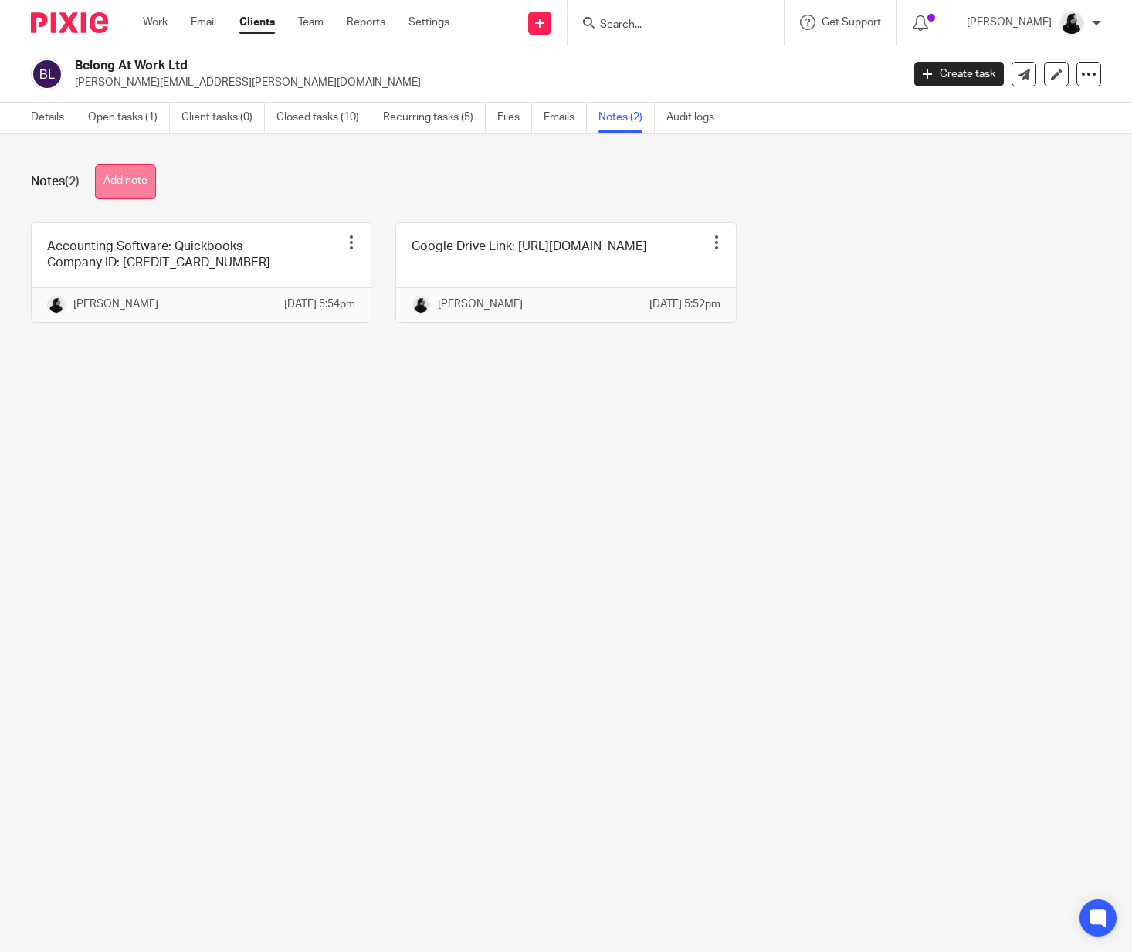
click at [153, 173] on button "Add note" at bounding box center [125, 181] width 61 height 35
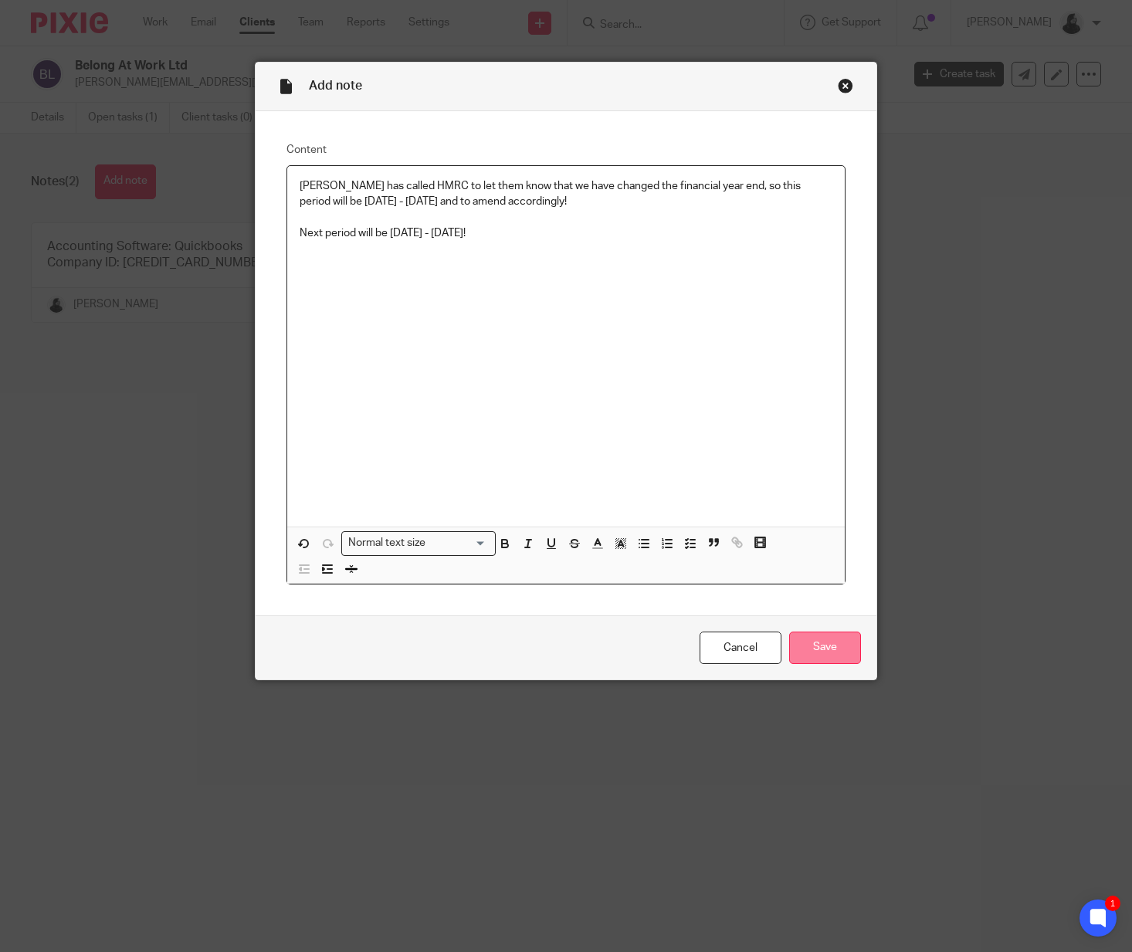
click at [823, 652] on input "Save" at bounding box center [825, 648] width 72 height 33
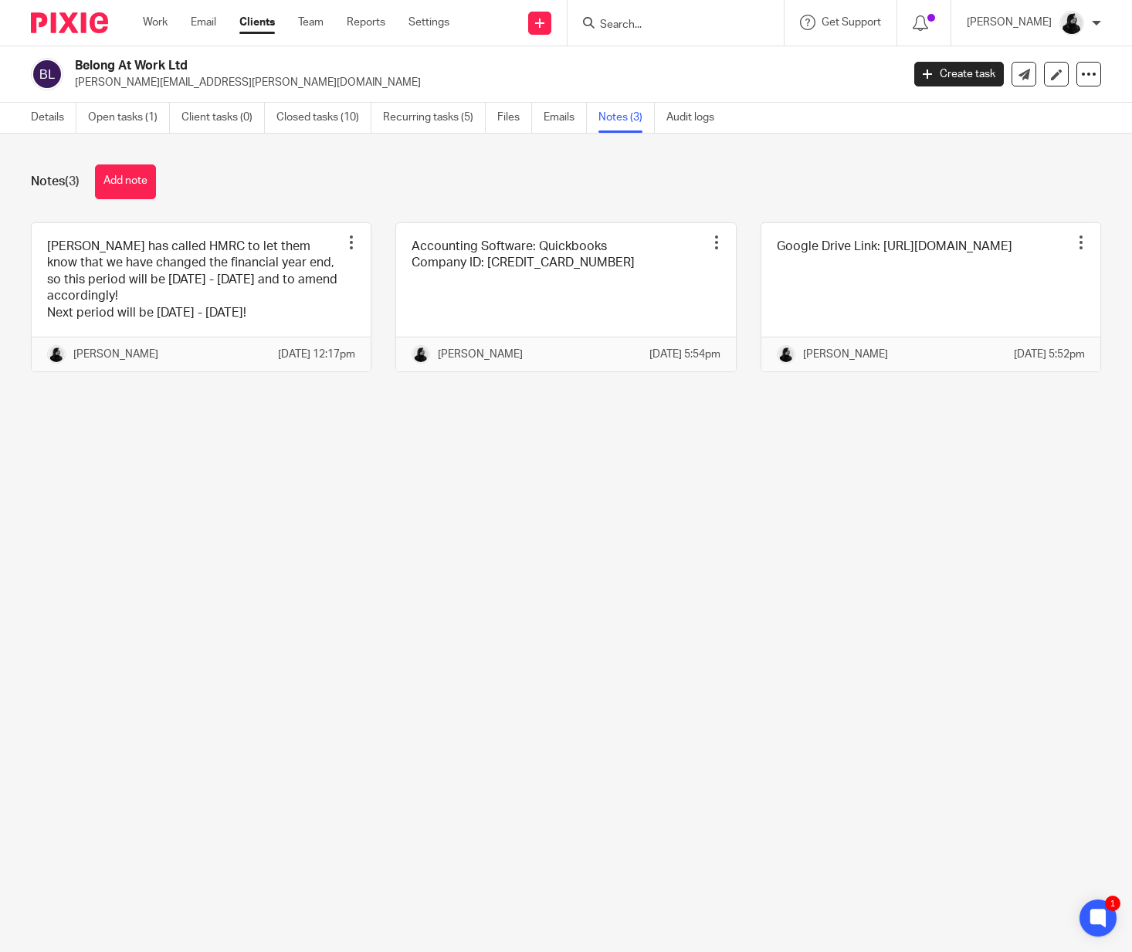
click at [632, 22] on input "Search" at bounding box center [667, 26] width 139 height 14
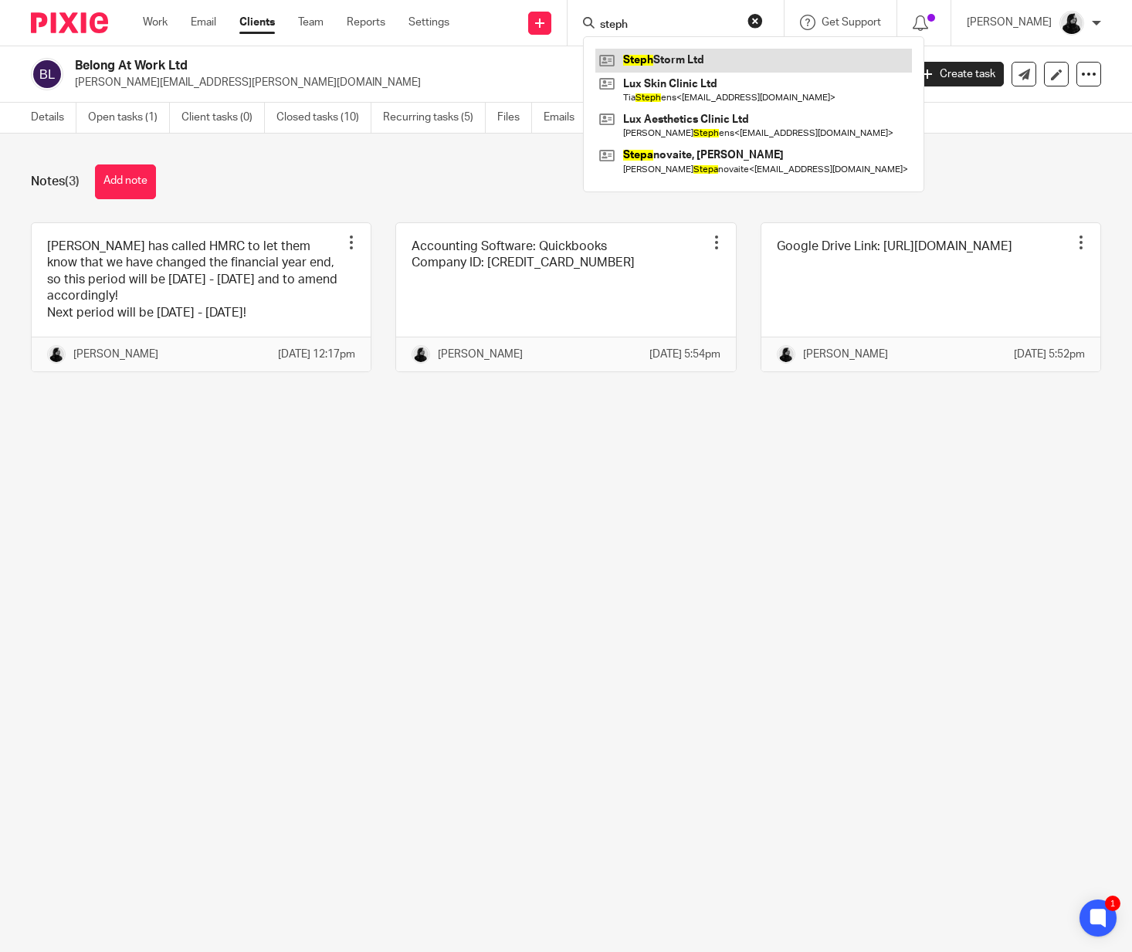
type input "steph"
click at [747, 59] on link at bounding box center [753, 60] width 317 height 23
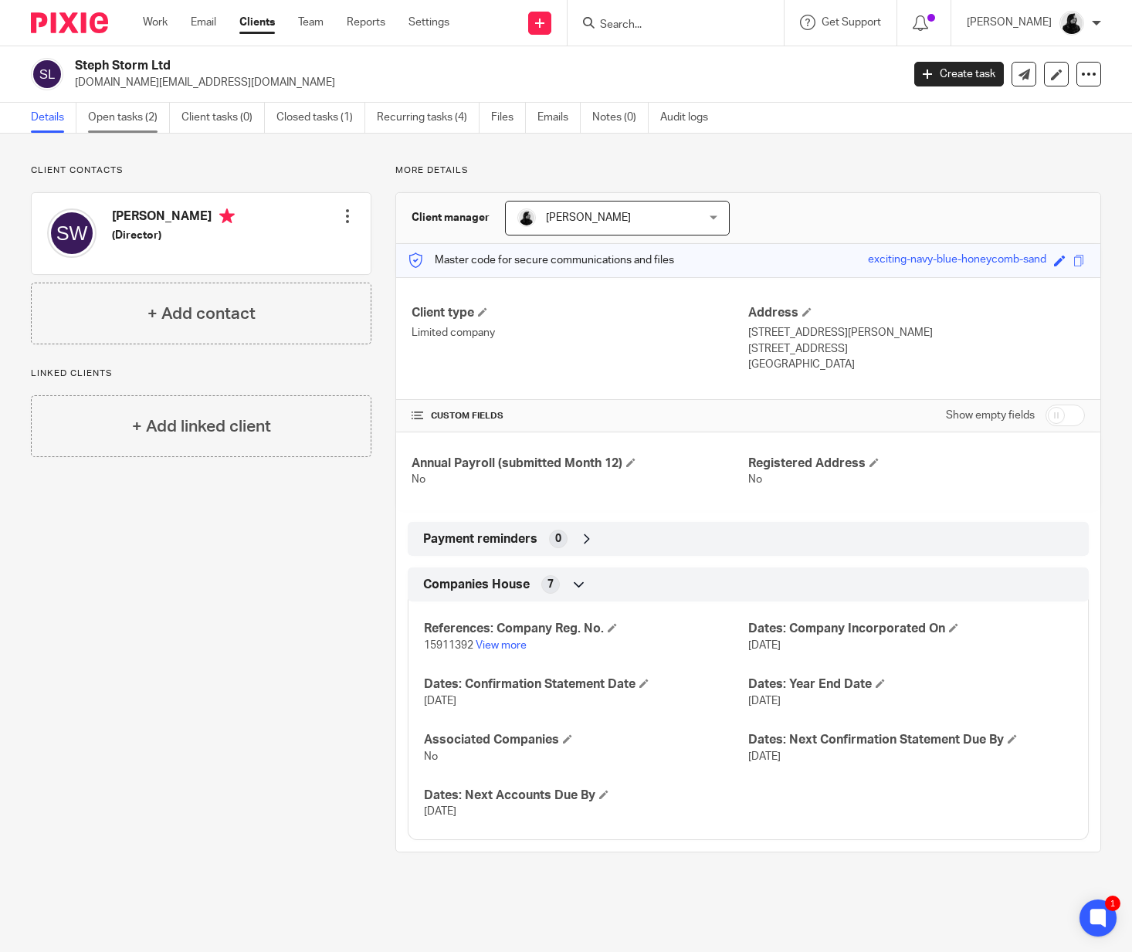
click at [140, 107] on link "Open tasks (2)" at bounding box center [129, 118] width 82 height 30
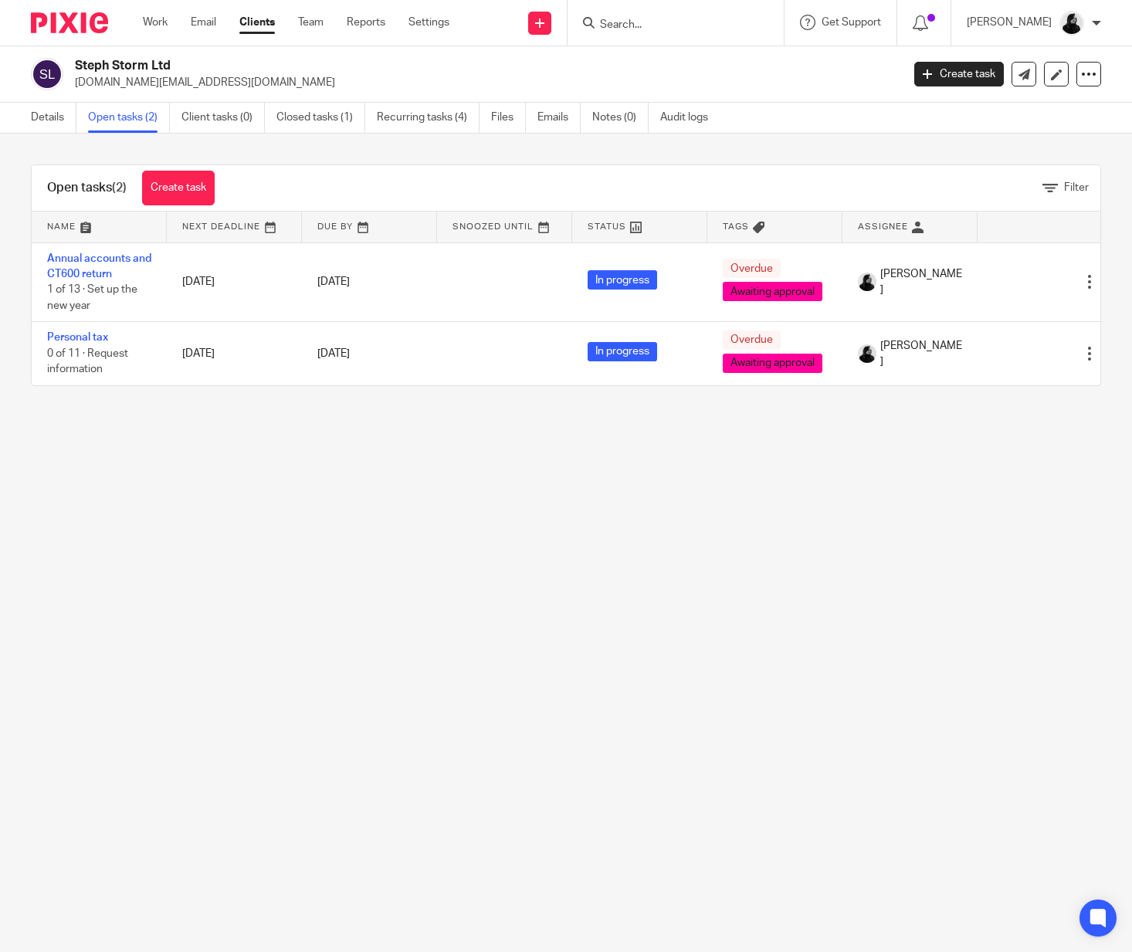
click at [702, 25] on input "Search" at bounding box center [667, 26] width 139 height 14
type input "v"
type input "cdf"
click at [694, 56] on link at bounding box center [690, 60] width 191 height 23
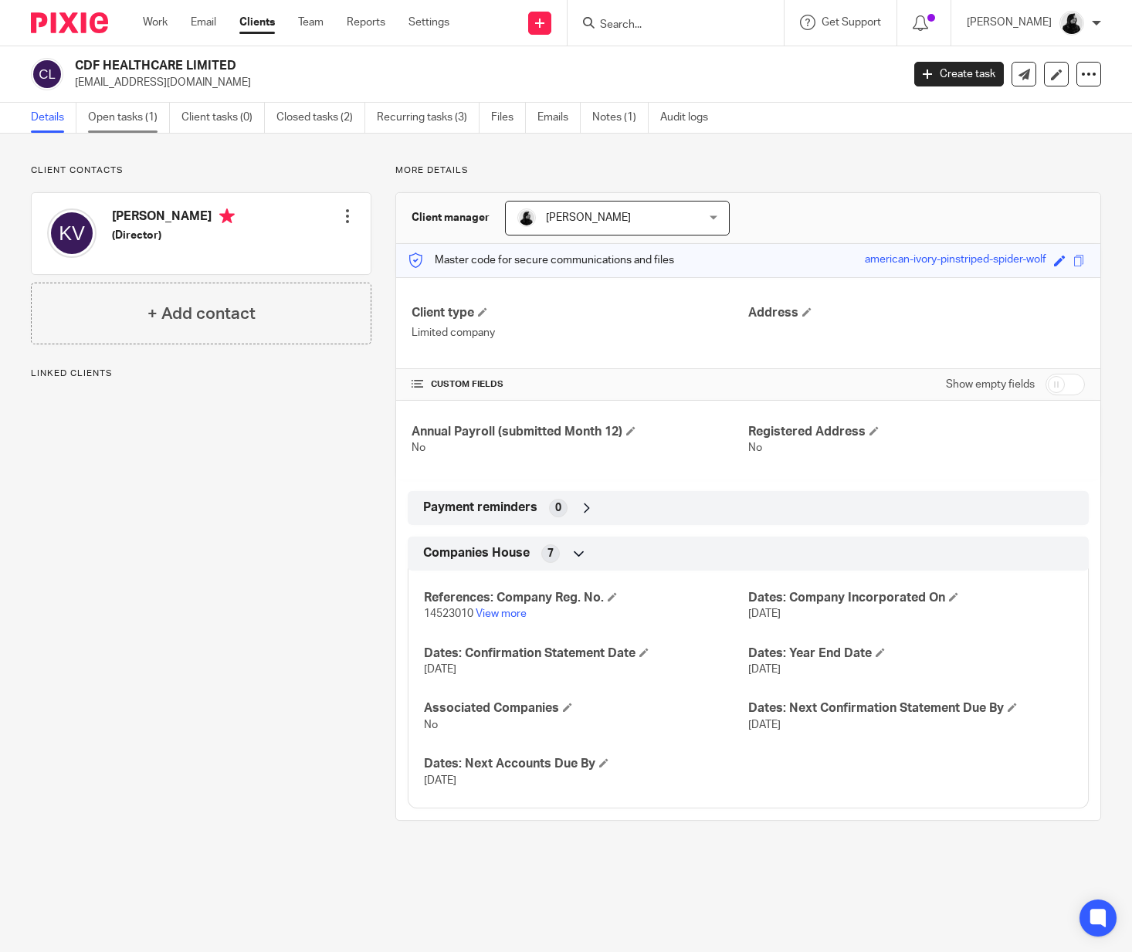
click at [134, 120] on link "Open tasks (1)" at bounding box center [129, 118] width 82 height 30
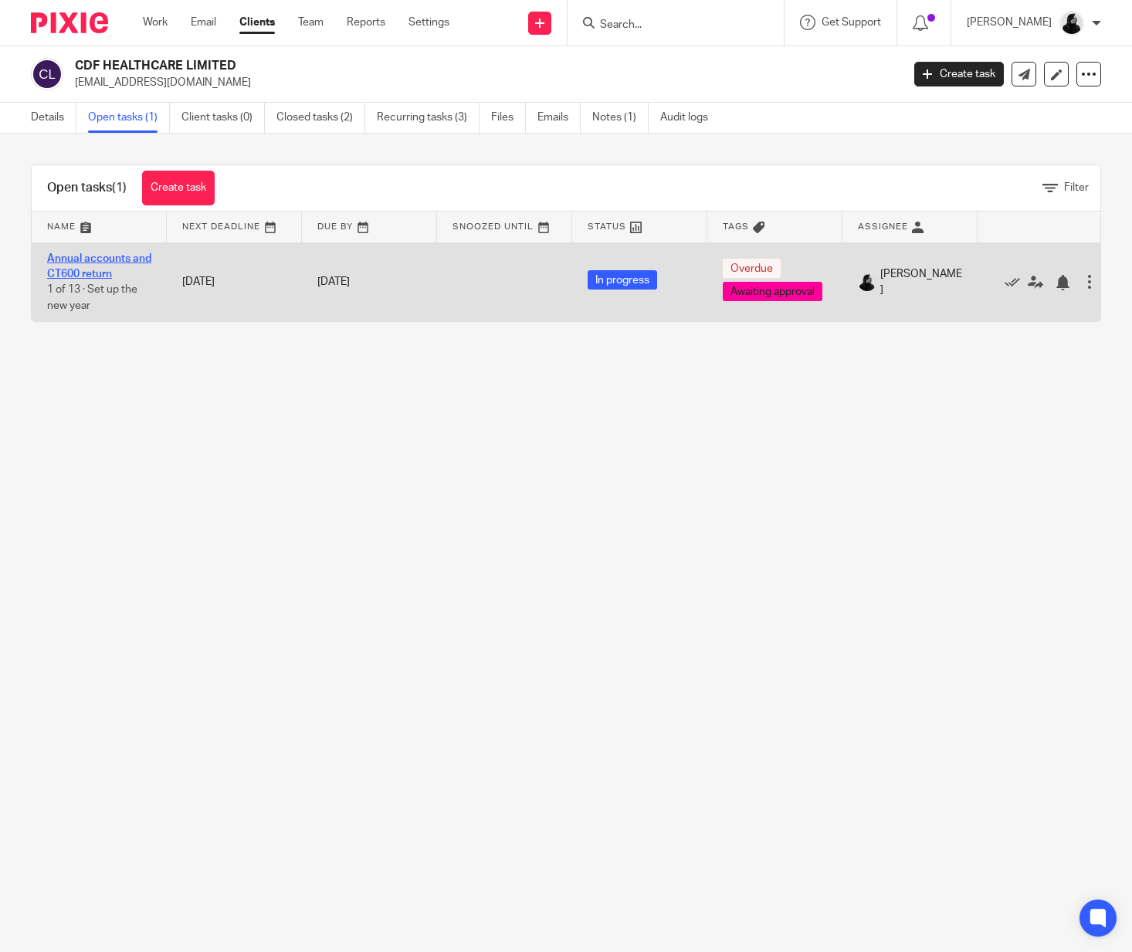
click at [63, 280] on link "Annual accounts and CT600 return" at bounding box center [99, 266] width 104 height 26
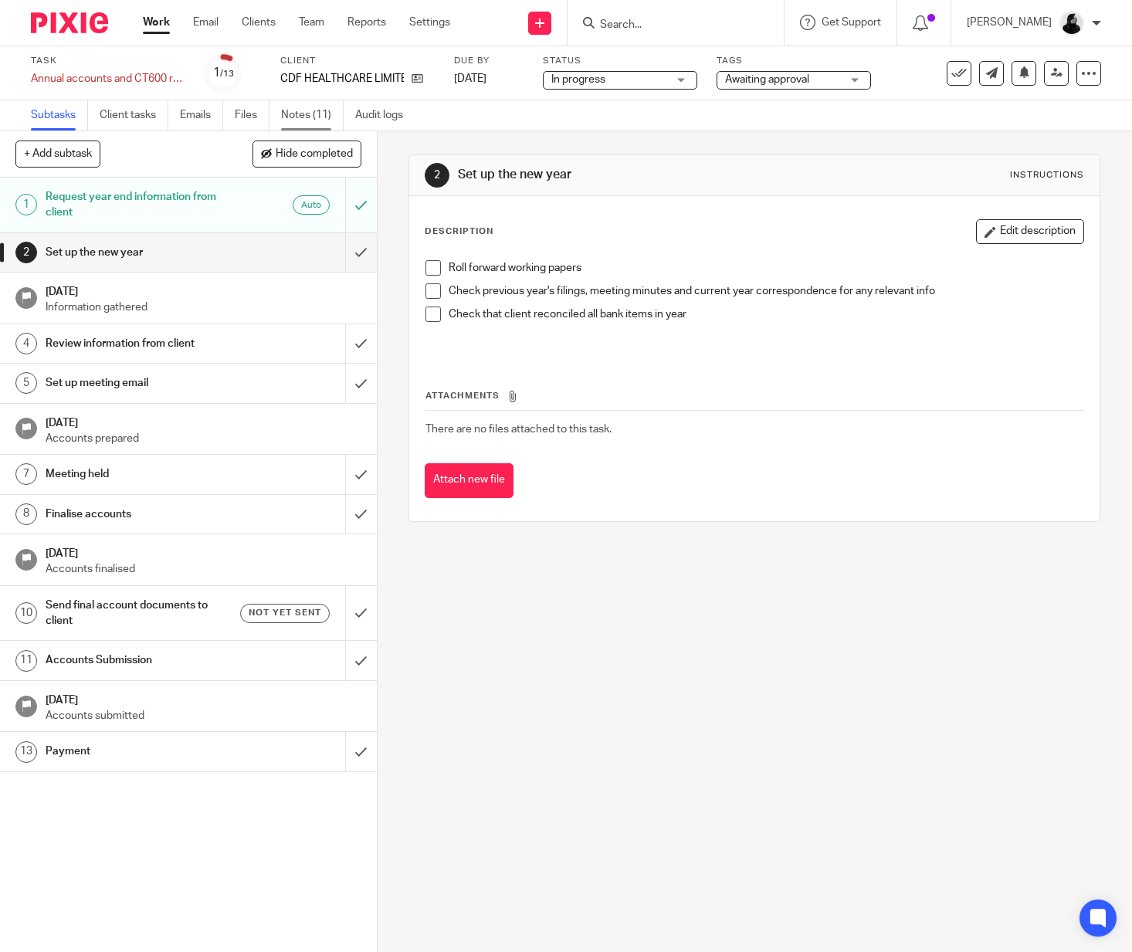
click at [300, 120] on link "Notes (11)" at bounding box center [312, 115] width 63 height 30
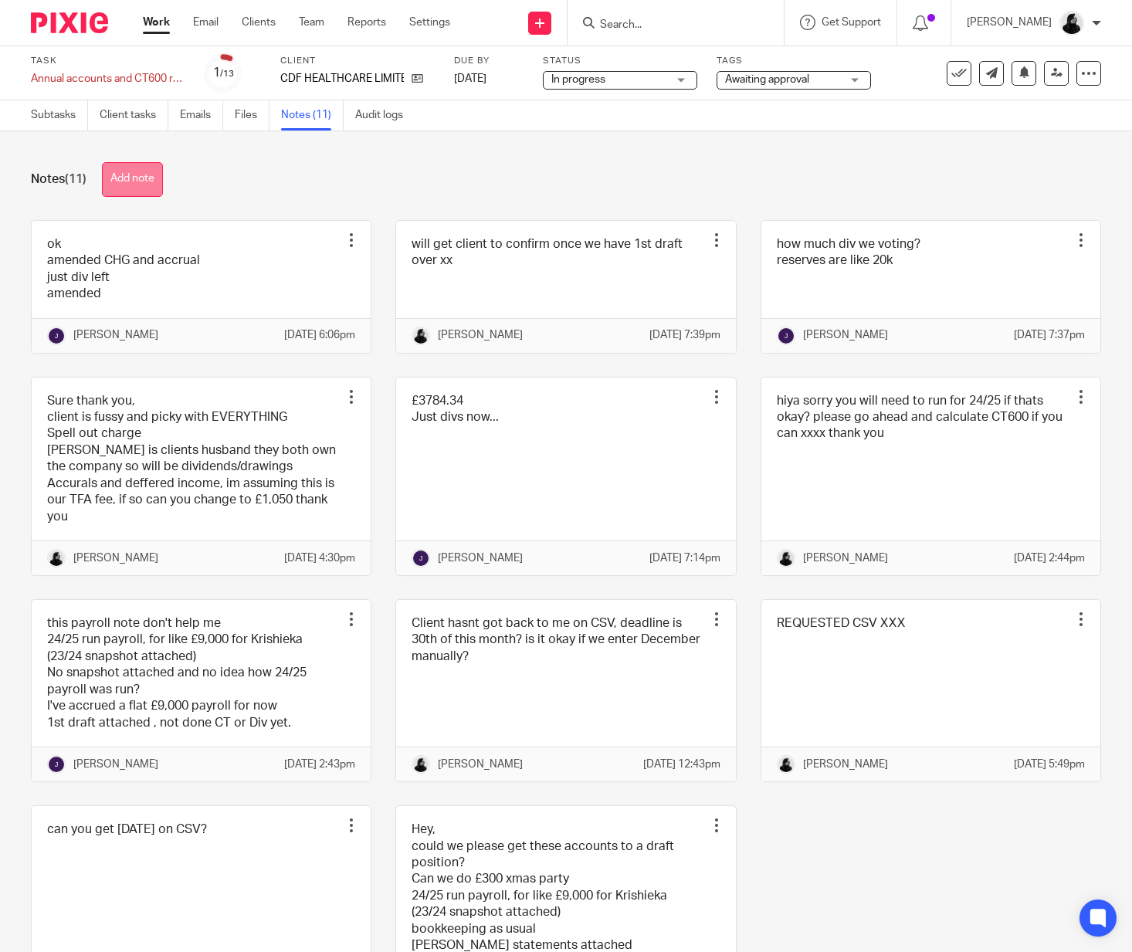
click at [149, 183] on button "Add note" at bounding box center [132, 179] width 61 height 35
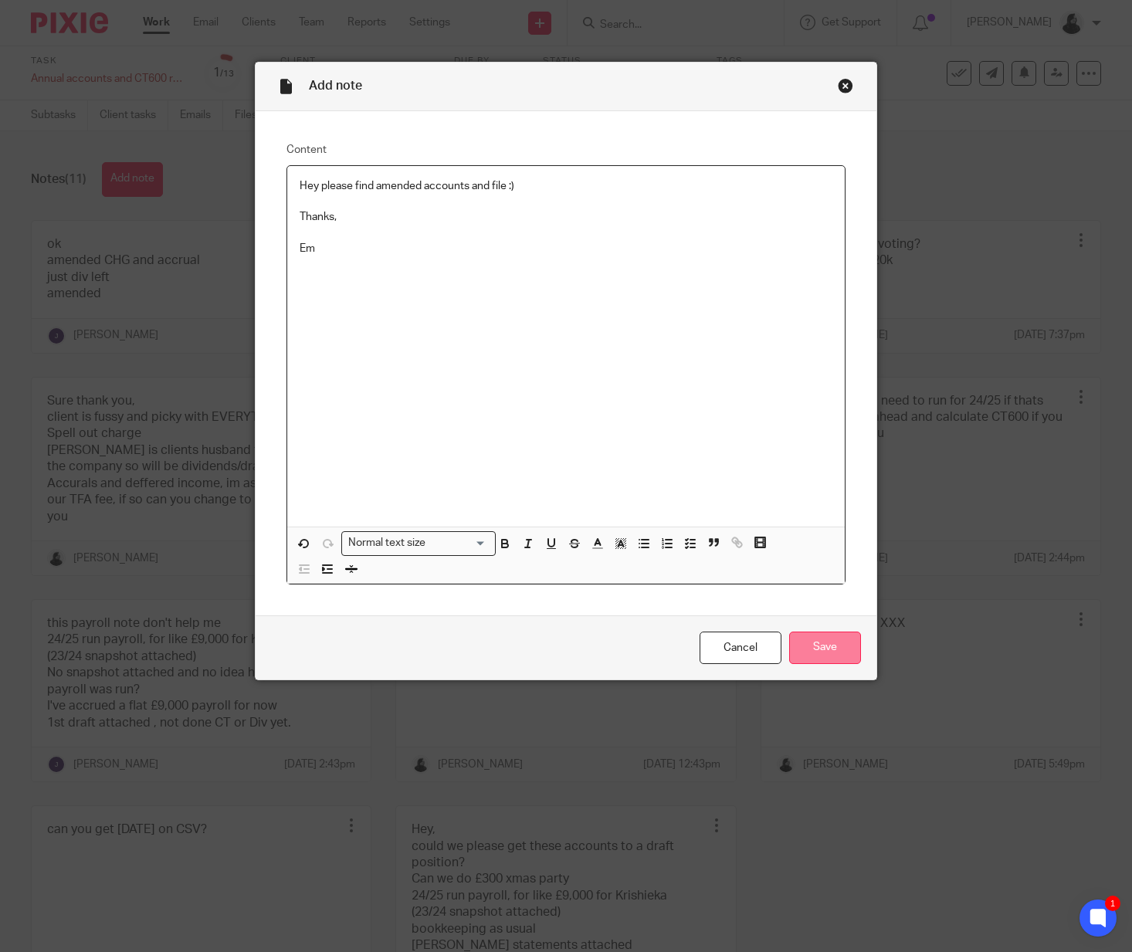
click at [821, 663] on input "Save" at bounding box center [825, 648] width 72 height 33
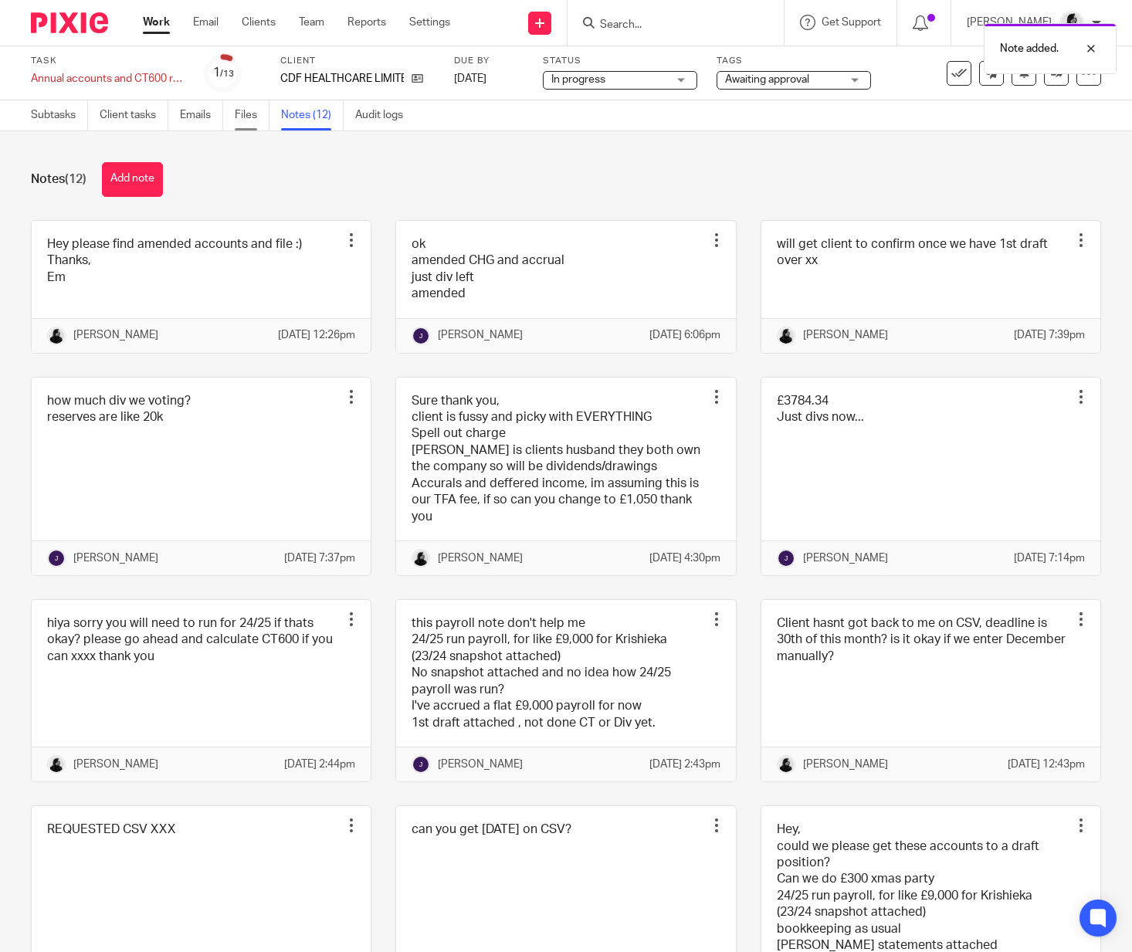
click at [251, 119] on link "Files" at bounding box center [252, 115] width 35 height 30
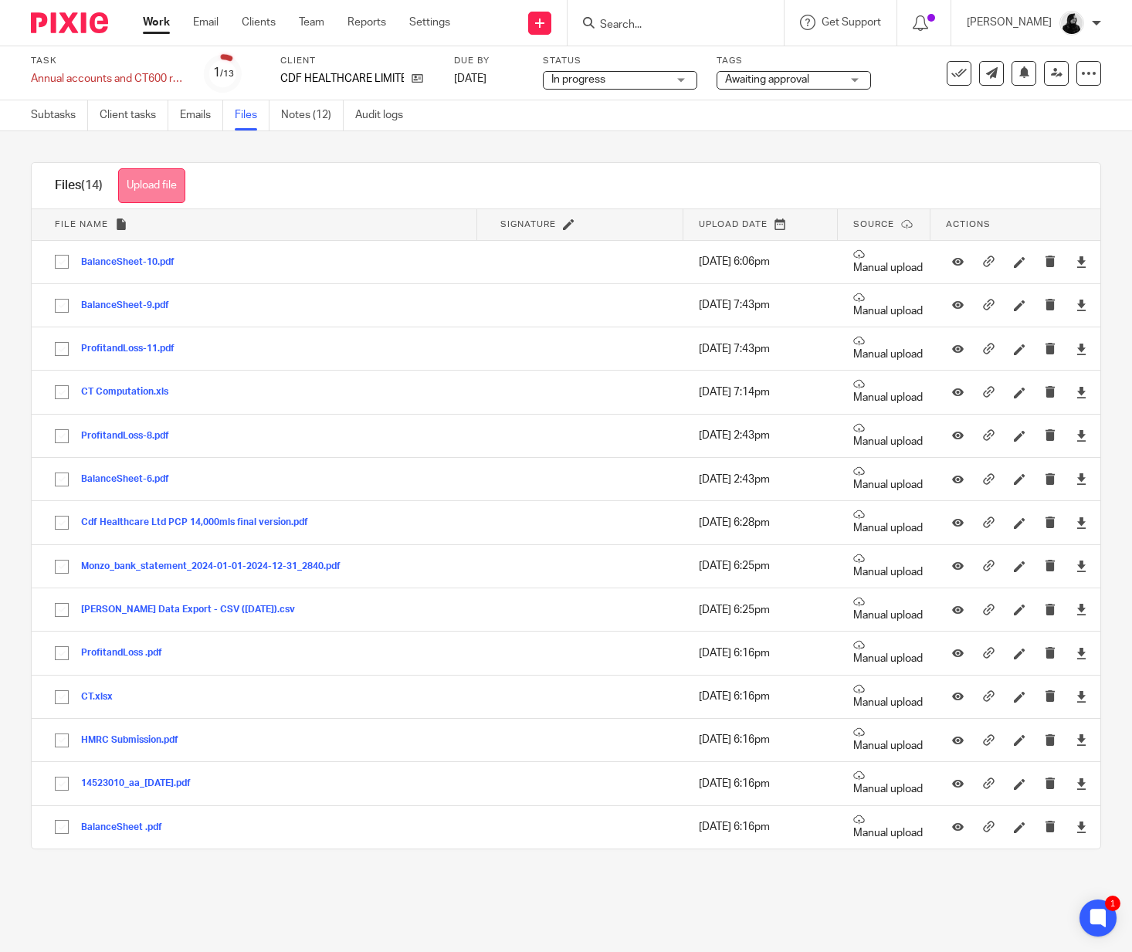
click at [147, 182] on button "Upload file" at bounding box center [151, 185] width 67 height 35
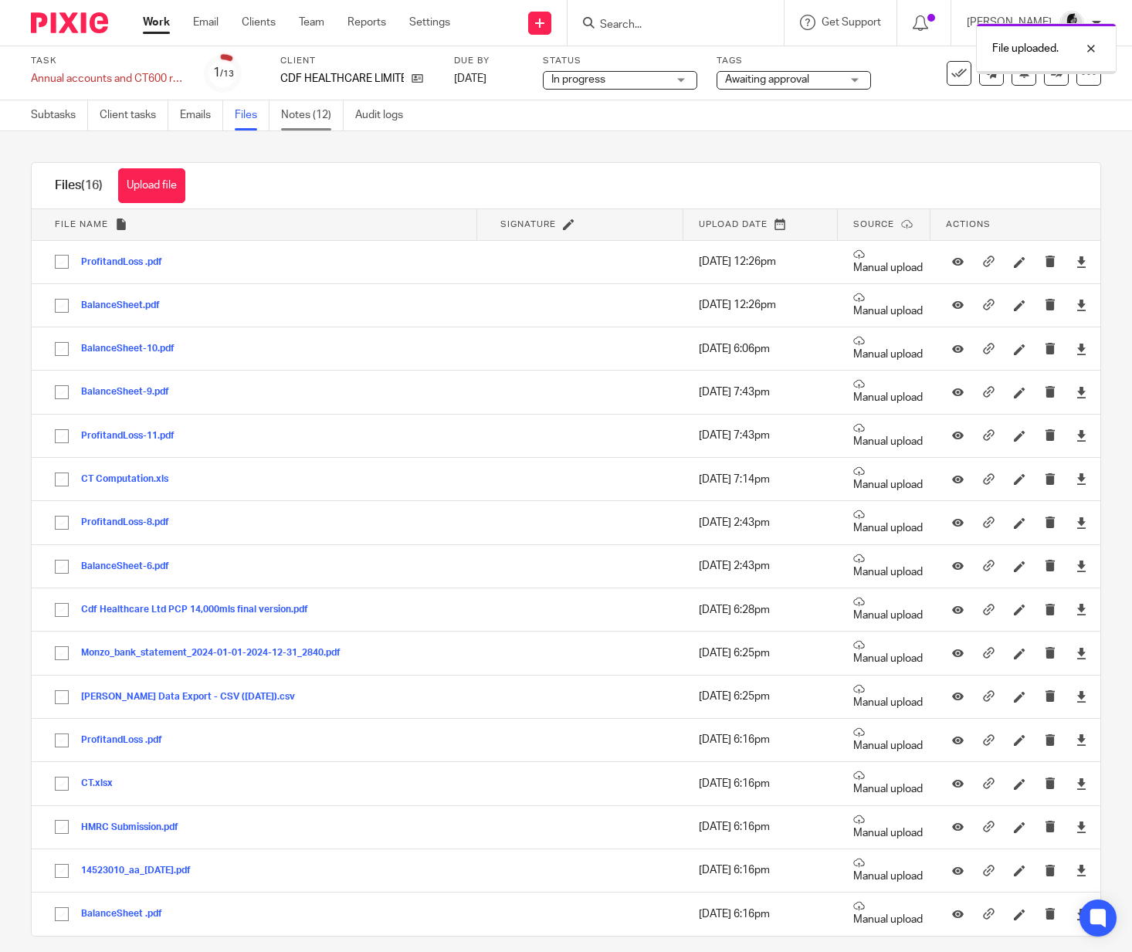
click at [337, 111] on link "Notes (12)" at bounding box center [312, 115] width 63 height 30
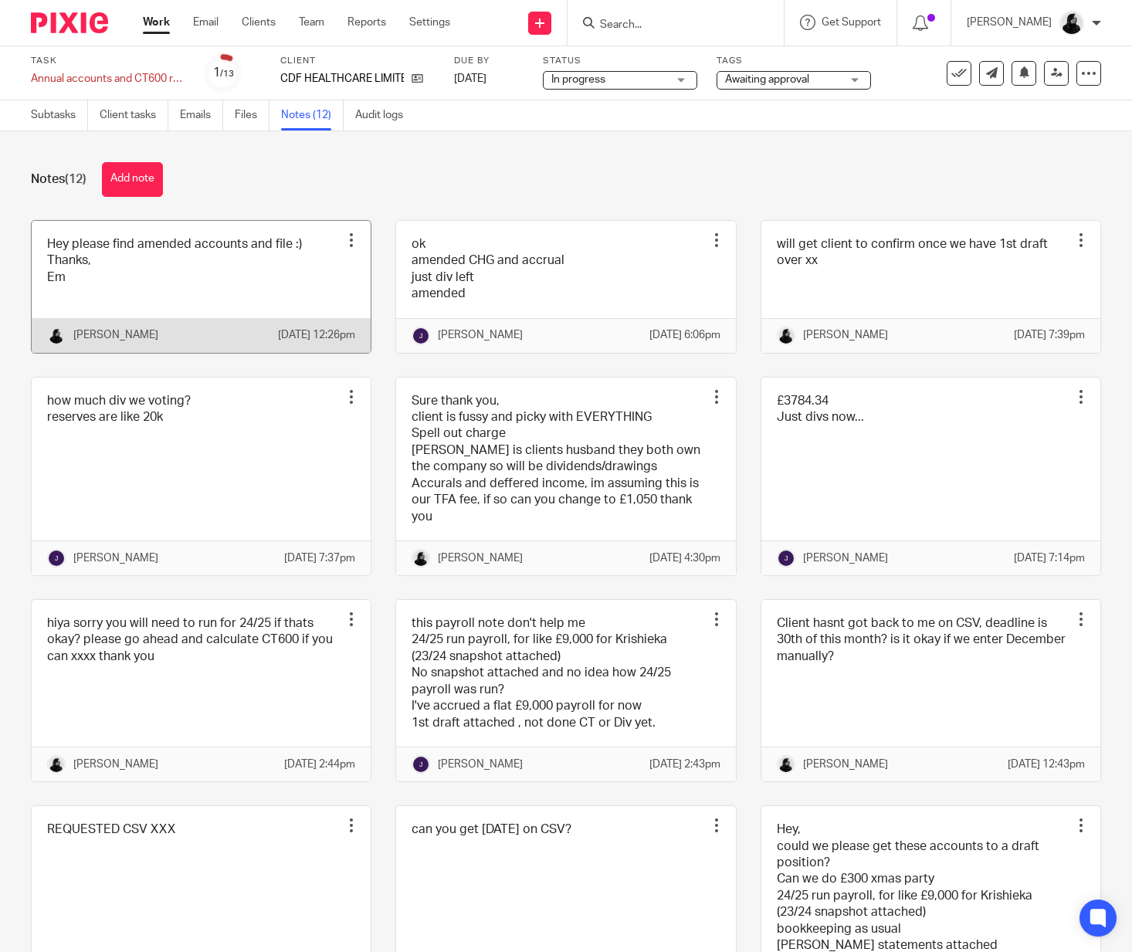
click at [134, 288] on link at bounding box center [201, 287] width 339 height 132
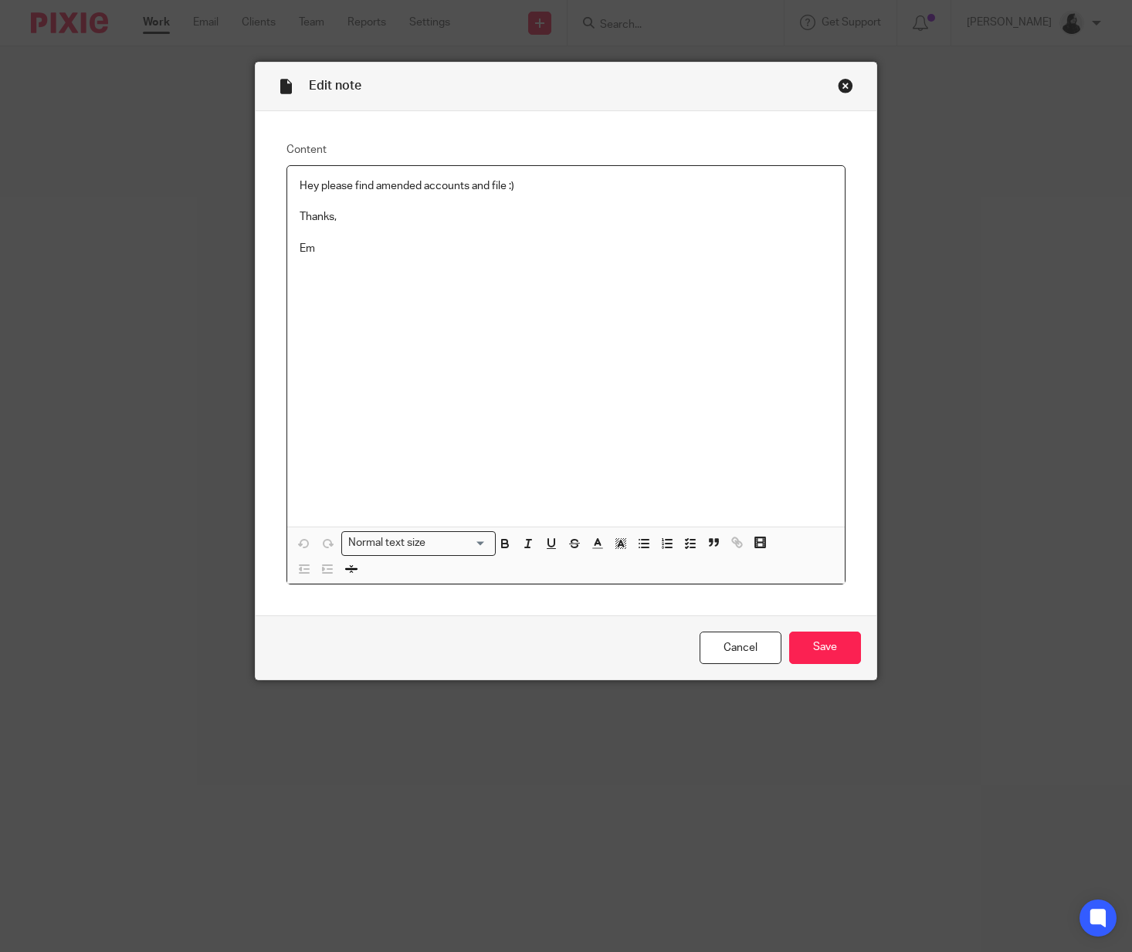
click at [568, 193] on p "Hey please find amended accounts and file :)" at bounding box center [566, 185] width 533 height 15
click at [398, 234] on p "CRN:" at bounding box center [566, 232] width 533 height 15
click at [426, 253] on p "CAC:" at bounding box center [566, 248] width 533 height 15
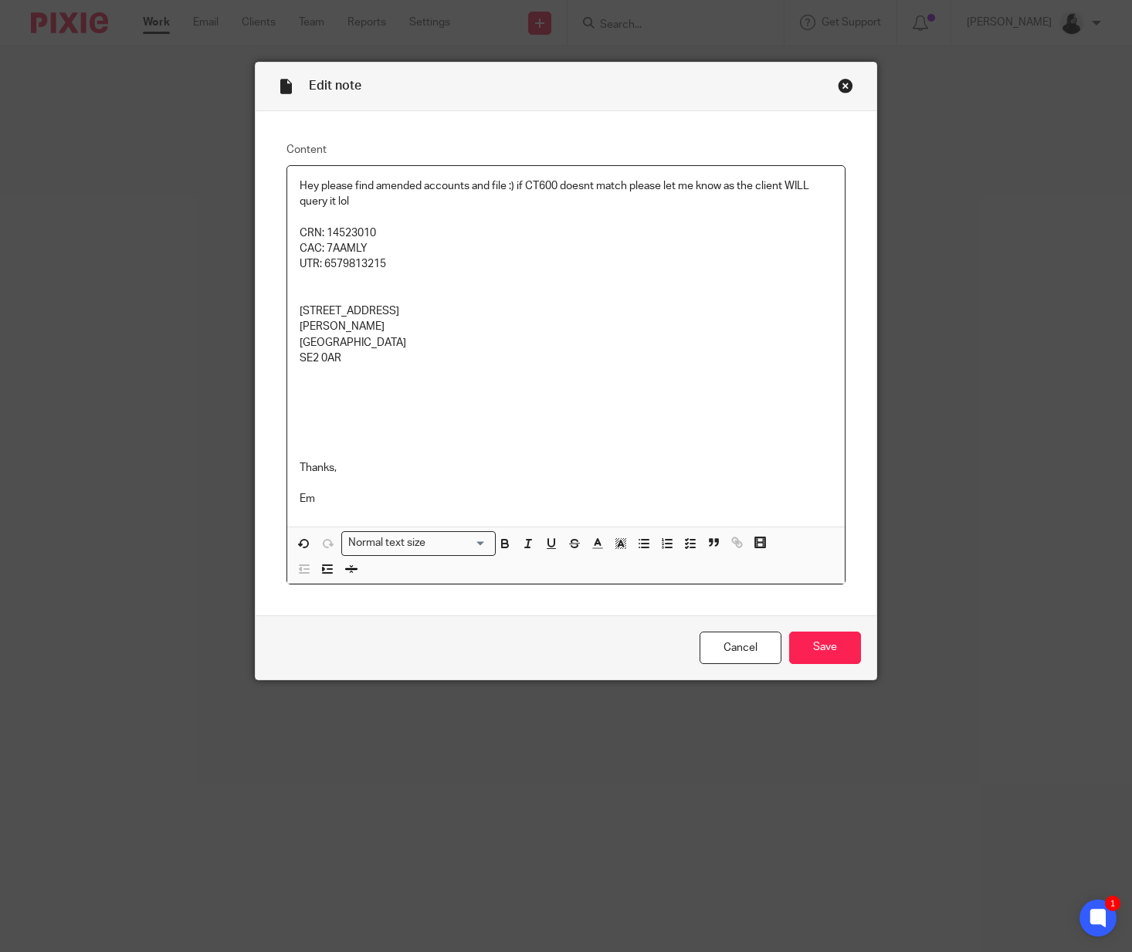
click at [476, 283] on p at bounding box center [566, 279] width 533 height 15
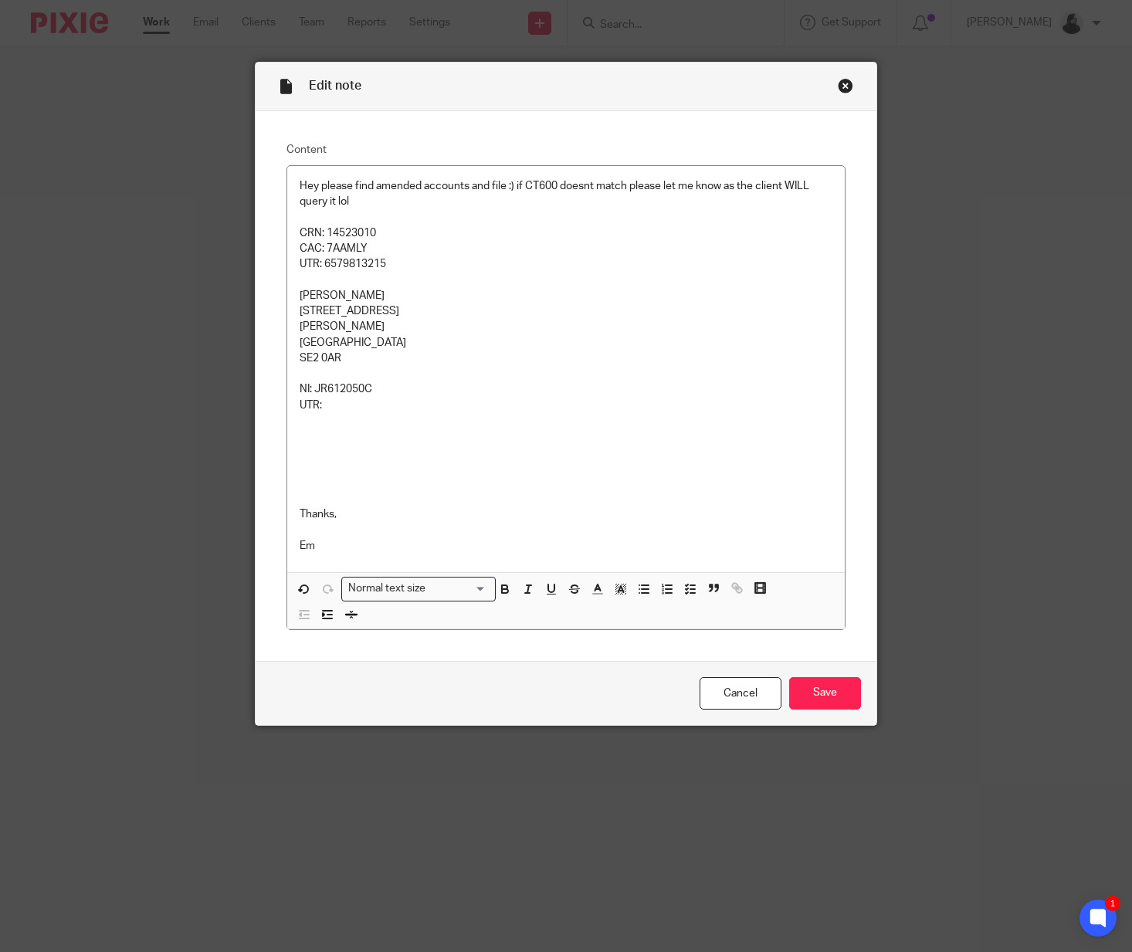
click at [556, 439] on p at bounding box center [566, 436] width 533 height 15
click at [500, 417] on p at bounding box center [566, 420] width 533 height 15
click at [500, 402] on p "UTR:" at bounding box center [566, 405] width 533 height 15
click at [644, 510] on p "Thanks," at bounding box center [566, 514] width 533 height 15
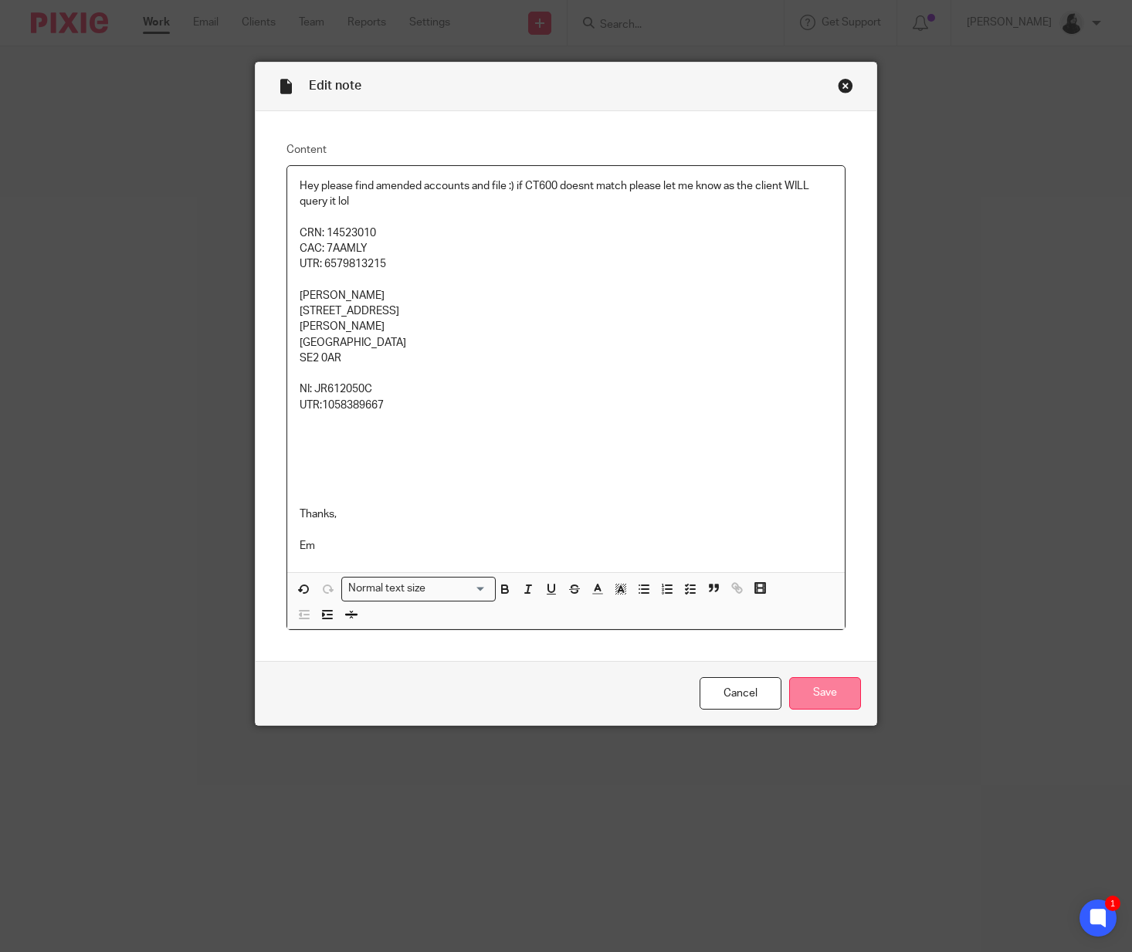
click at [843, 702] on input "Save" at bounding box center [825, 693] width 72 height 33
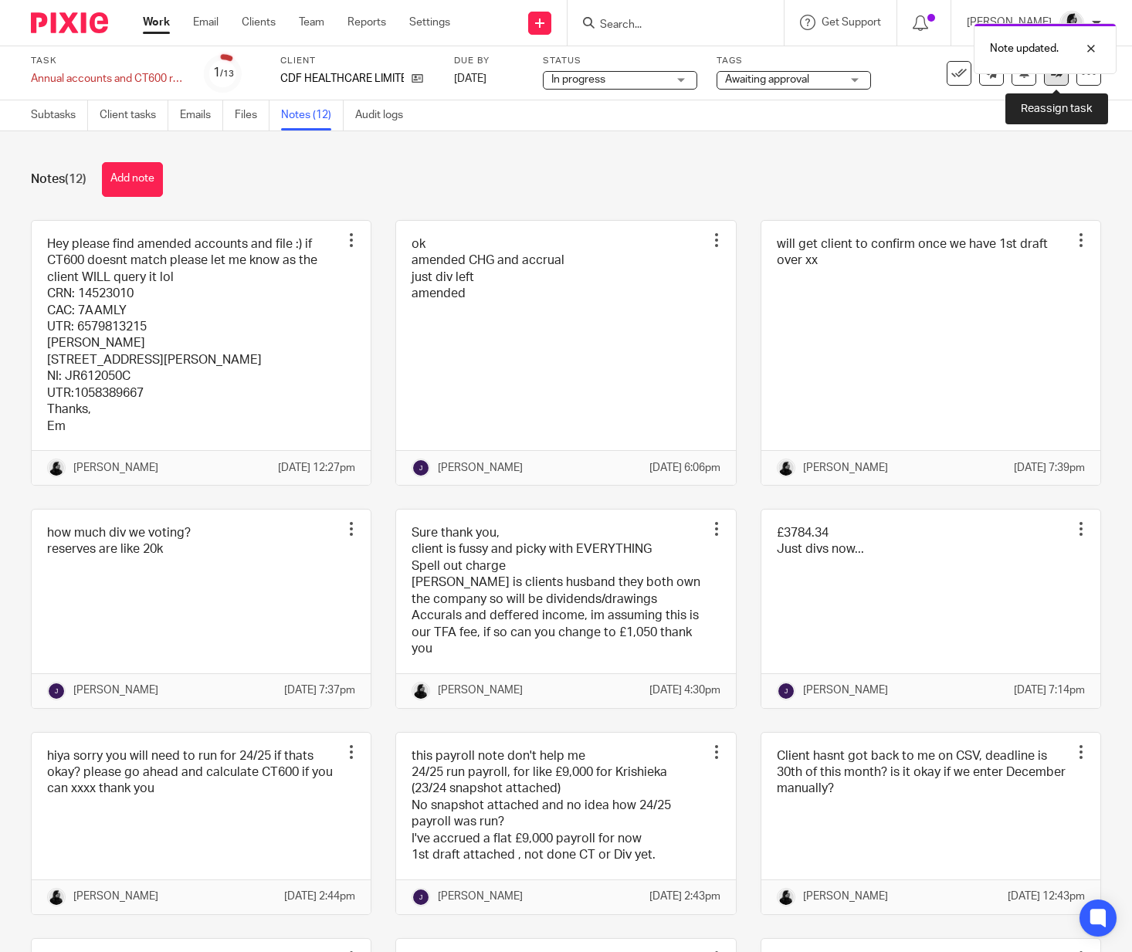
click at [1061, 83] on link at bounding box center [1056, 73] width 25 height 25
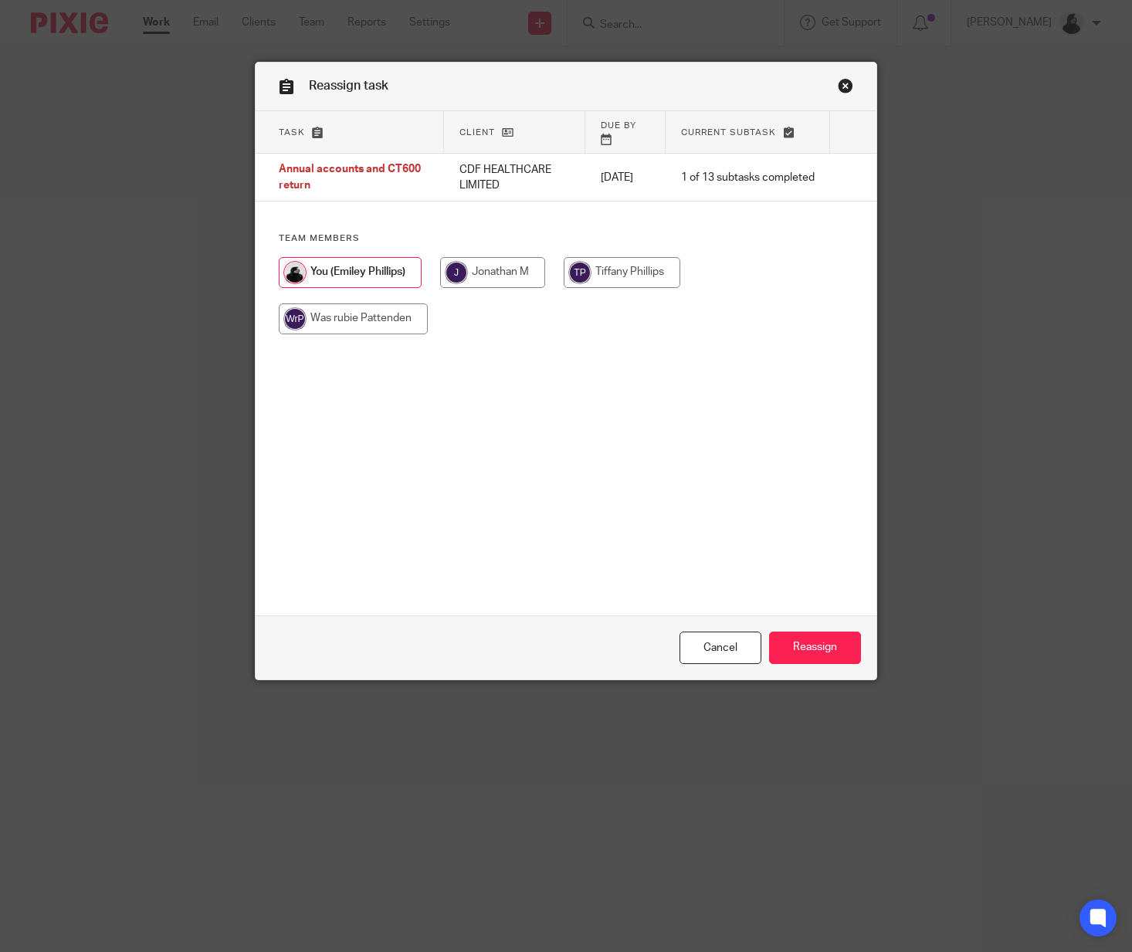
click at [498, 269] on input "radio" at bounding box center [492, 272] width 105 height 31
radio input "true"
click at [783, 636] on input "Reassign" at bounding box center [815, 648] width 92 height 33
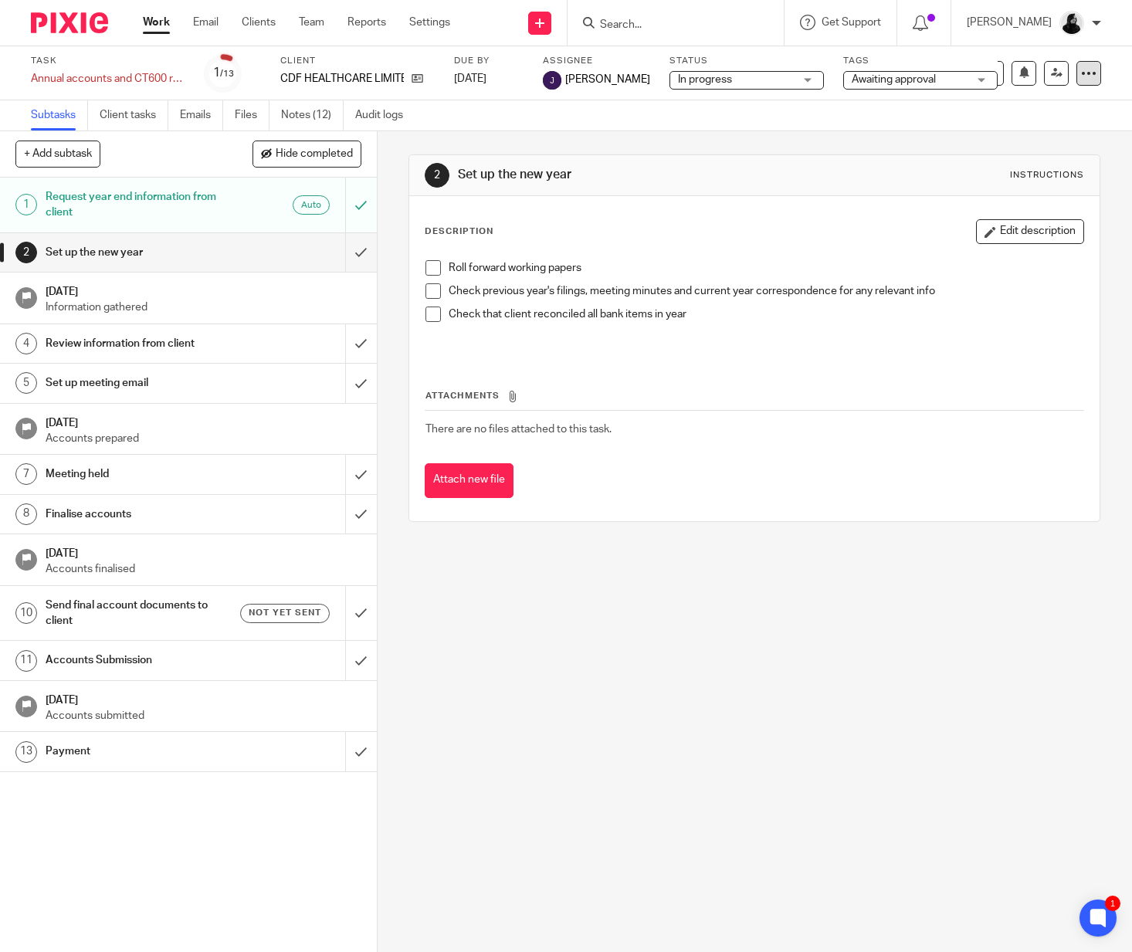
click at [1094, 70] on icon at bounding box center [1088, 73] width 15 height 15
click at [881, 93] on div "Task Annual accounts and CT600 return Save Annual accounts and CT600 return 1 /…" at bounding box center [566, 73] width 1132 height 54
click at [882, 85] on span "Awaiting approval" at bounding box center [894, 79] width 84 height 11
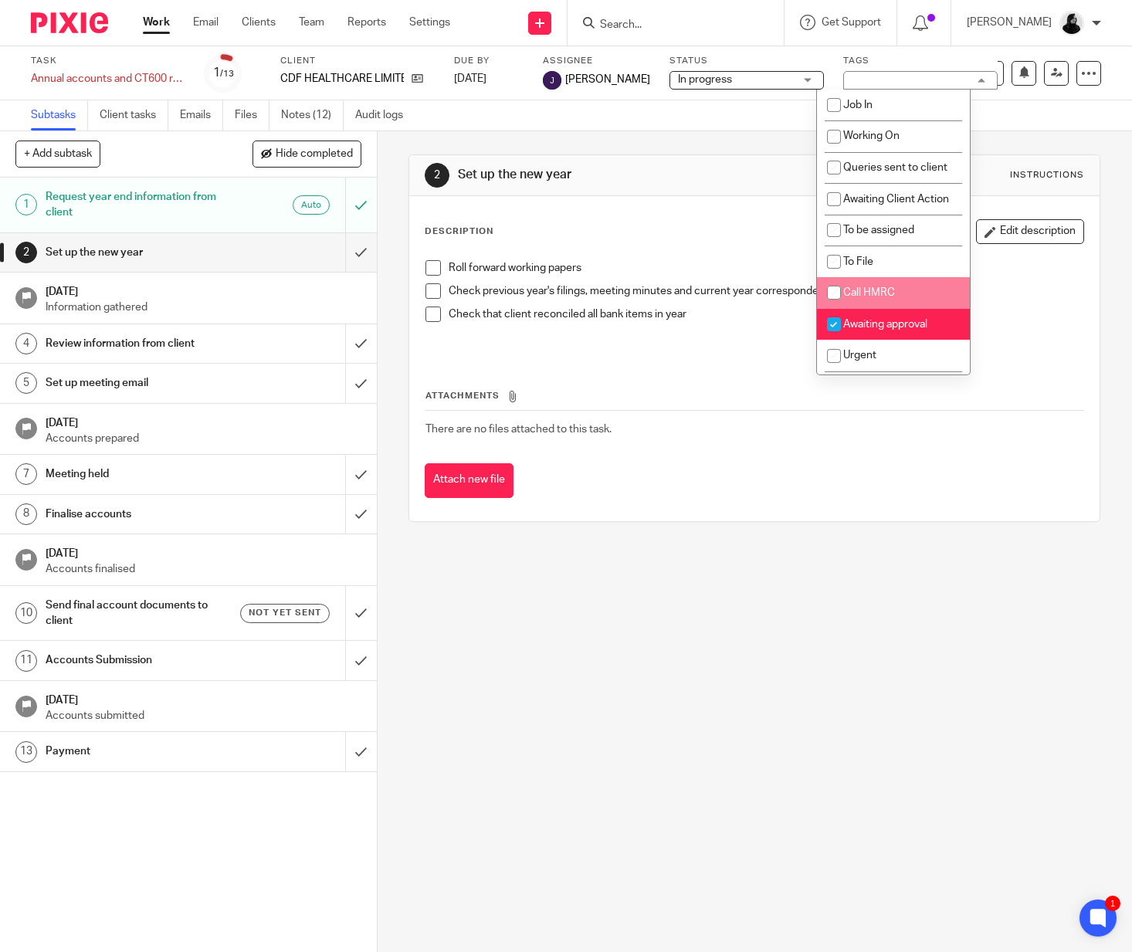
scroll to position [83, 0]
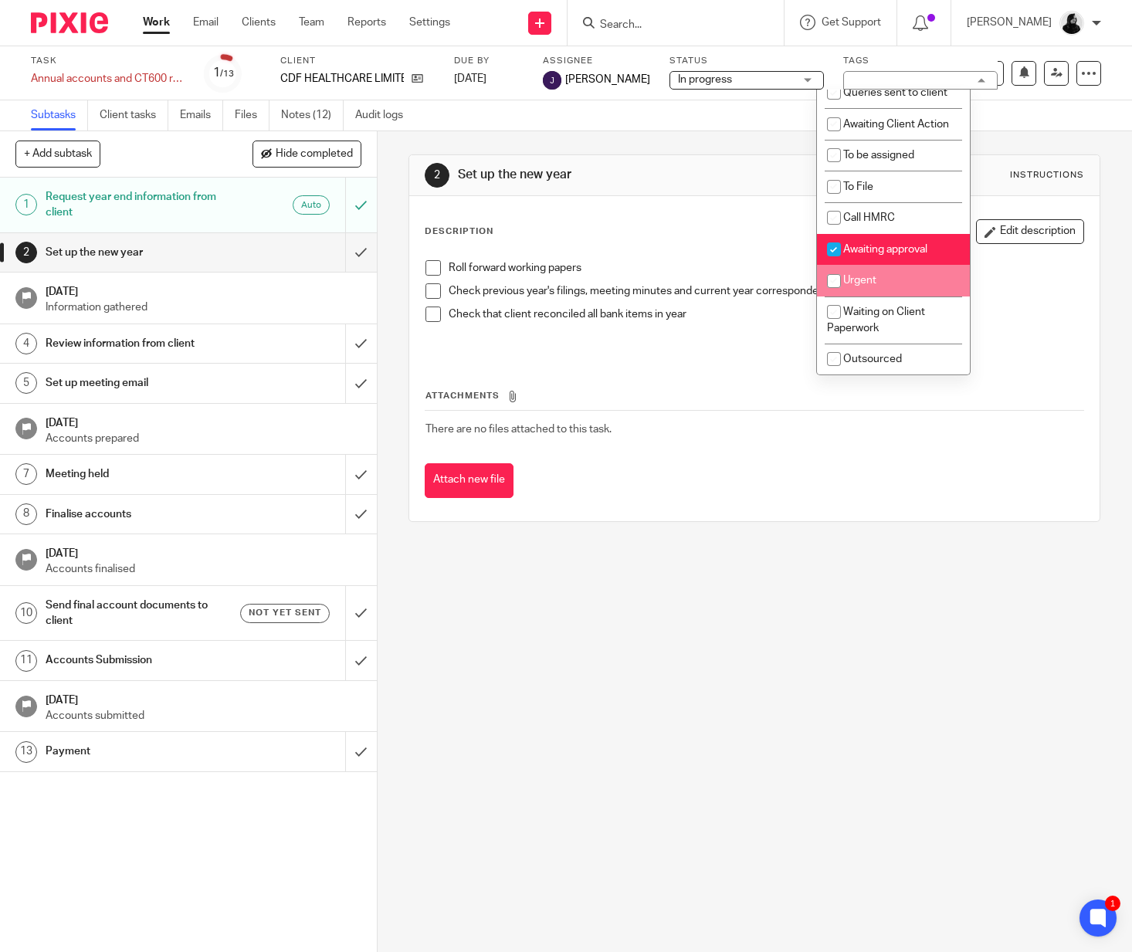
click at [873, 285] on span "Urgent" at bounding box center [859, 280] width 33 height 11
checkbox input "true"
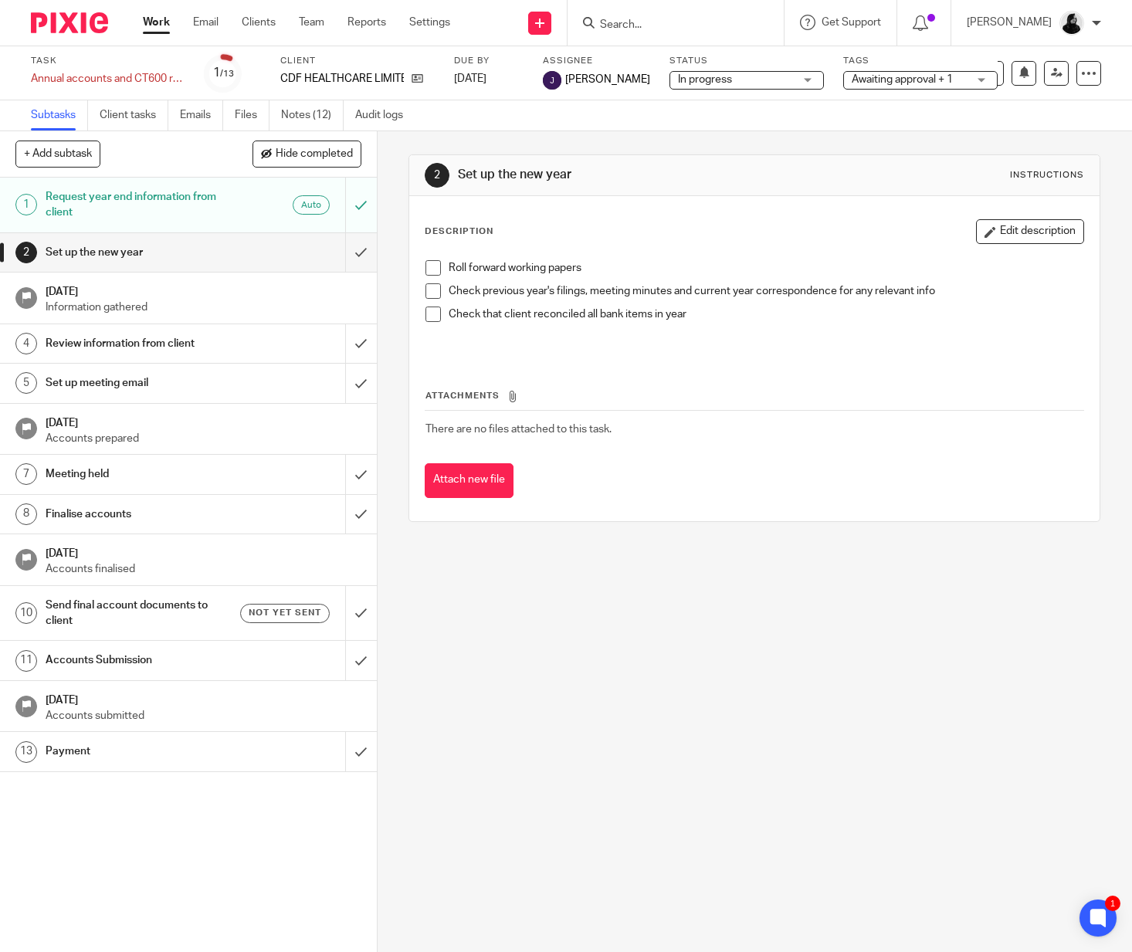
click at [755, 550] on div "2 Set up the new year Instructions Description Edit description Roll forward wo…" at bounding box center [755, 541] width 754 height 821
click at [256, 120] on link "Files" at bounding box center [252, 115] width 35 height 30
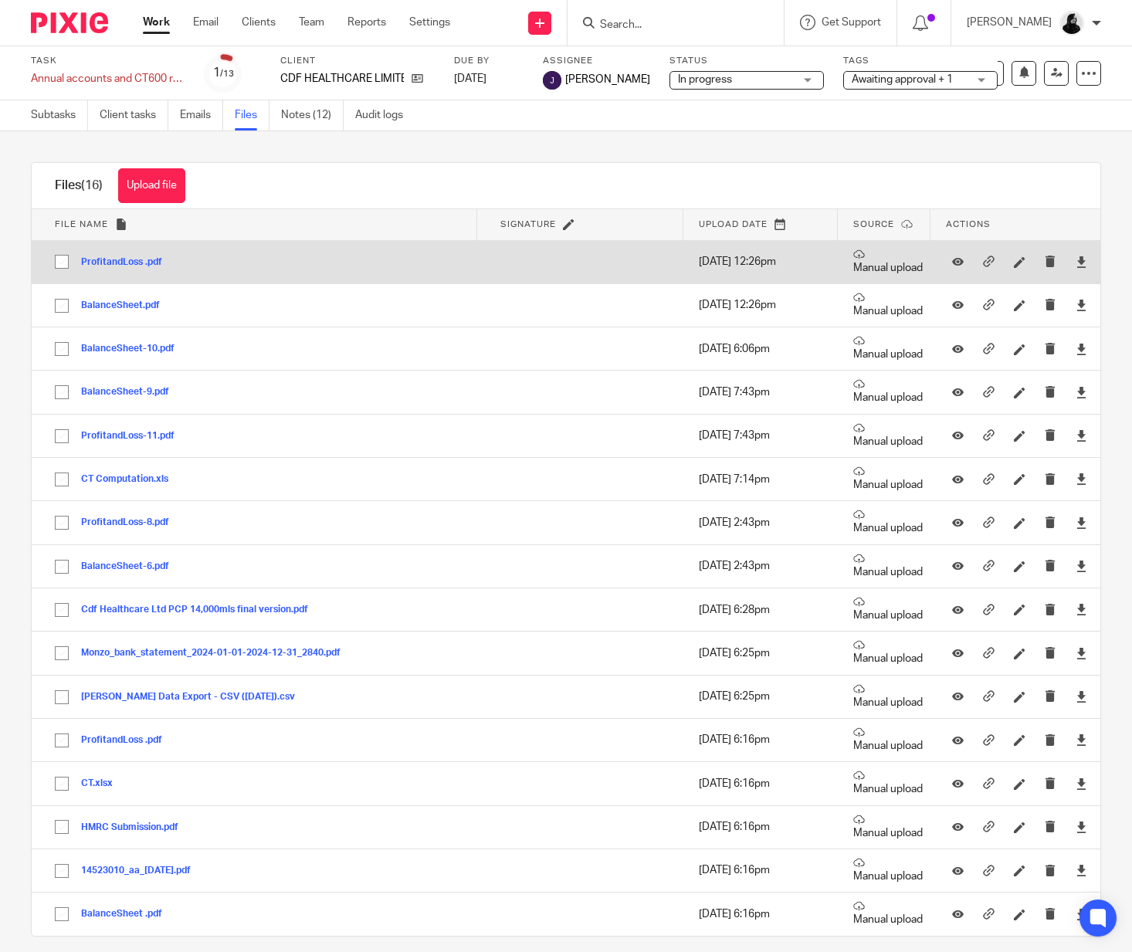
click at [119, 261] on button "ProfitandLoss .pdf" at bounding box center [127, 262] width 93 height 11
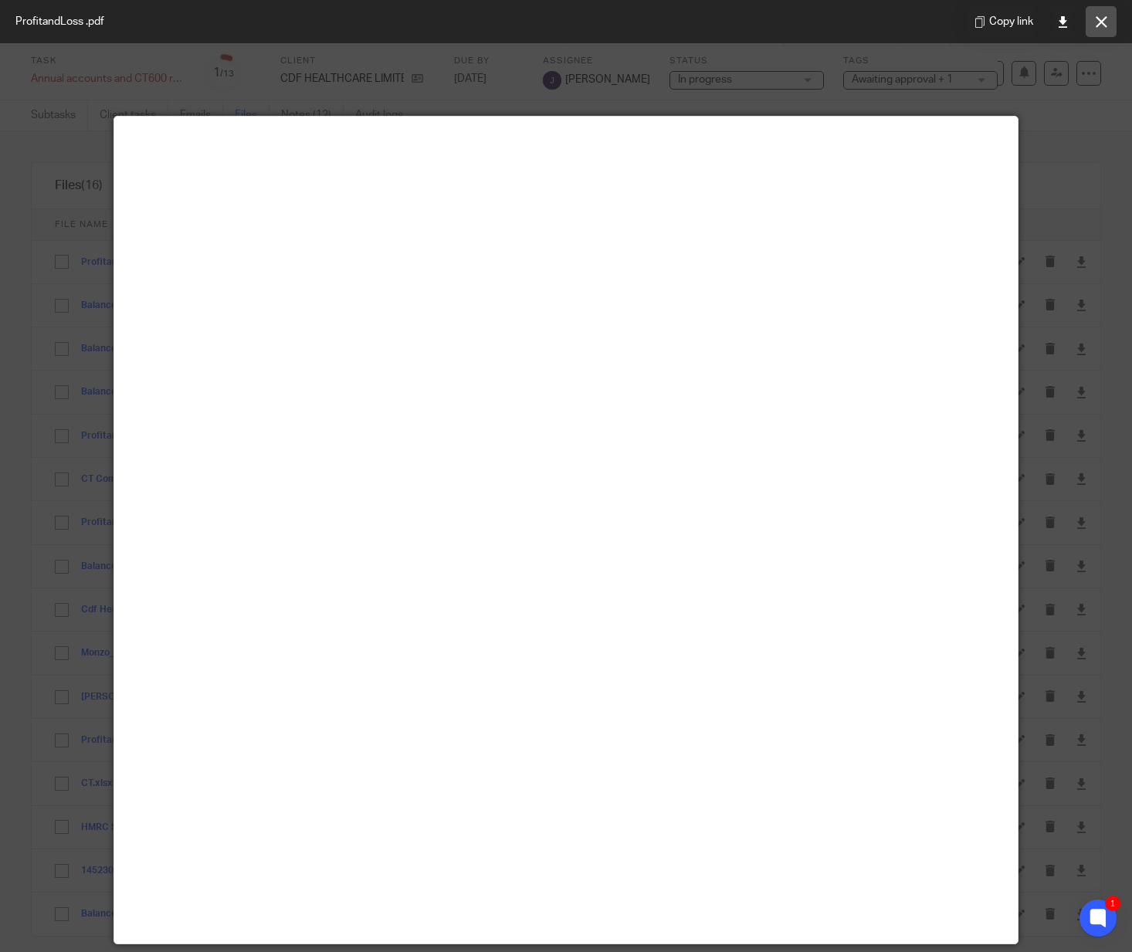
click at [1094, 14] on button at bounding box center [1101, 21] width 31 height 31
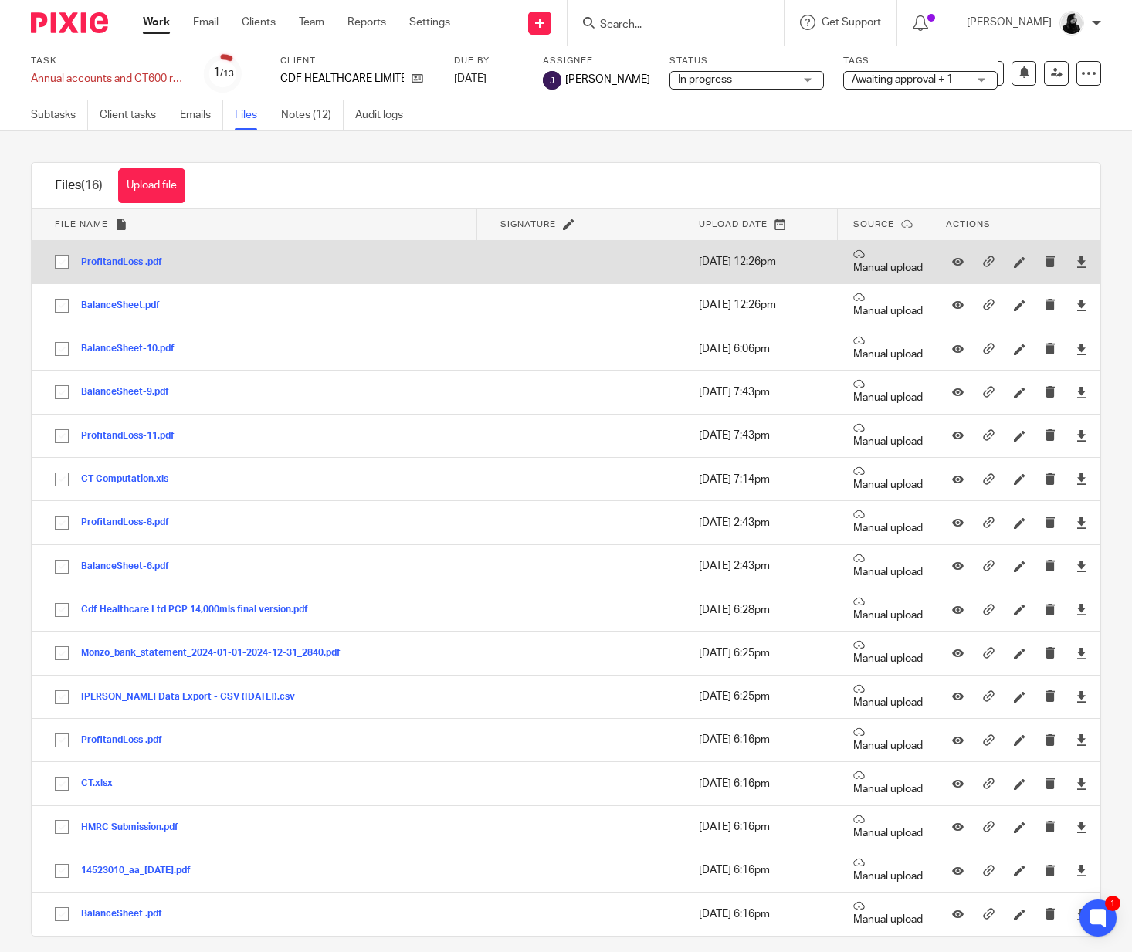
click at [65, 265] on input "checkbox" at bounding box center [61, 261] width 29 height 29
checkbox input "true"
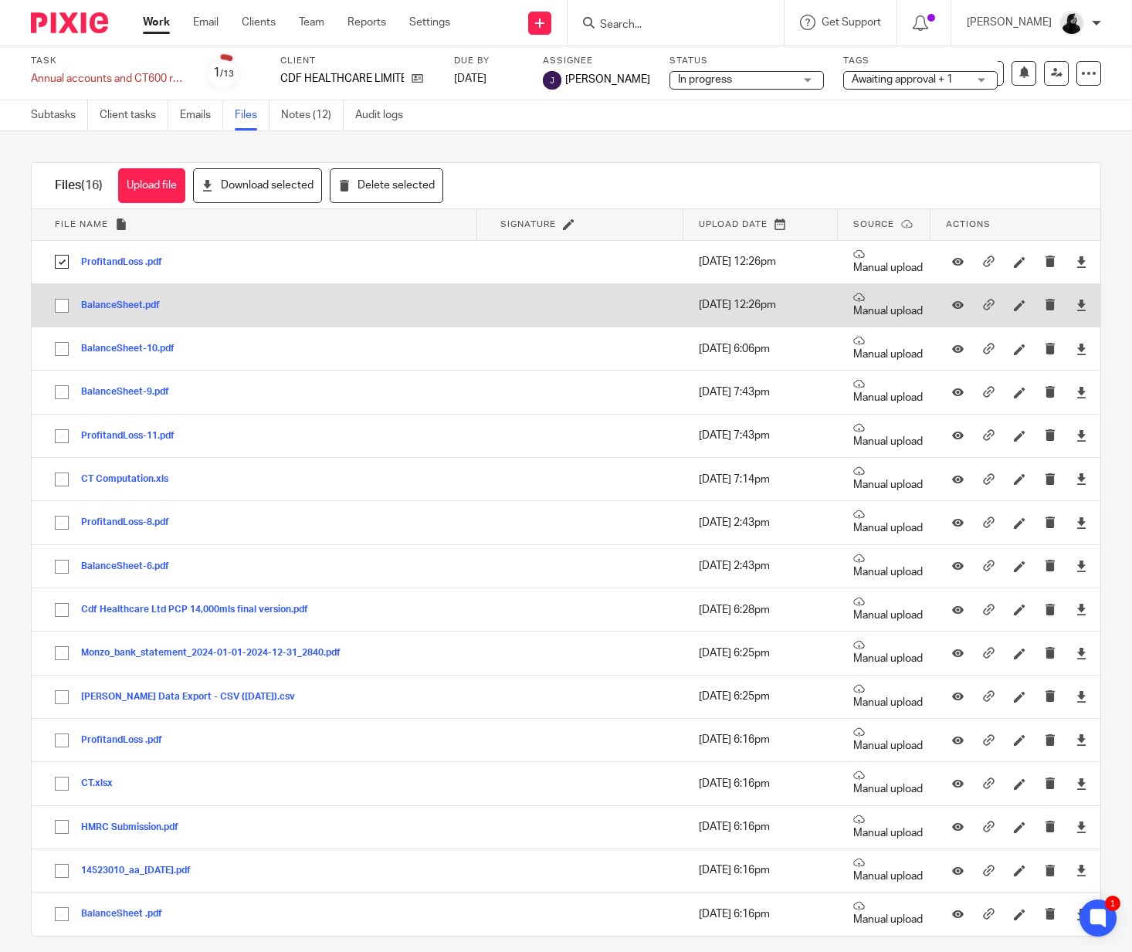
click at [64, 300] on input "checkbox" at bounding box center [61, 305] width 29 height 29
checkbox input "true"
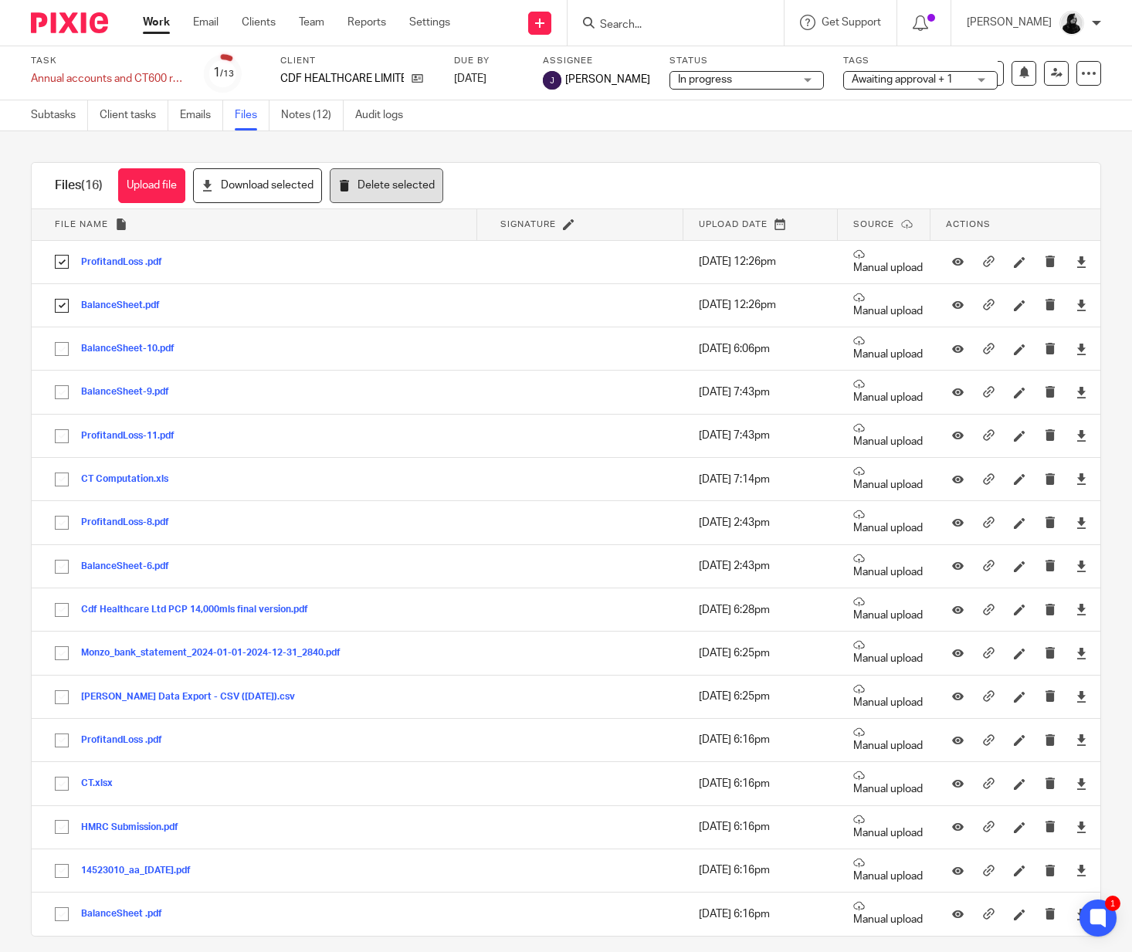
click at [400, 186] on button "Delete selected" at bounding box center [387, 185] width 114 height 35
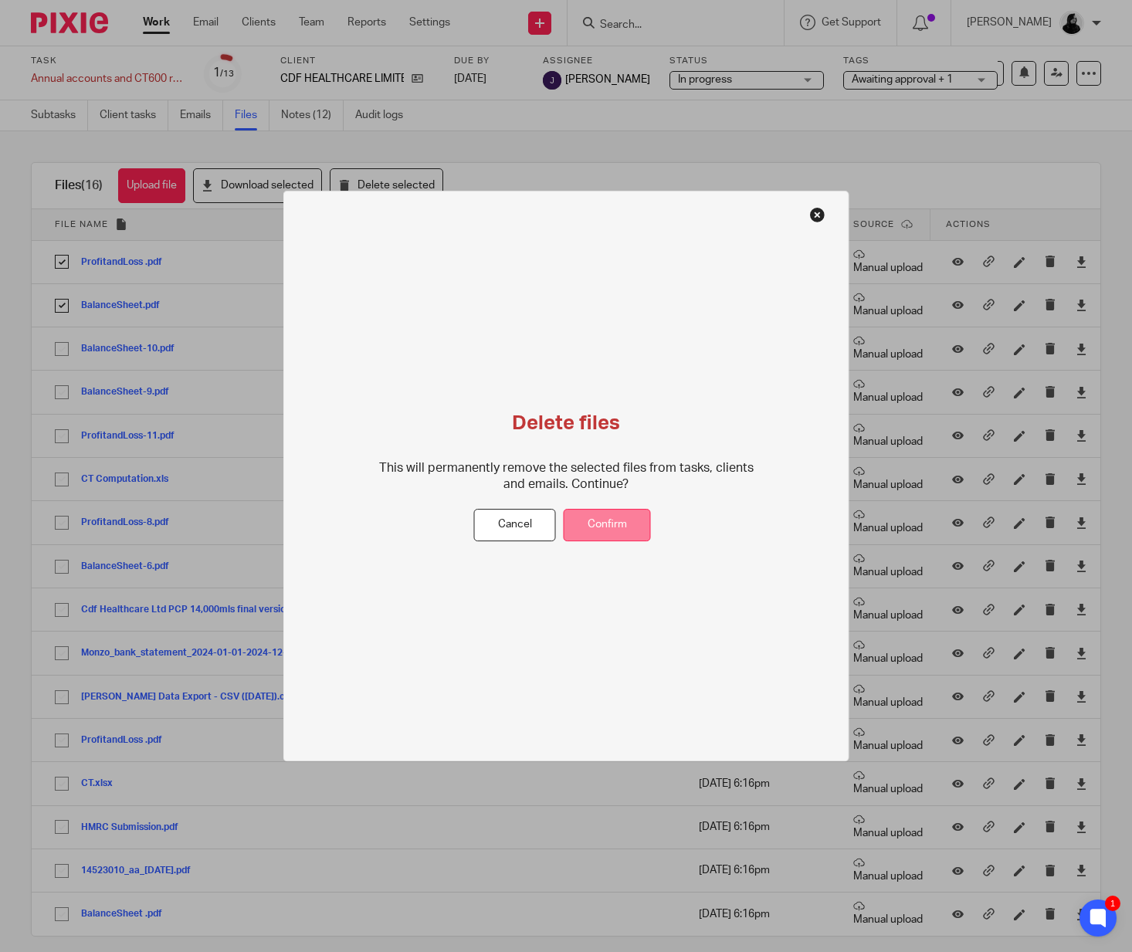
click at [615, 520] on button "Confirm" at bounding box center [607, 525] width 87 height 33
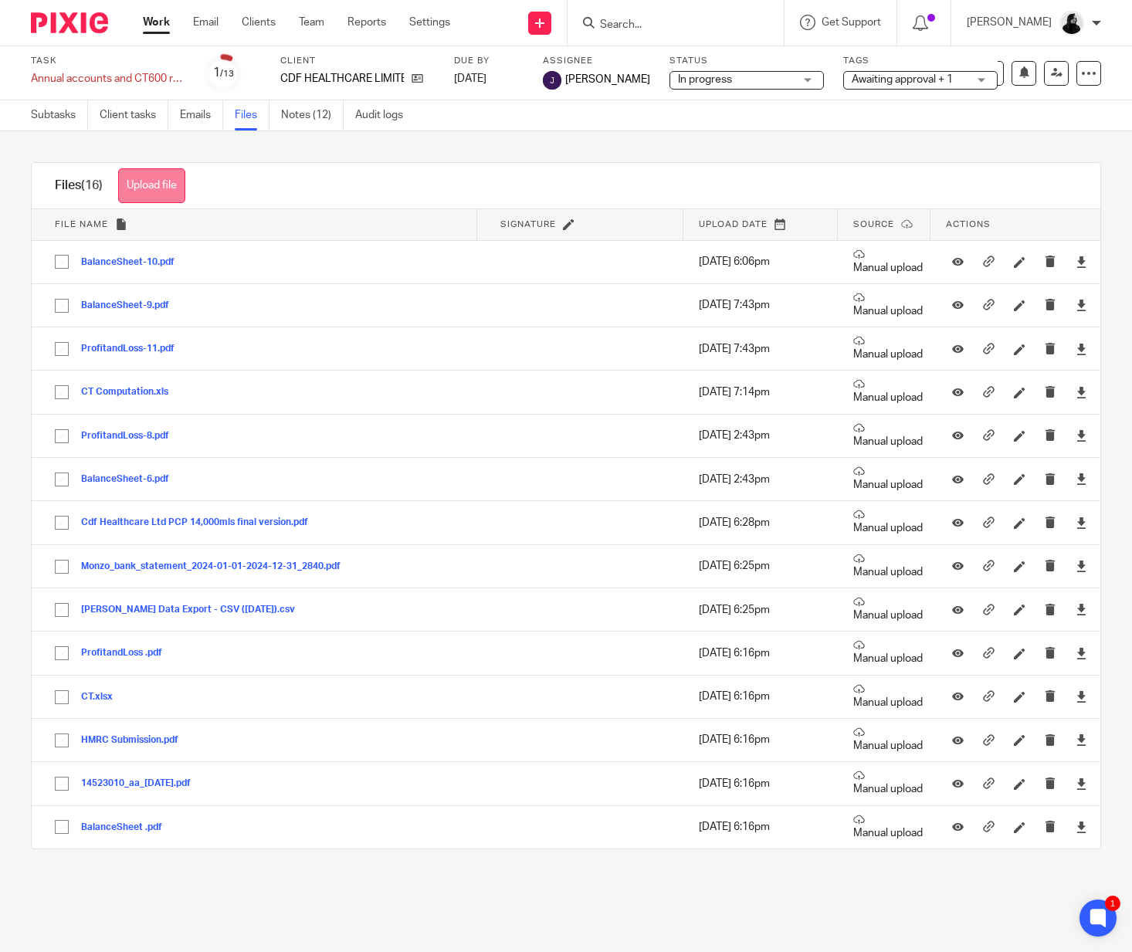
click at [158, 193] on button "Upload file" at bounding box center [151, 185] width 67 height 35
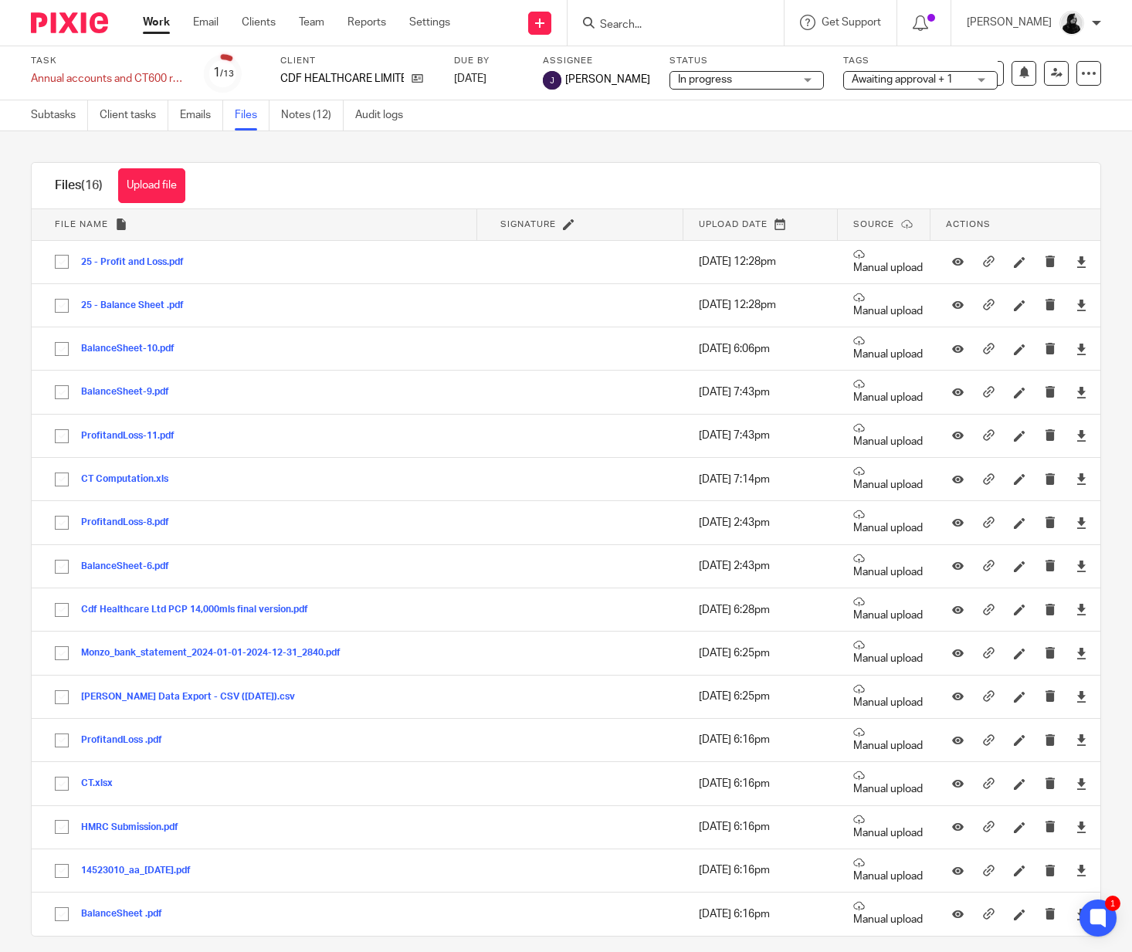
click at [666, 21] on input "Search" at bounding box center [667, 26] width 139 height 14
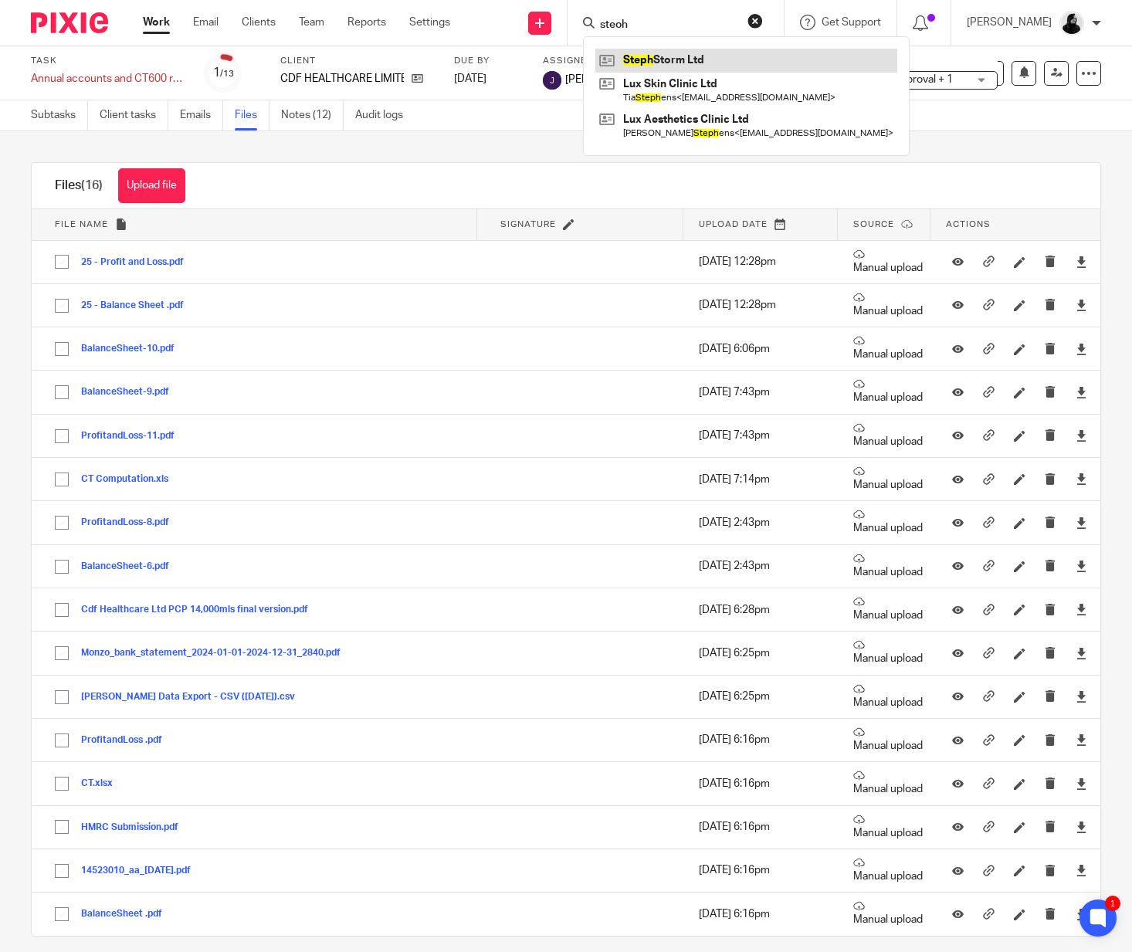
type input "steoh"
click at [717, 68] on link at bounding box center [746, 60] width 302 height 23
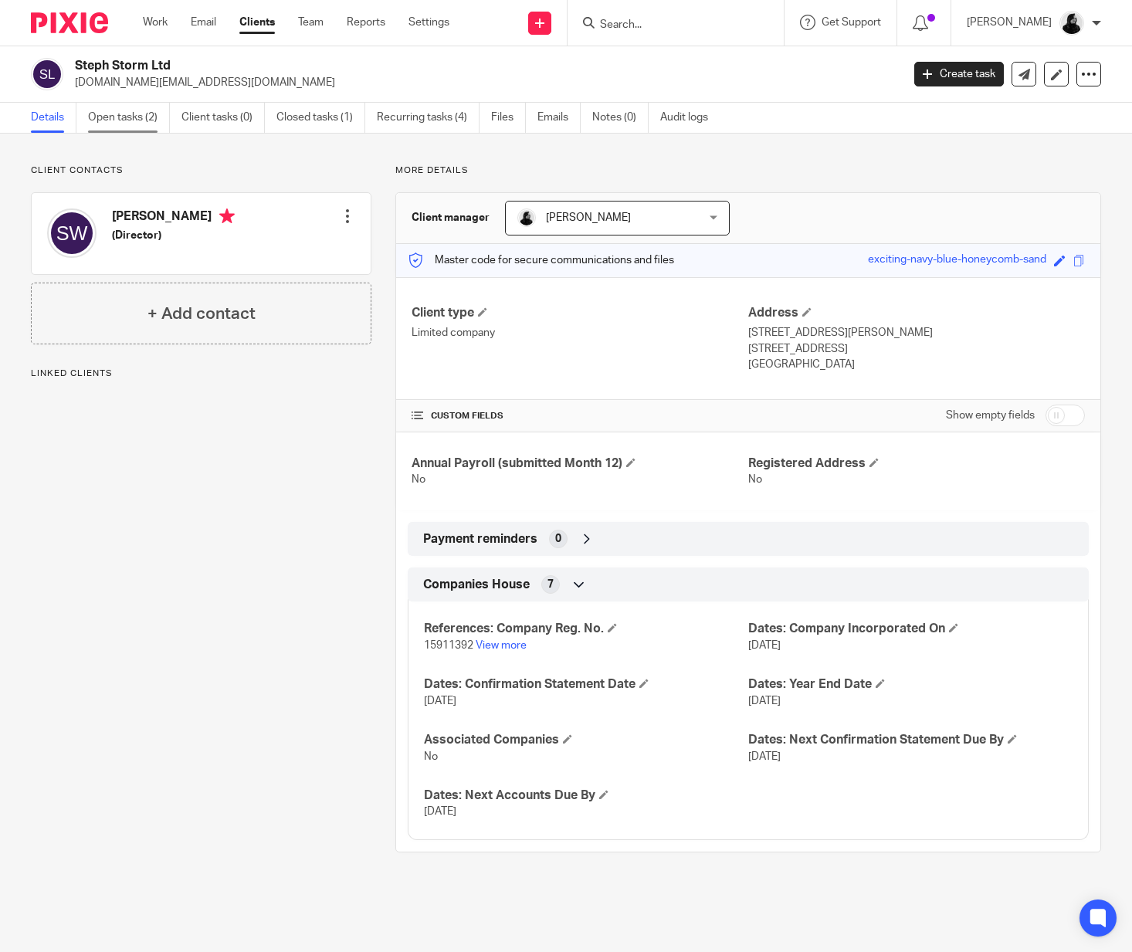
click at [151, 106] on link "Open tasks (2)" at bounding box center [129, 118] width 82 height 30
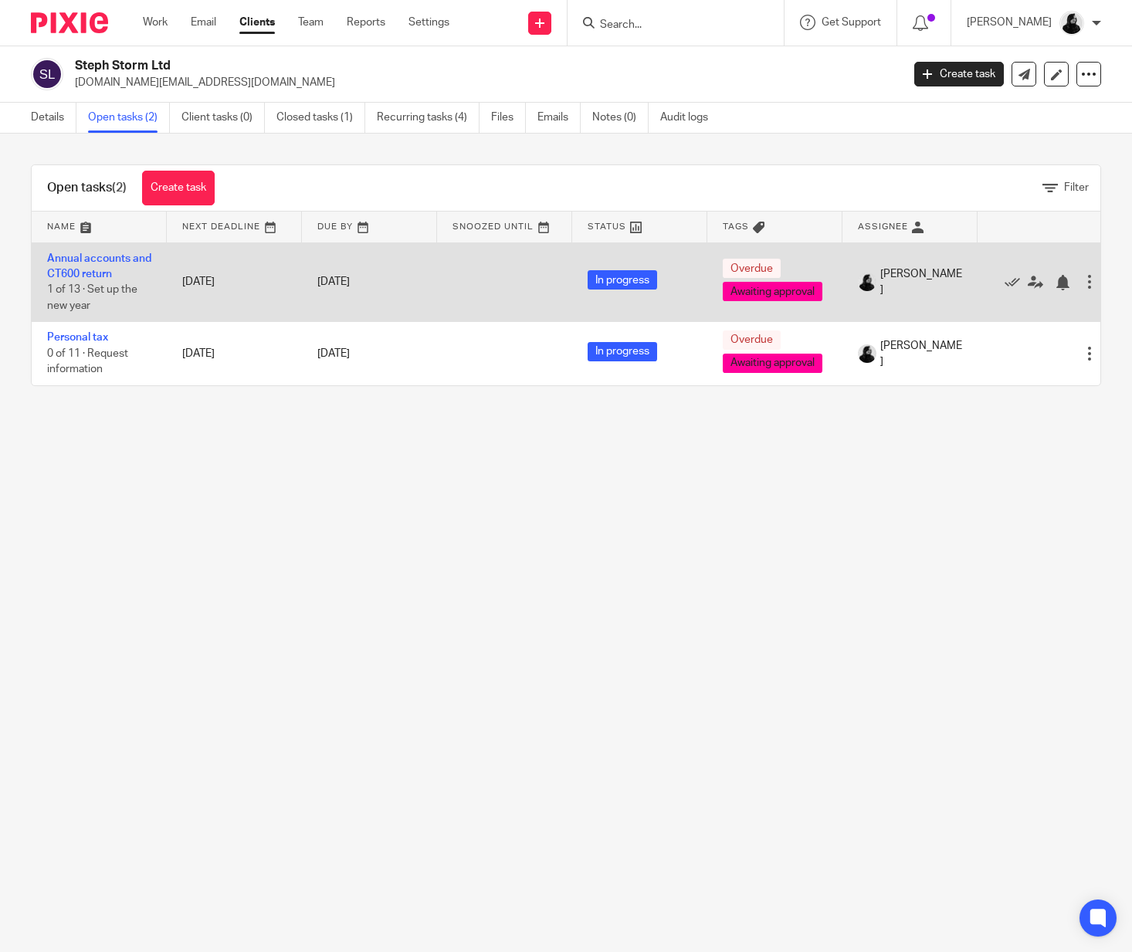
click at [75, 265] on td "Annual accounts and CT600 return 1 of 13 · Set up the new year" at bounding box center [99, 282] width 135 height 80
click at [106, 253] on link "Annual accounts and CT600 return" at bounding box center [99, 266] width 104 height 26
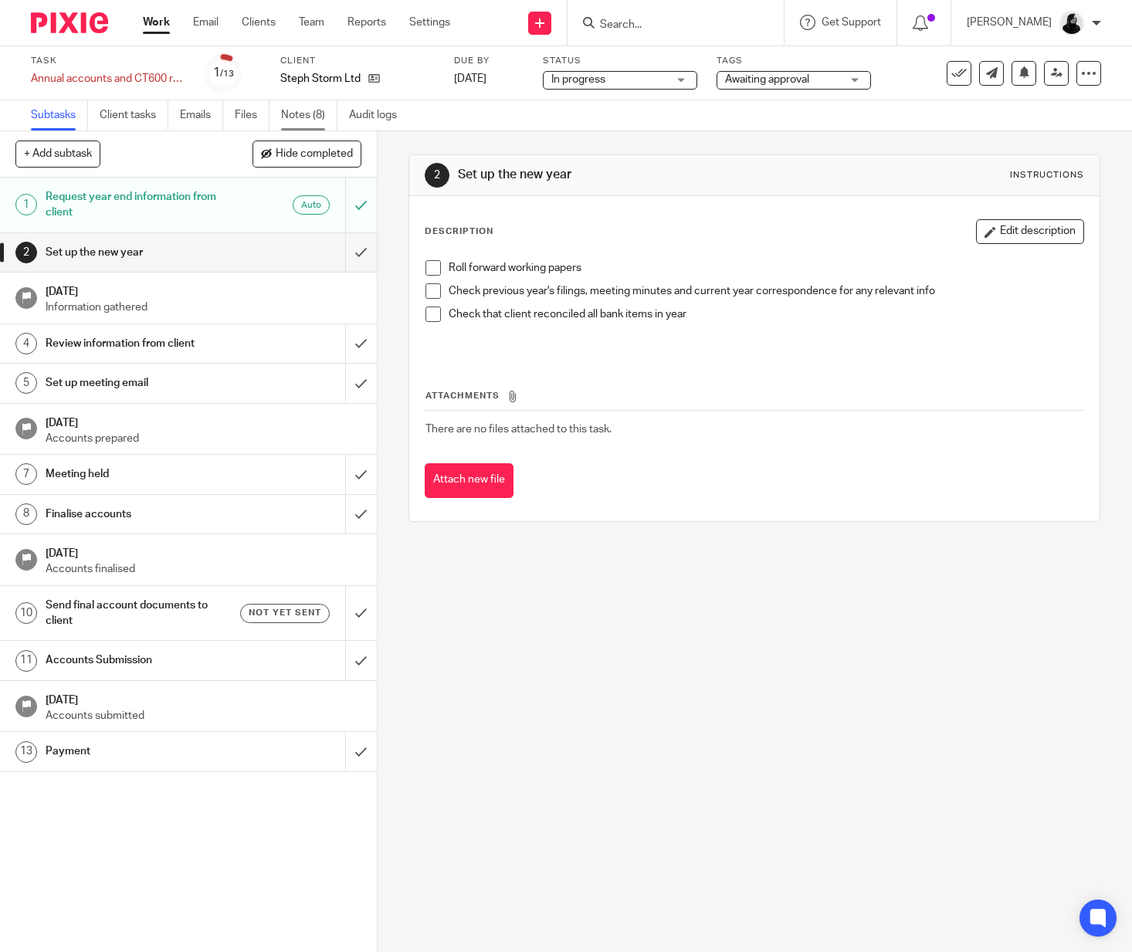
click at [287, 115] on link "Notes (8)" at bounding box center [309, 115] width 56 height 30
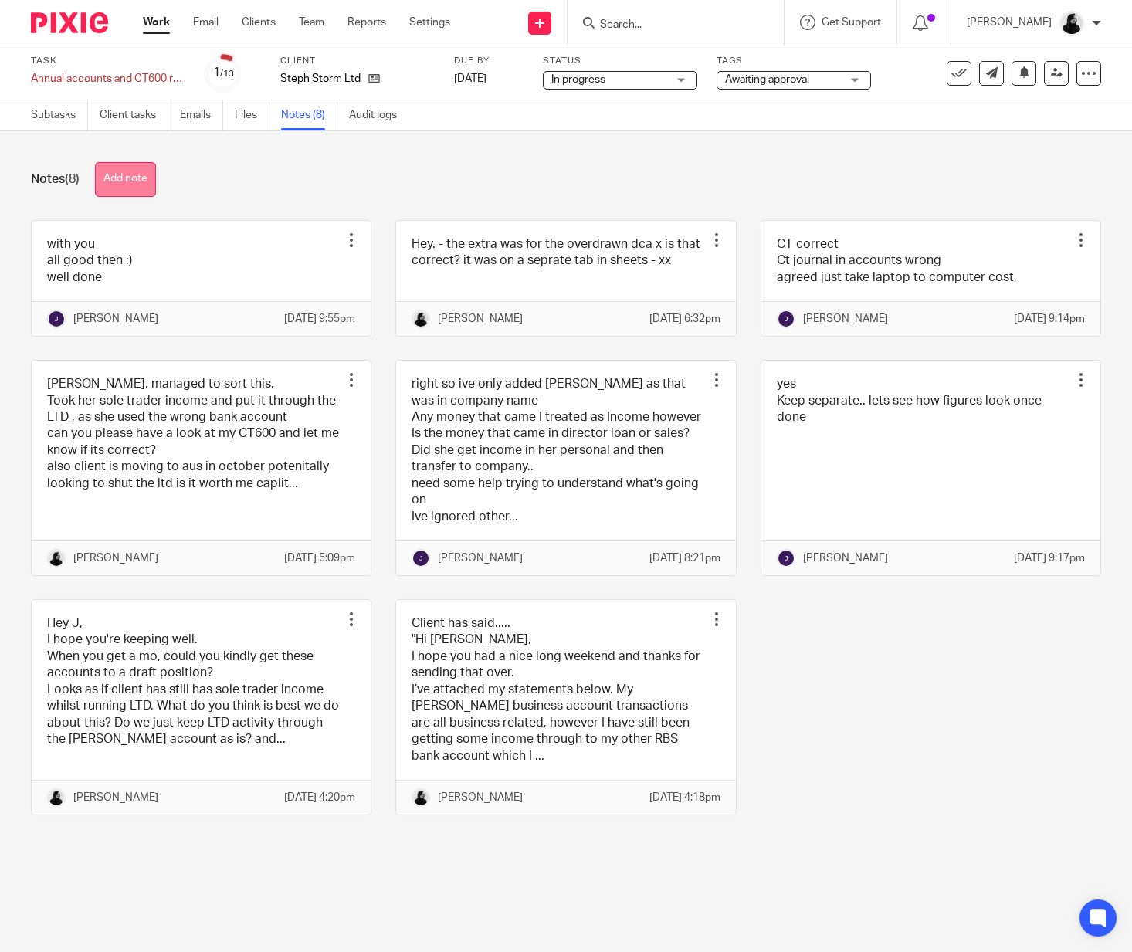
click at [127, 179] on button "Add note" at bounding box center [125, 179] width 61 height 35
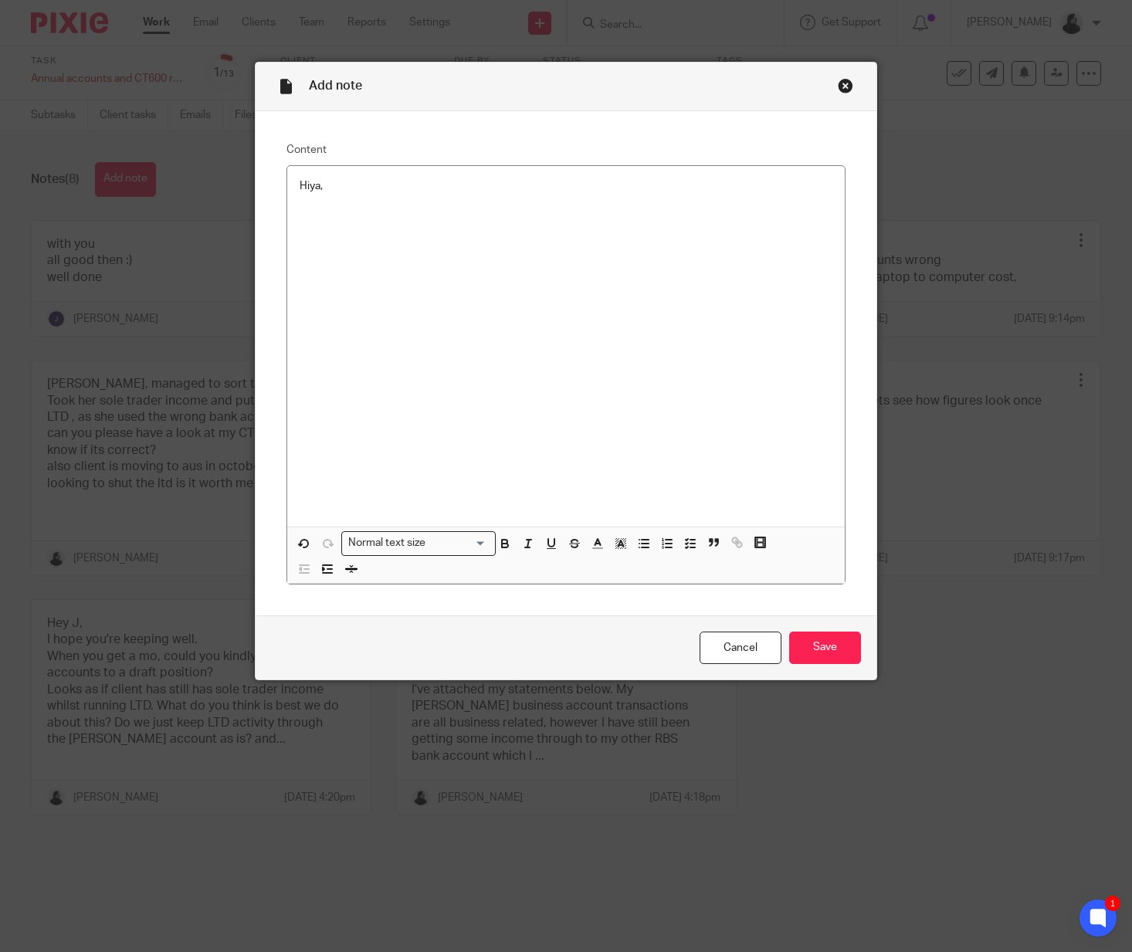
click at [849, 92] on div "Close this dialog window" at bounding box center [845, 85] width 15 height 15
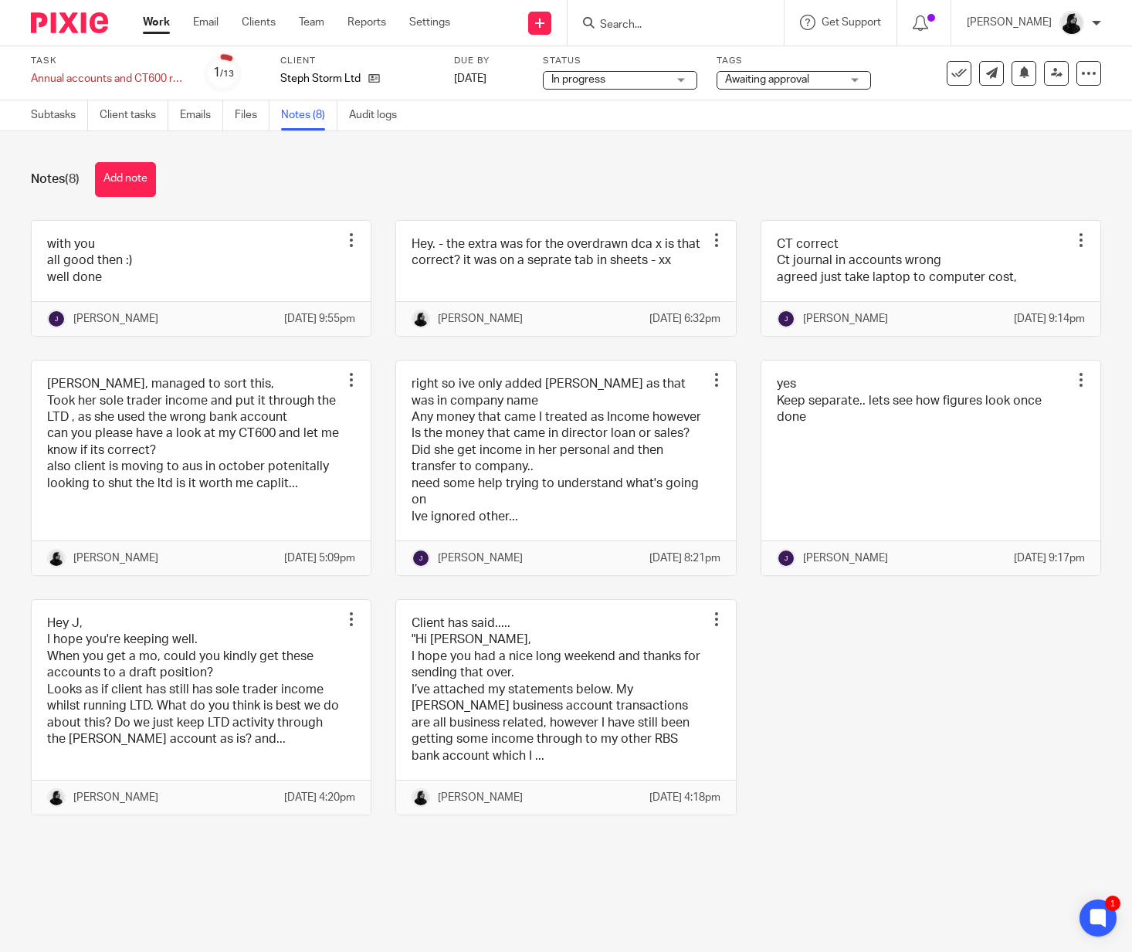
click at [165, 194] on div "Notes (8) Add note" at bounding box center [566, 179] width 1070 height 35
click at [144, 187] on button "Add note" at bounding box center [125, 179] width 61 height 35
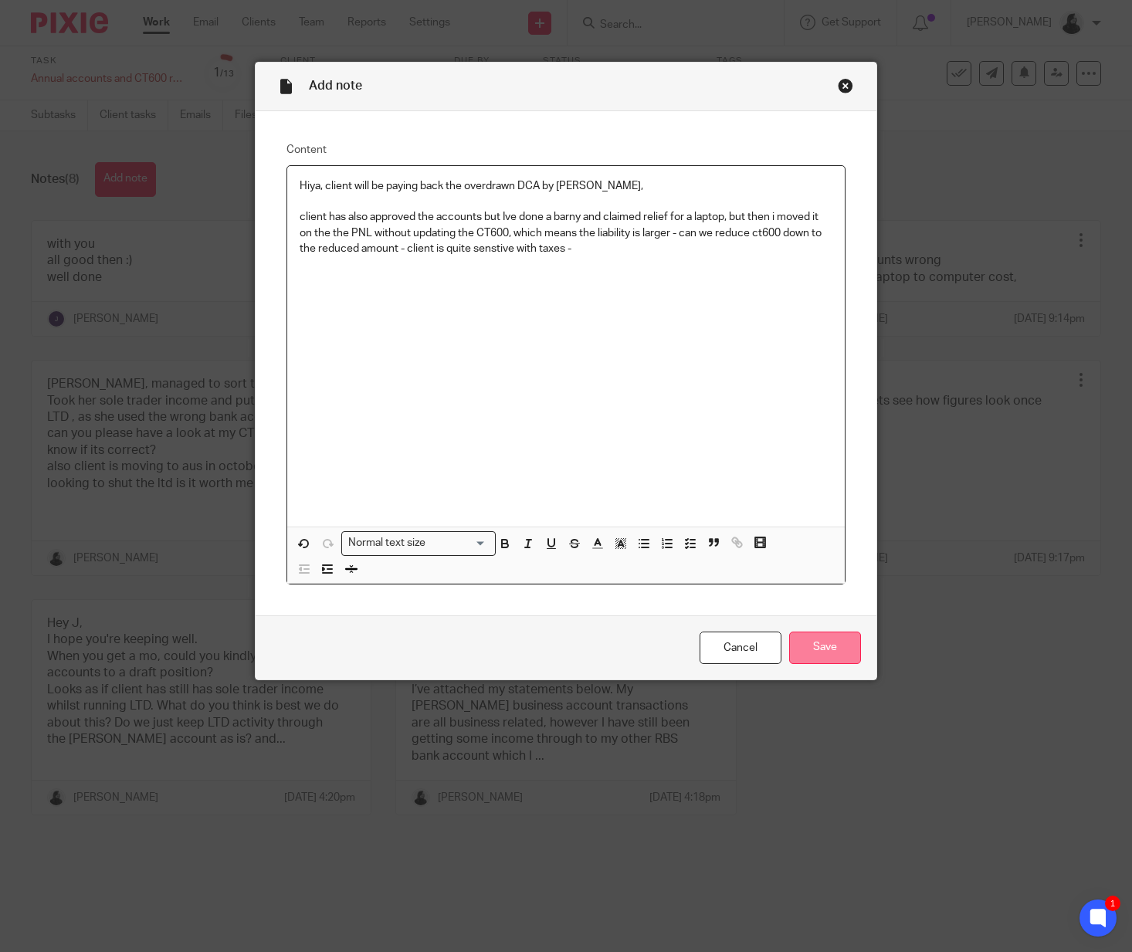
click at [821, 639] on input "Save" at bounding box center [825, 648] width 72 height 33
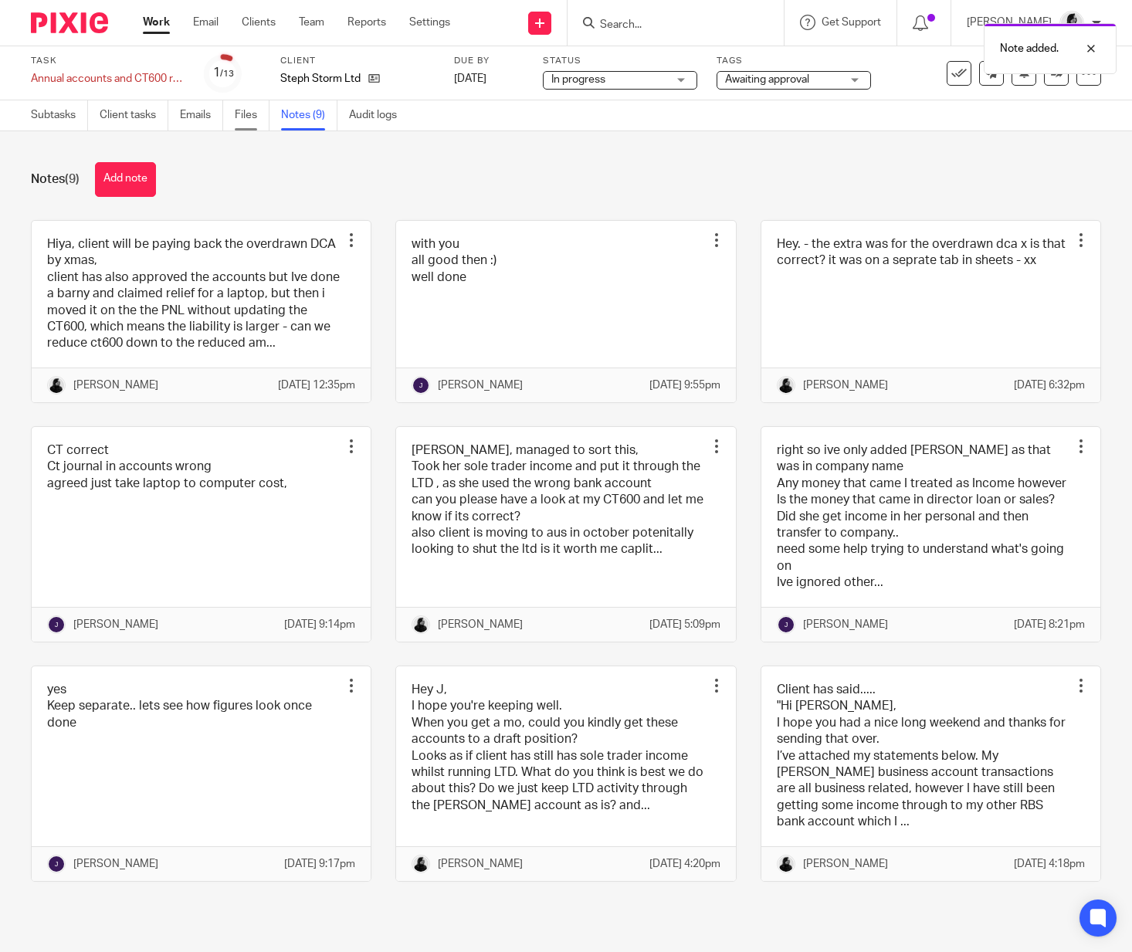
click at [242, 121] on link "Files" at bounding box center [252, 115] width 35 height 30
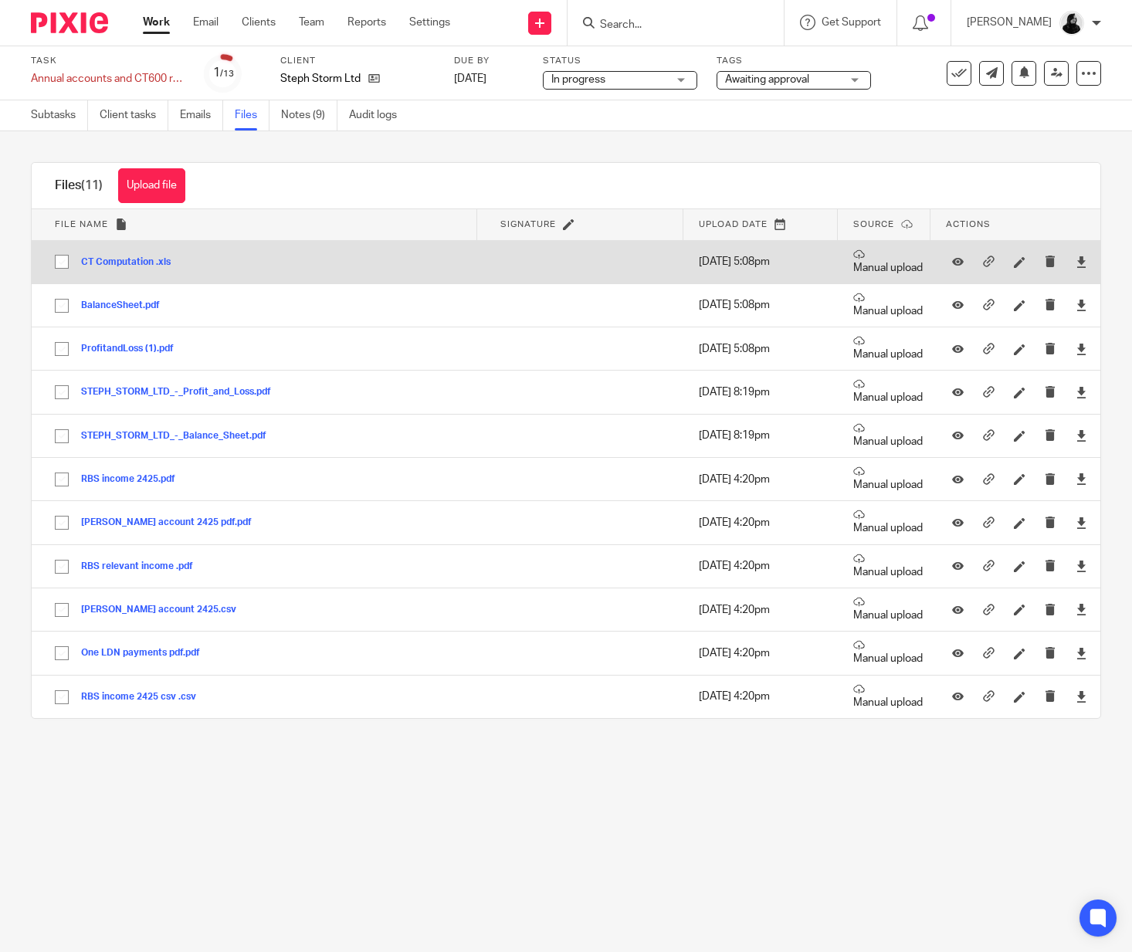
click at [136, 259] on button "CT Computation .xls" at bounding box center [131, 262] width 101 height 11
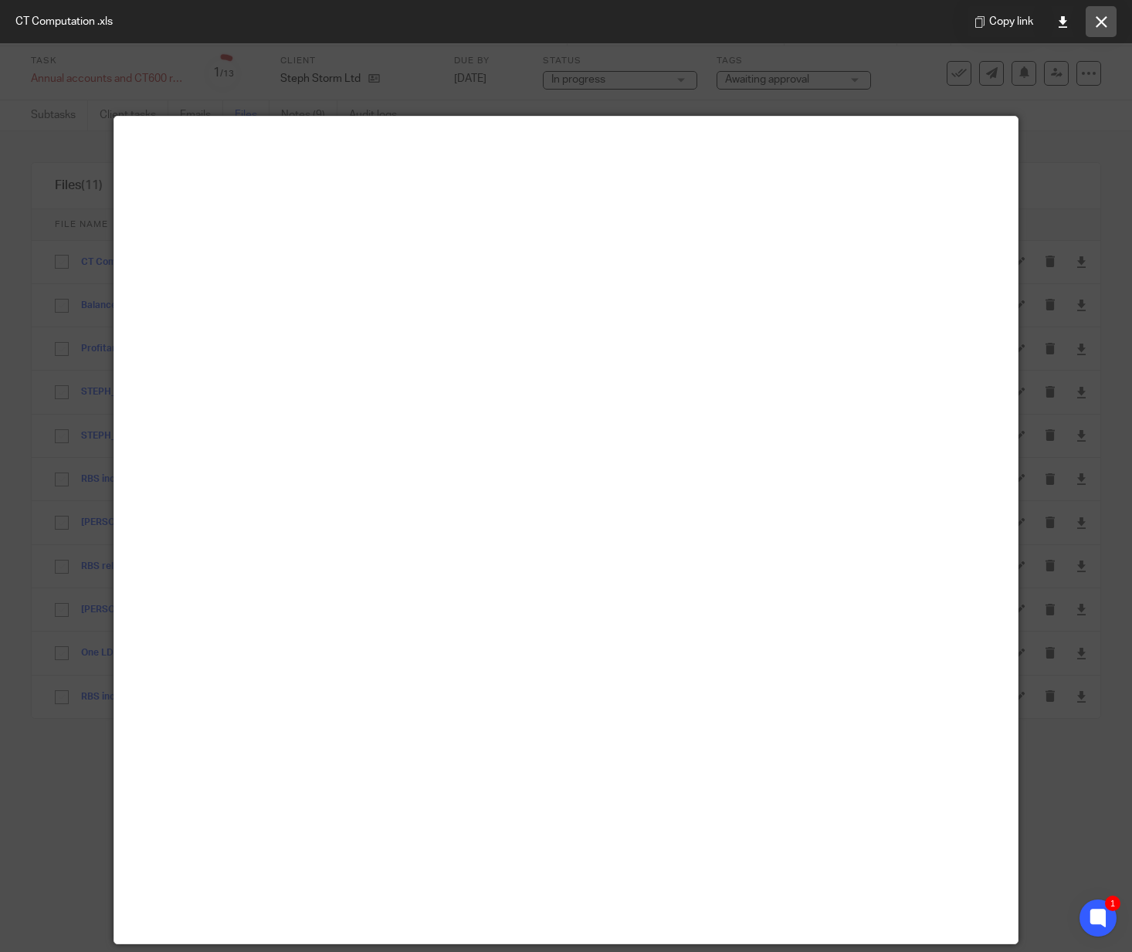
click at [1096, 18] on icon at bounding box center [1102, 22] width 12 height 12
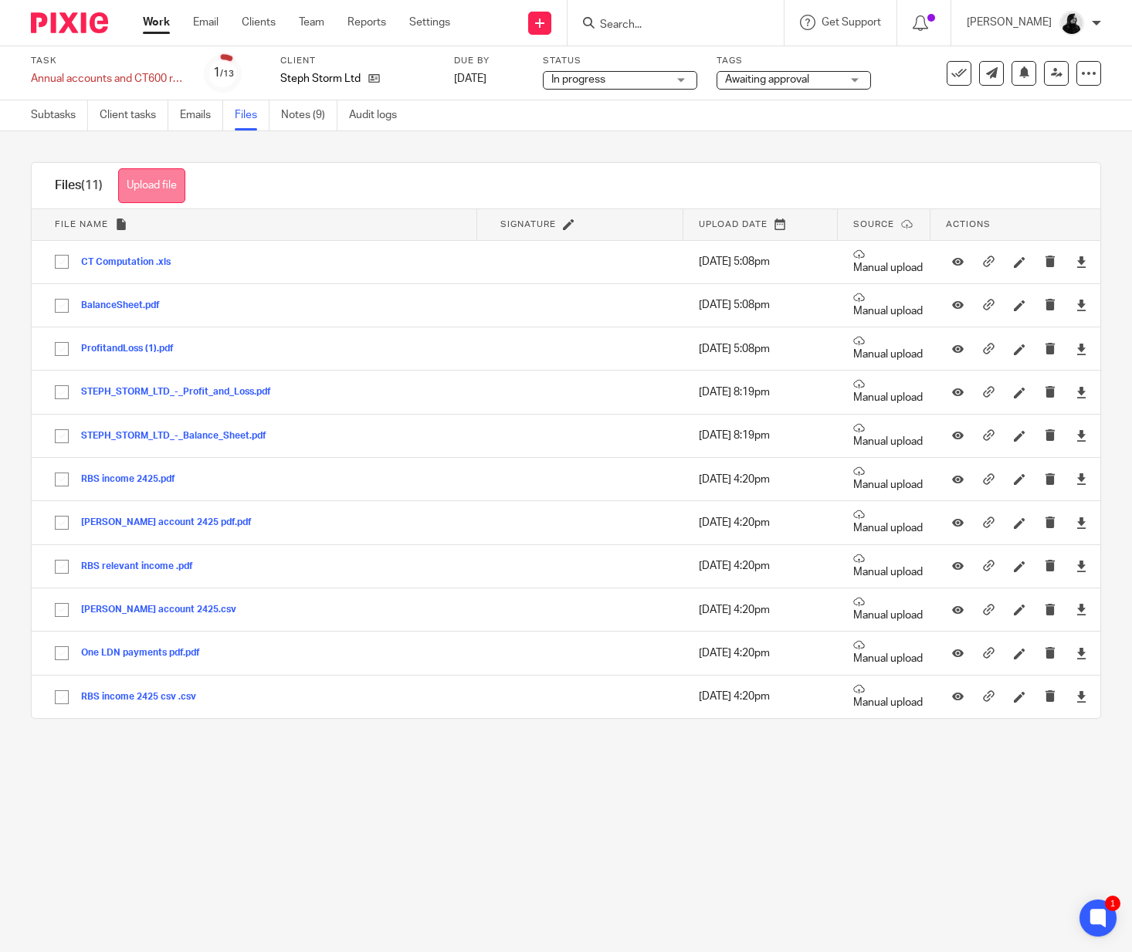
click at [134, 191] on button "Upload file" at bounding box center [151, 185] width 67 height 35
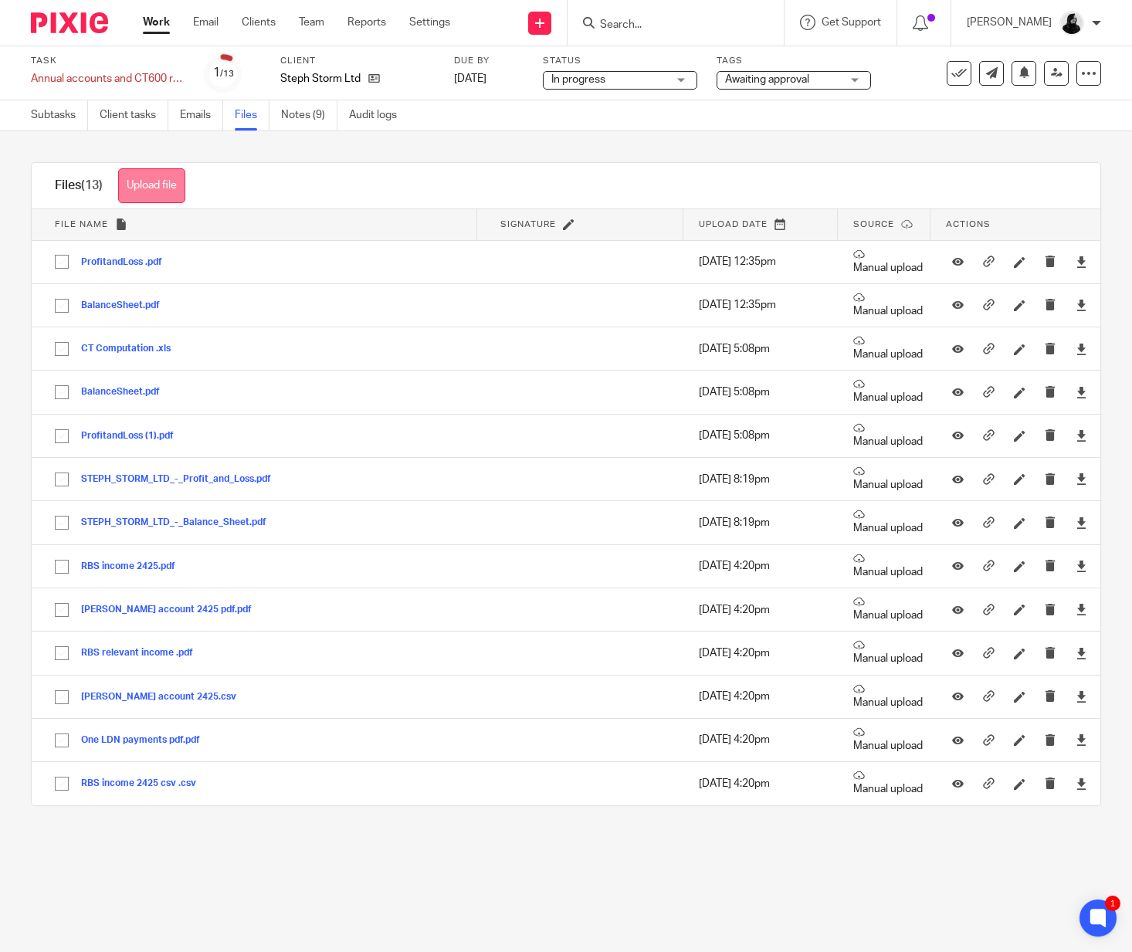
click at [166, 188] on button "Upload file" at bounding box center [151, 185] width 67 height 35
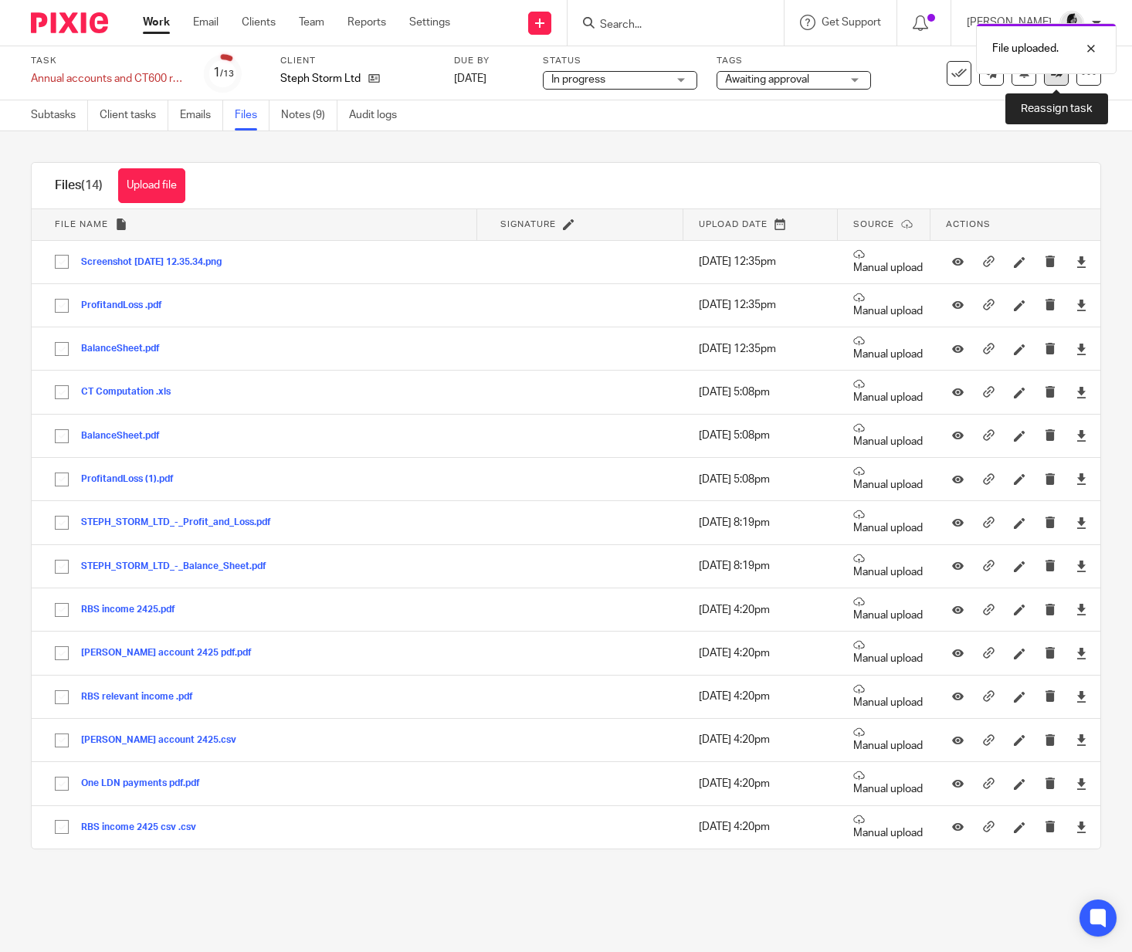
click at [1058, 79] on link at bounding box center [1056, 73] width 25 height 25
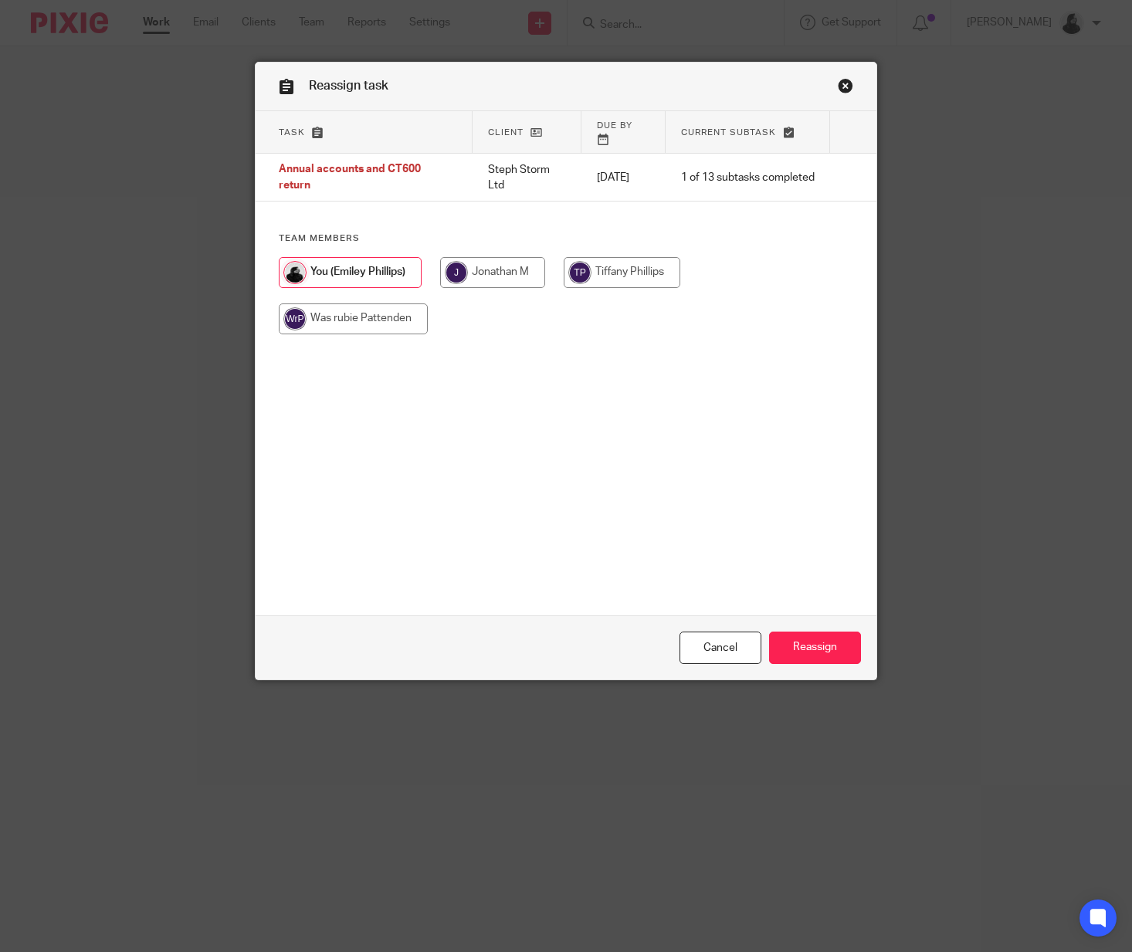
click at [544, 260] on input "radio" at bounding box center [492, 272] width 105 height 31
radio input "true"
click at [802, 641] on input "Reassign" at bounding box center [815, 648] width 92 height 33
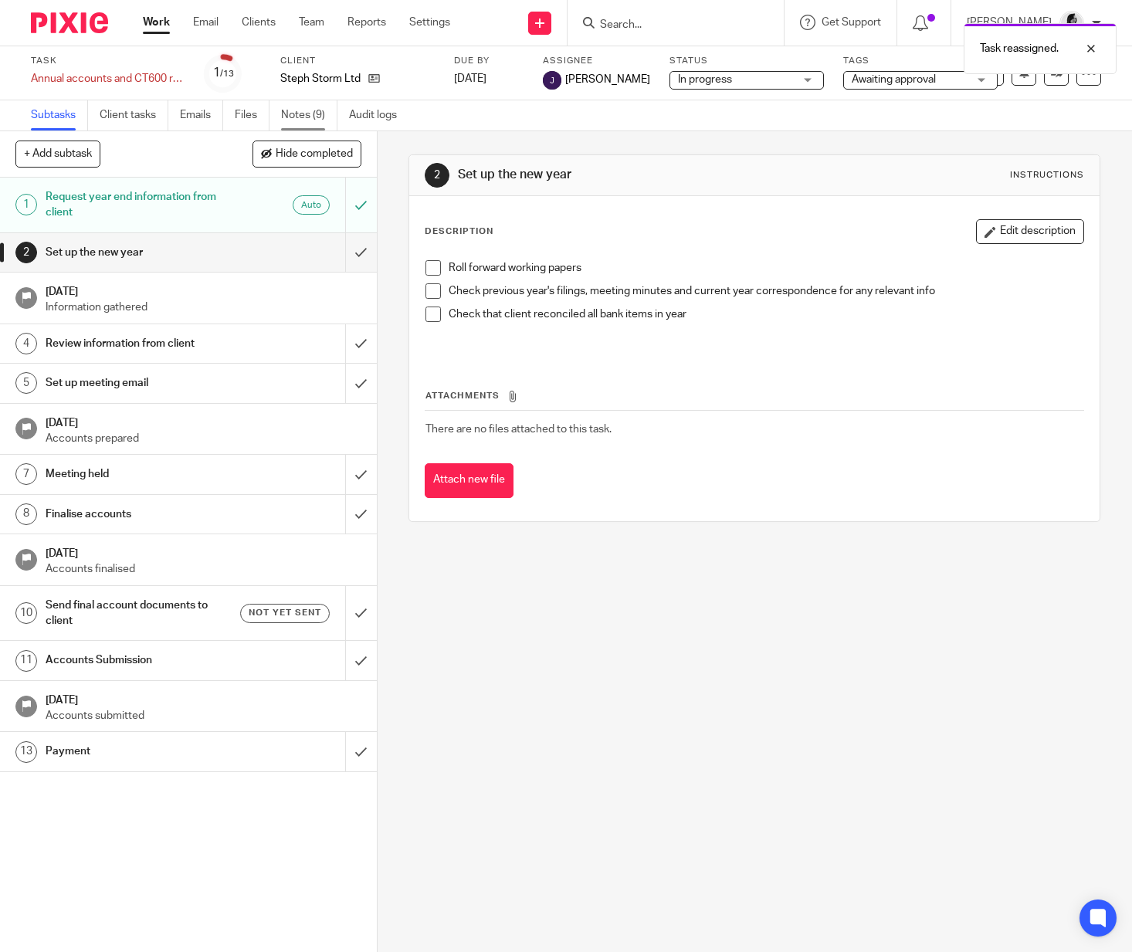
click at [302, 123] on link "Notes (9)" at bounding box center [309, 115] width 56 height 30
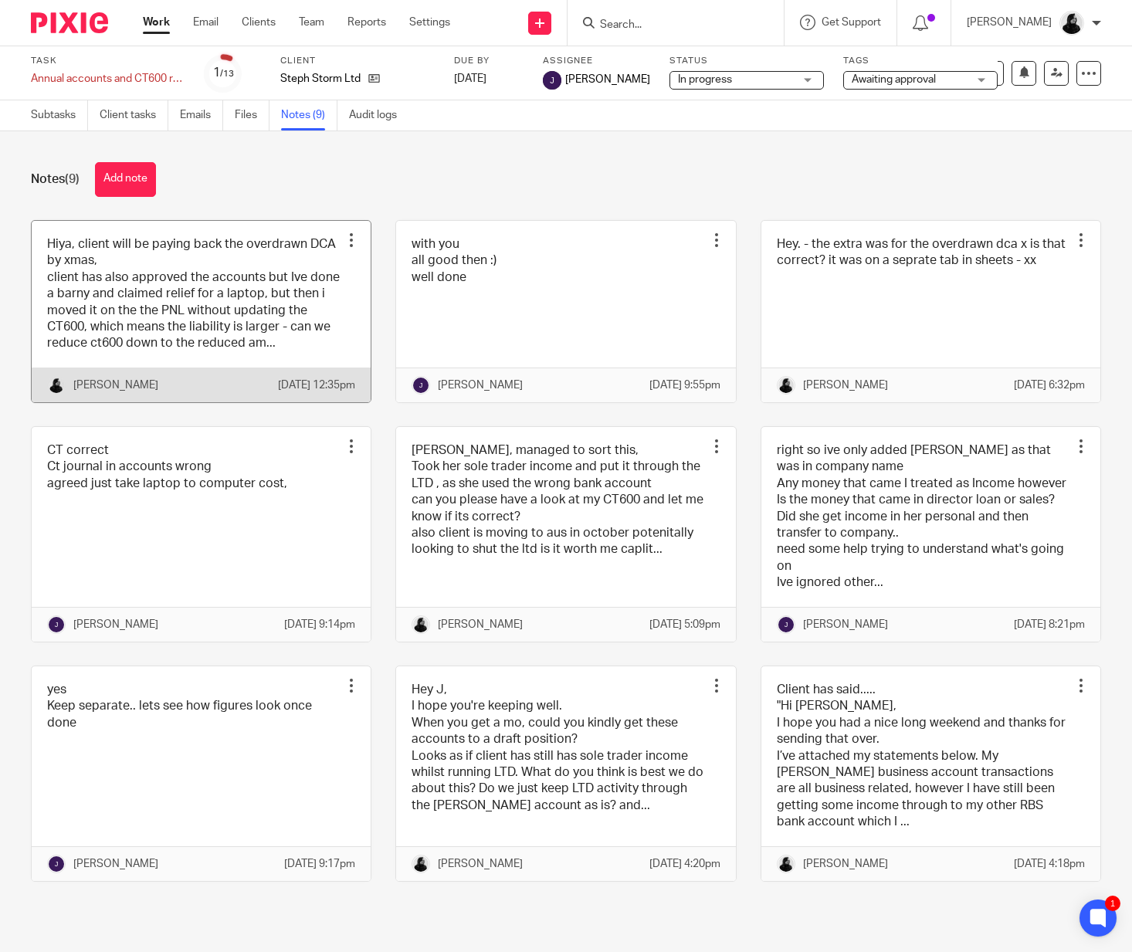
click at [192, 395] on div "[PERSON_NAME]" at bounding box center [162, 385] width 231 height 19
click at [230, 347] on link at bounding box center [201, 311] width 339 height 181
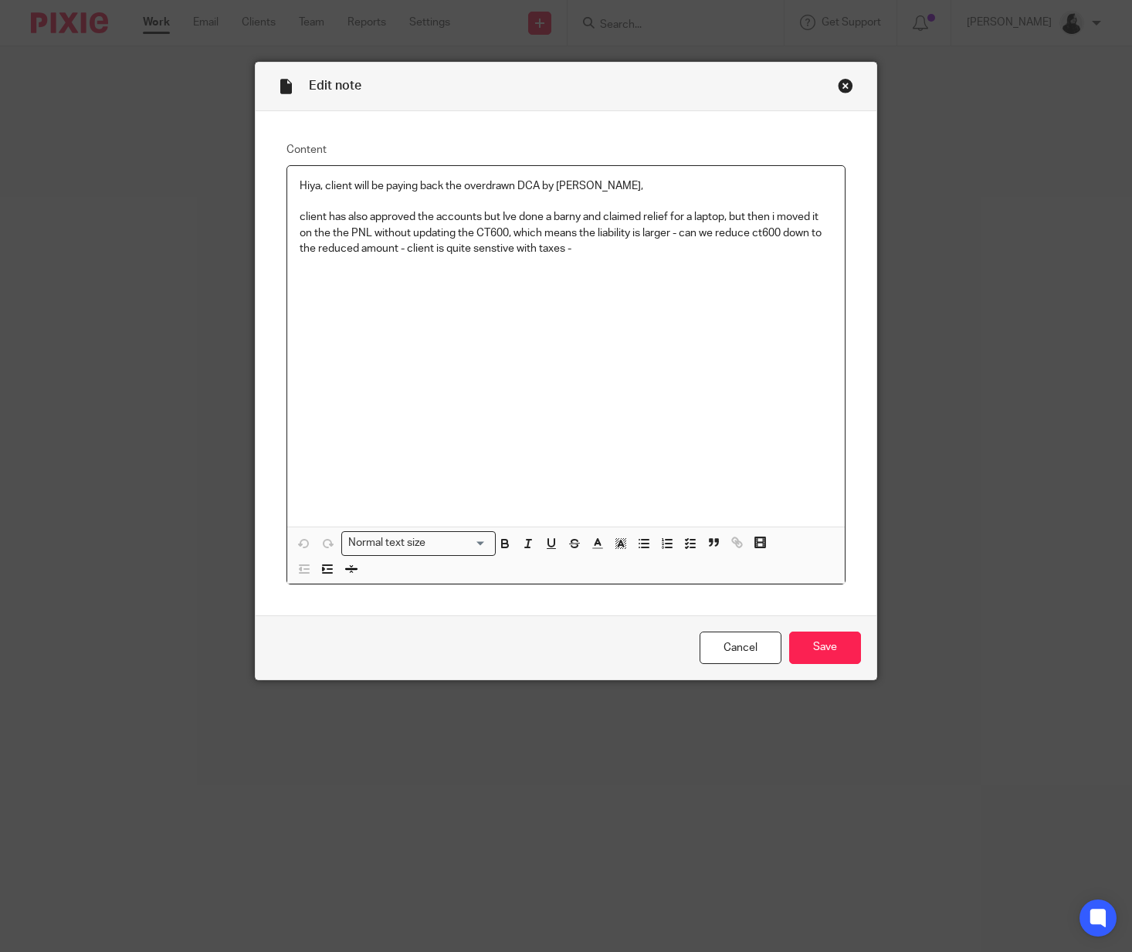
click at [653, 290] on div "Hiya, client will be paying back the overdrawn DCA by xmas, client has also app…" at bounding box center [565, 346] width 557 height 361
click at [812, 650] on input "Save" at bounding box center [825, 648] width 72 height 33
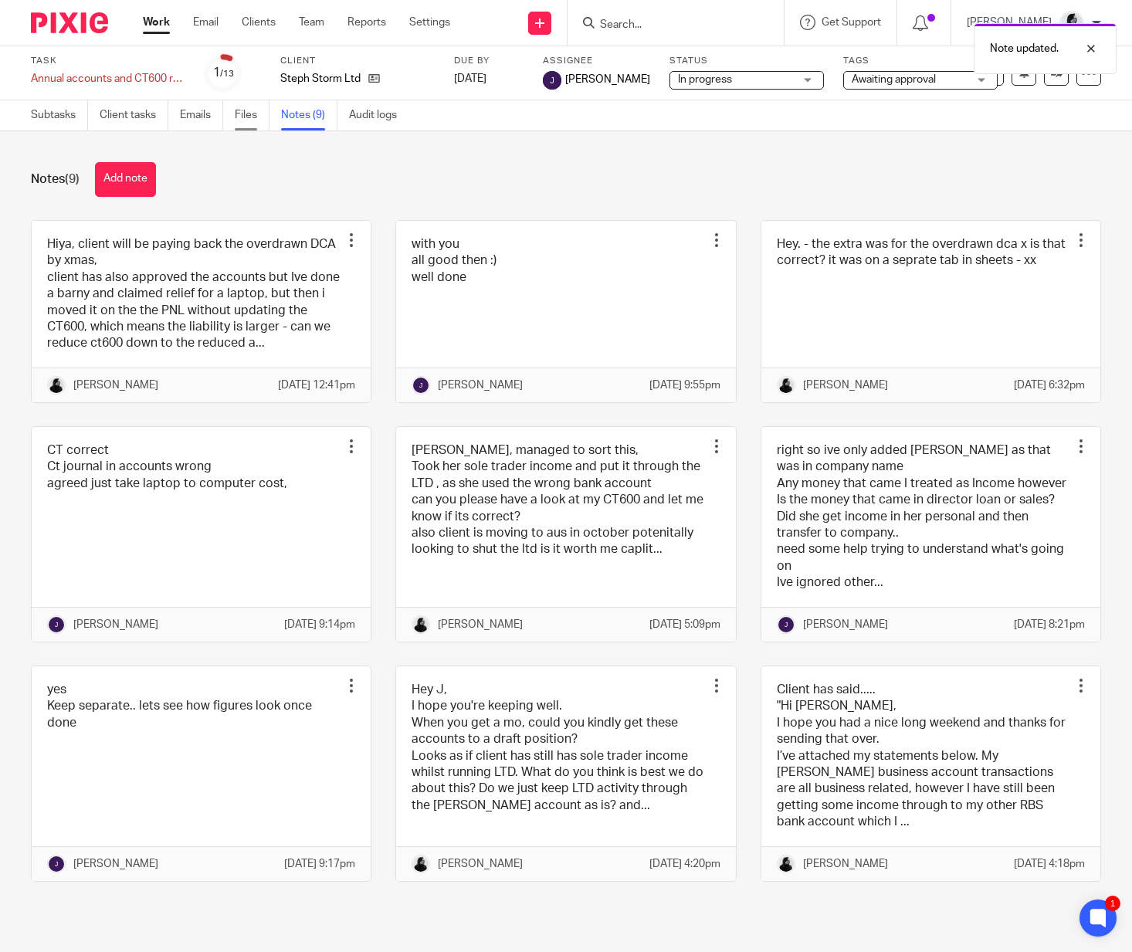
click at [248, 120] on link "Files" at bounding box center [252, 115] width 35 height 30
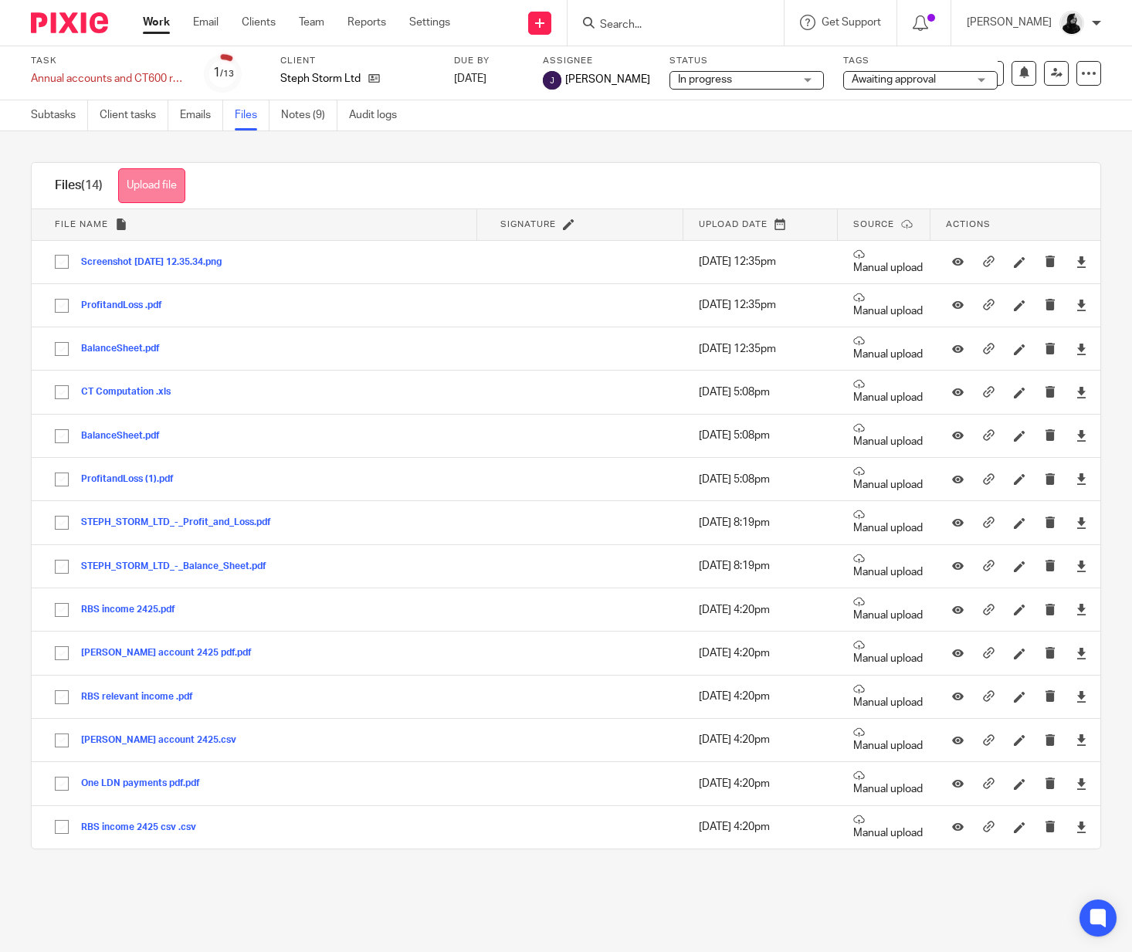
click at [147, 174] on button "Upload file" at bounding box center [151, 185] width 67 height 35
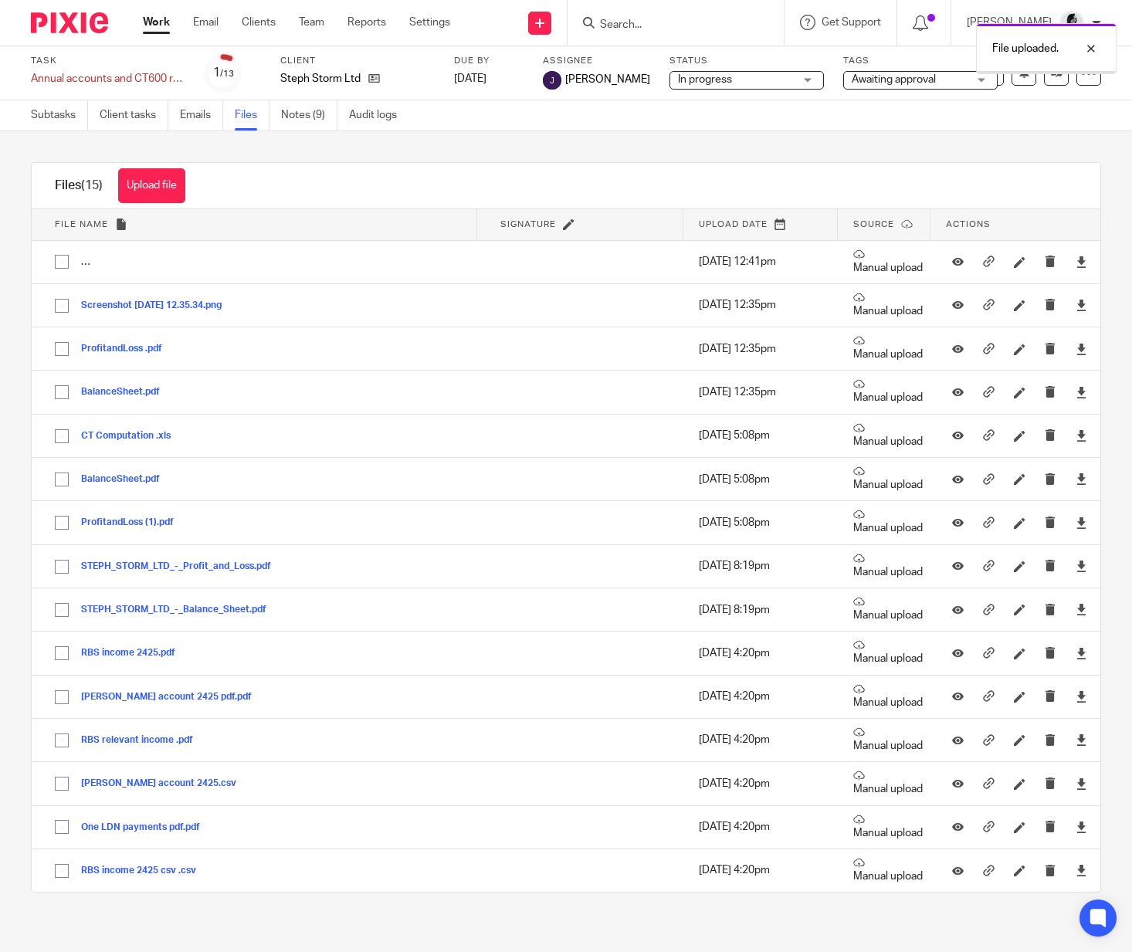
click at [324, 107] on link "Notes (9)" at bounding box center [309, 115] width 56 height 30
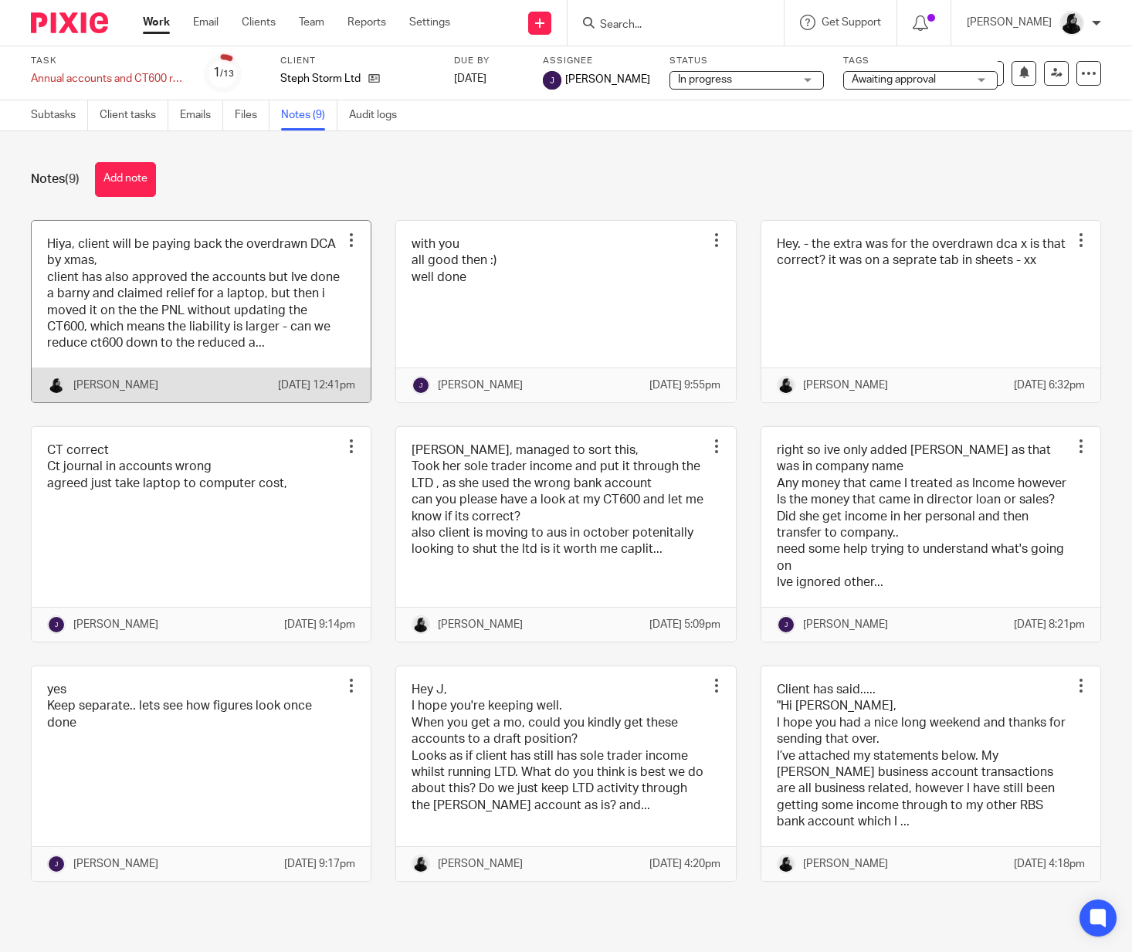
click at [169, 299] on link at bounding box center [201, 311] width 339 height 181
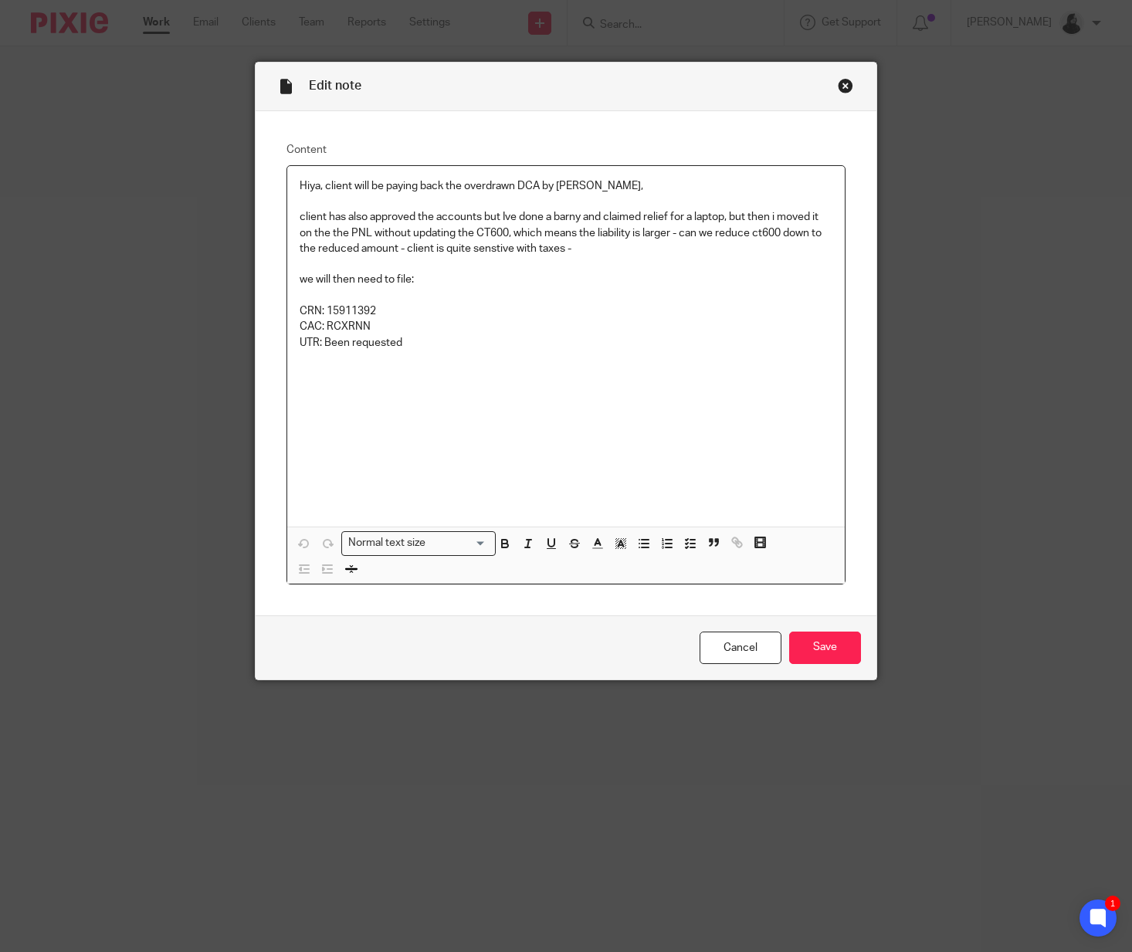
click at [437, 360] on p at bounding box center [566, 358] width 533 height 15
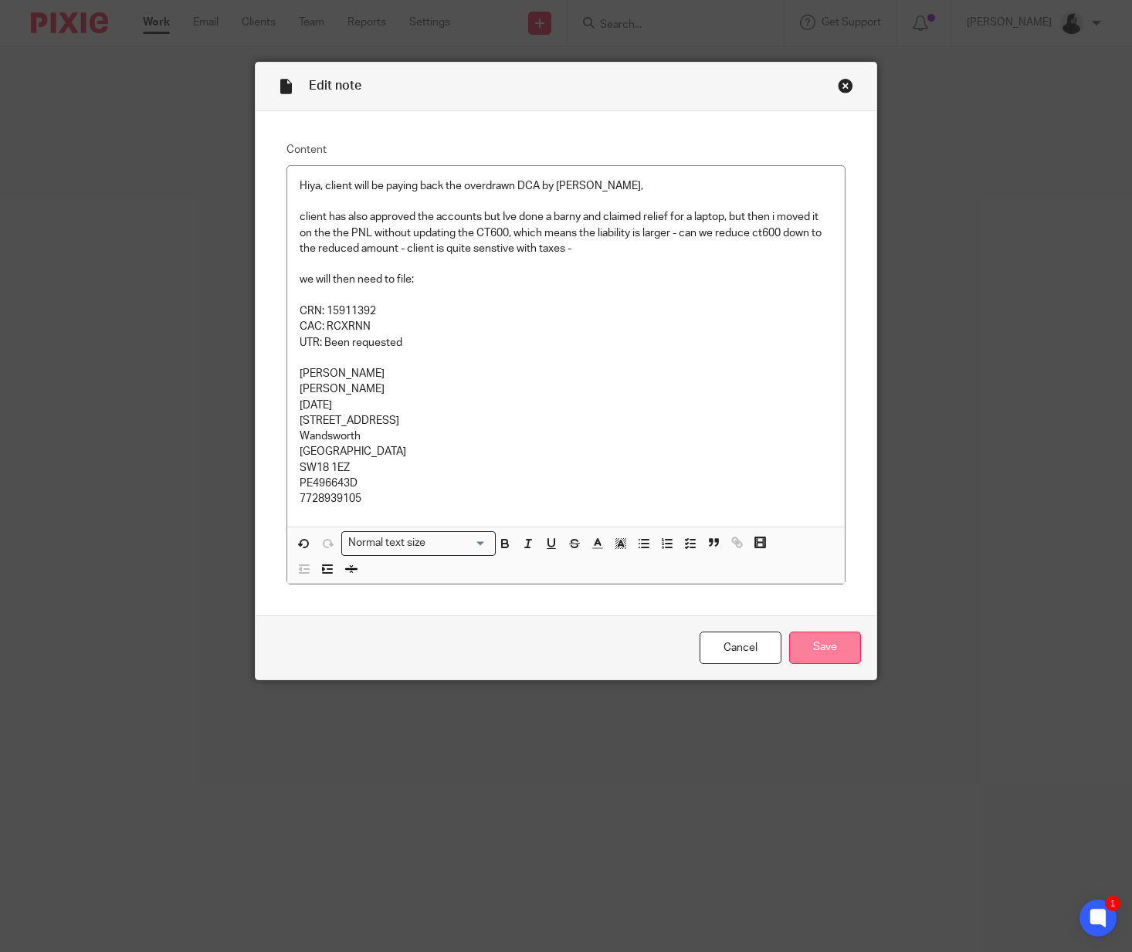
click at [834, 655] on input "Save" at bounding box center [825, 648] width 72 height 33
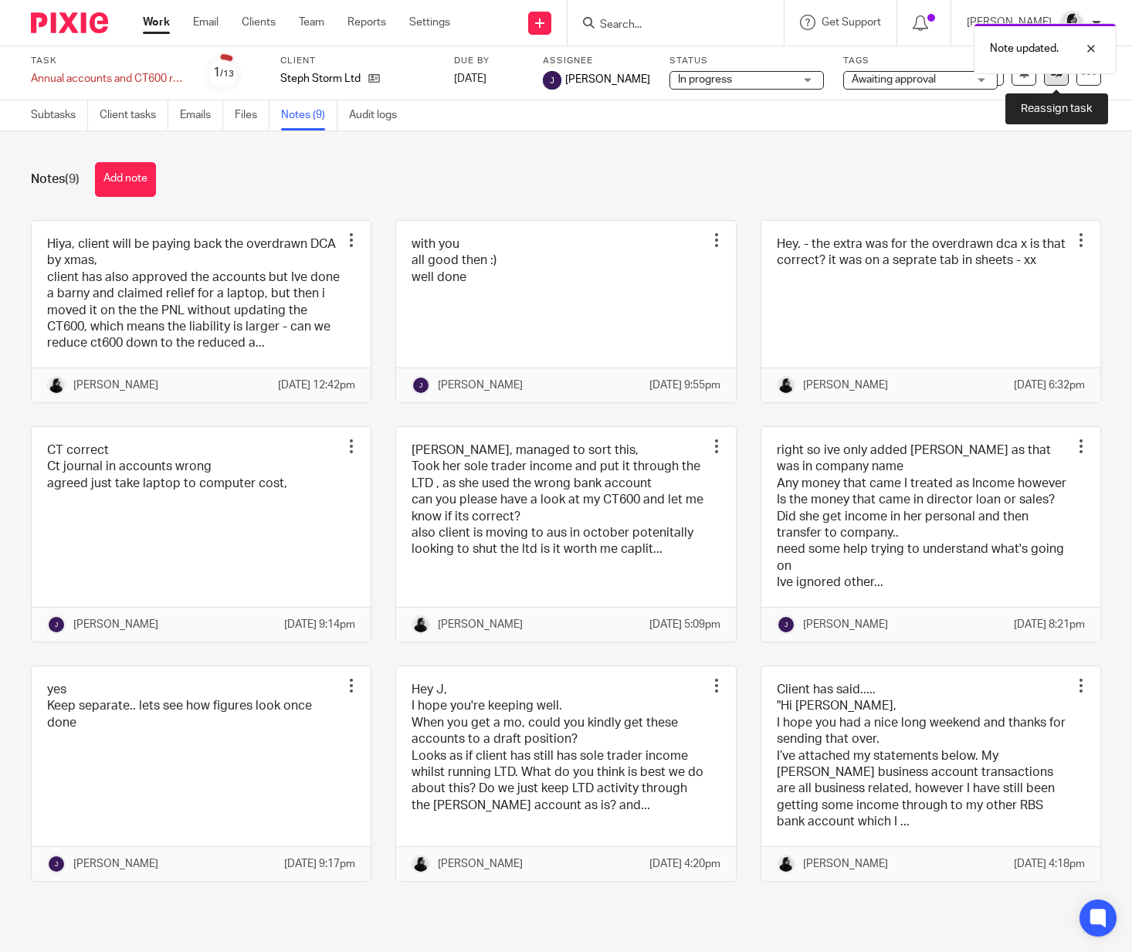
click at [1055, 79] on link at bounding box center [1056, 73] width 25 height 25
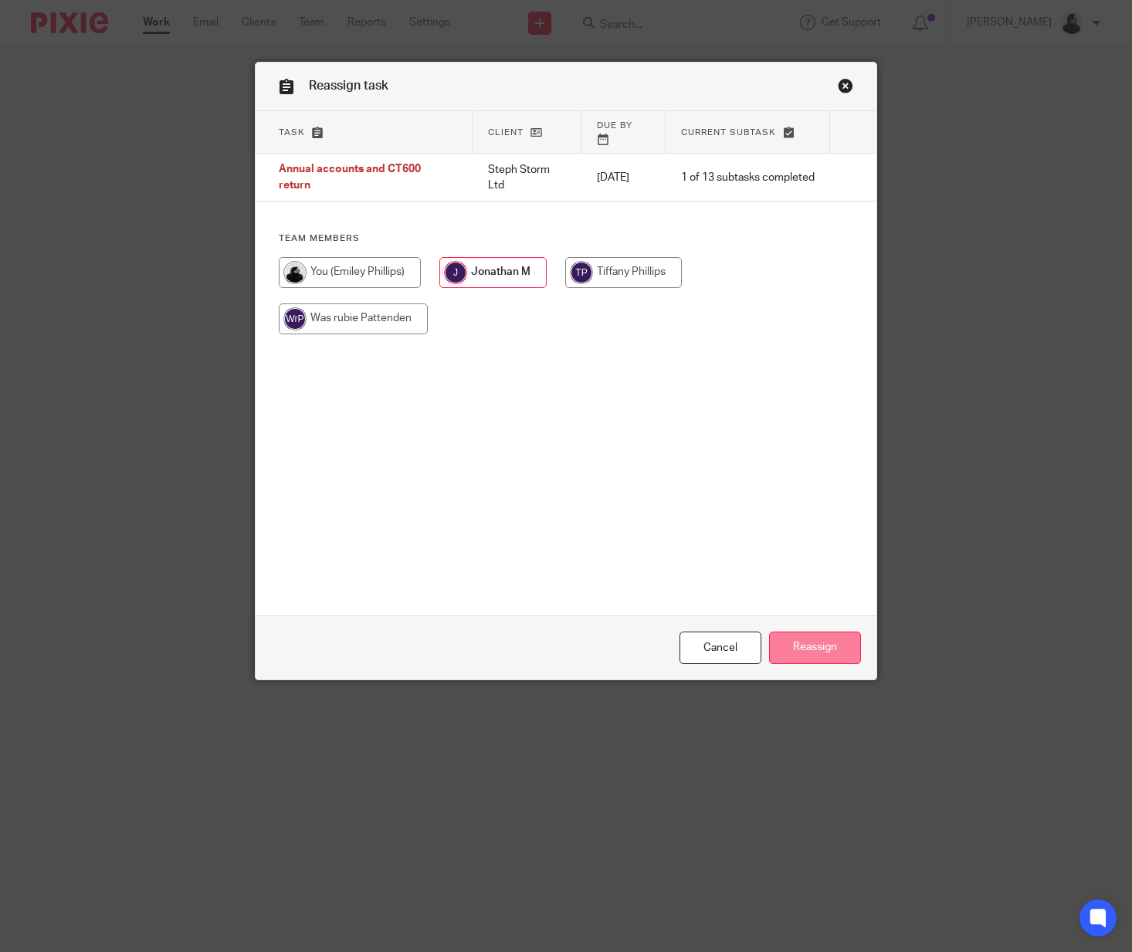
click at [820, 662] on input "Reassign" at bounding box center [815, 648] width 92 height 33
